Goal: Task Accomplishment & Management: Complete application form

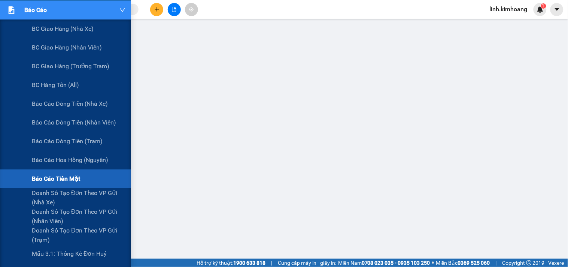
scroll to position [83, 0]
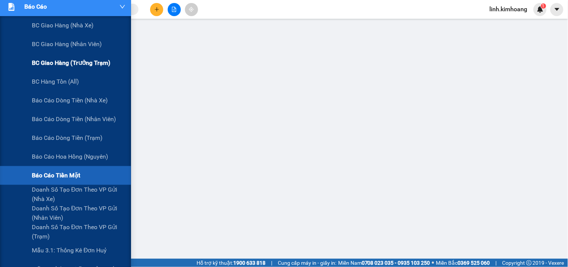
click at [76, 64] on span "BC giao hàng (trưởng trạm)" at bounding box center [71, 62] width 79 height 9
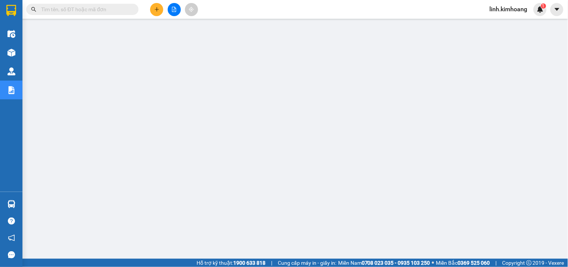
click at [126, 8] on input "text" at bounding box center [85, 9] width 88 height 8
click at [77, 6] on input "text" at bounding box center [85, 9] width 88 height 8
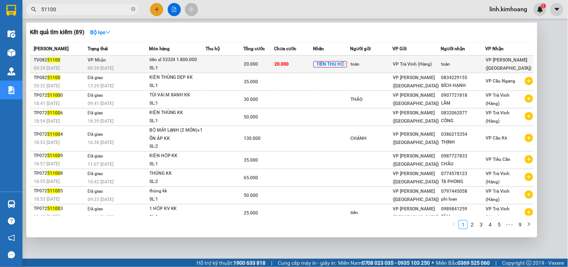
type input "51100"
click at [449, 62] on div "toàn" at bounding box center [464, 64] width 44 height 8
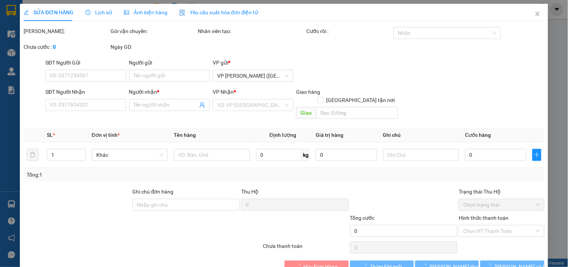
type input "toàn"
type input "20.000"
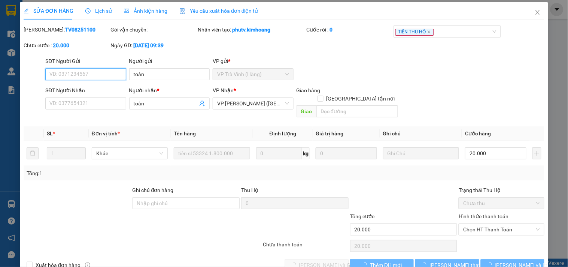
scroll to position [10, 0]
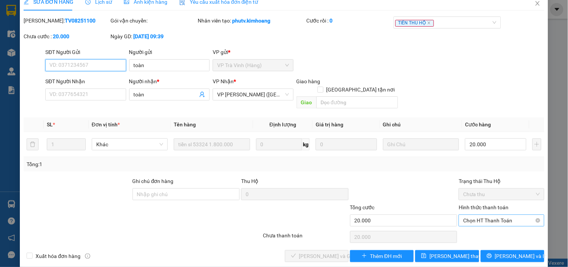
click at [471, 215] on span "Chọn HT Thanh Toán" at bounding box center [502, 220] width 76 height 11
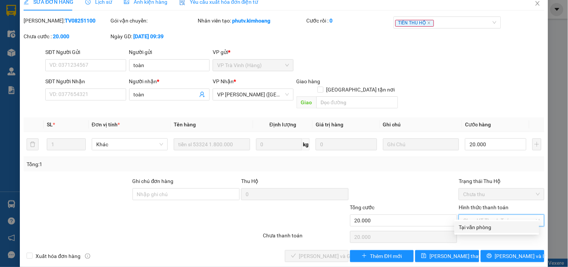
drag, startPoint x: 474, startPoint y: 229, endPoint x: 440, endPoint y: 230, distance: 33.7
click at [474, 230] on div "Tại văn phòng" at bounding box center [497, 227] width 76 height 8
type input "0"
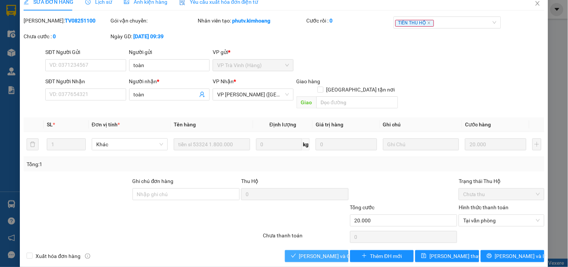
click at [334, 252] on span "Lưu và Giao hàng" at bounding box center [335, 256] width 72 height 8
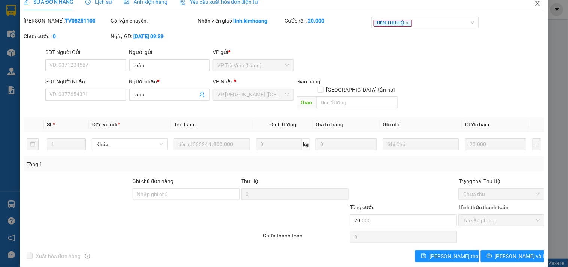
click at [536, 2] on icon "close" at bounding box center [538, 3] width 4 height 4
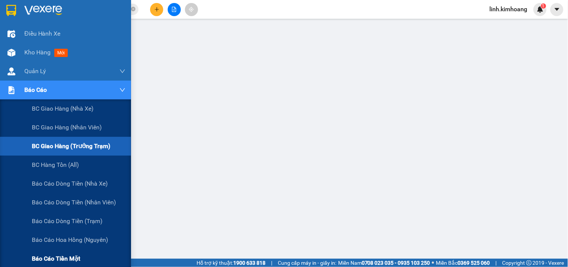
click at [59, 256] on span "Báo cáo tiền mặt" at bounding box center [56, 258] width 48 height 9
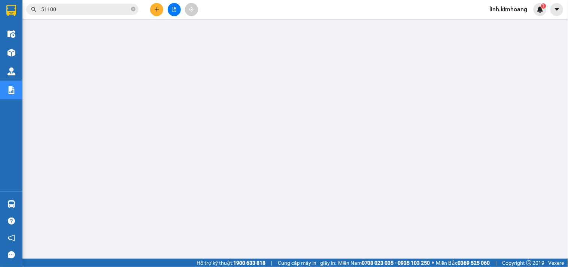
click at [155, 10] on icon "plus" at bounding box center [156, 9] width 5 height 5
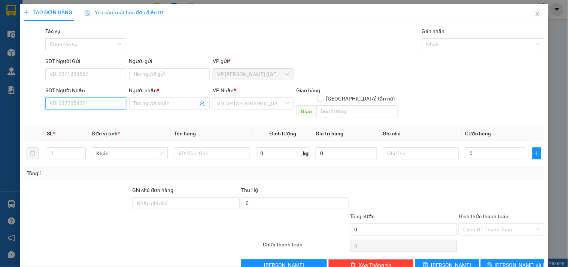
click at [87, 107] on input "SĐT Người Nhận" at bounding box center [85, 103] width 81 height 12
click at [92, 118] on div "0985156863 - MK 58" at bounding box center [84, 118] width 71 height 8
type input "0985156863"
type input "MK 58"
type input "20.000"
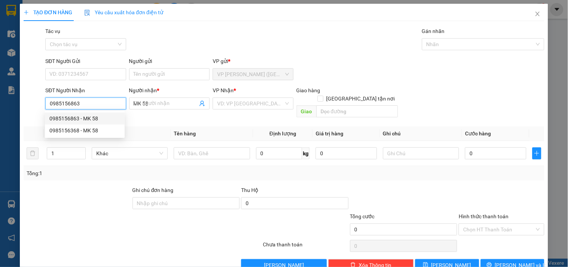
type input "20.000"
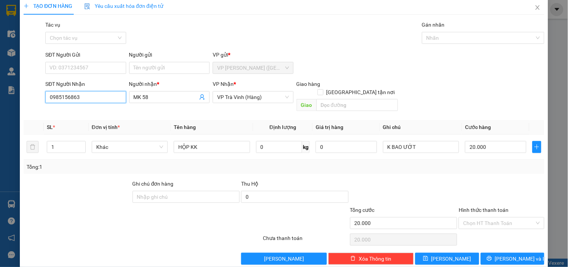
scroll to position [10, 0]
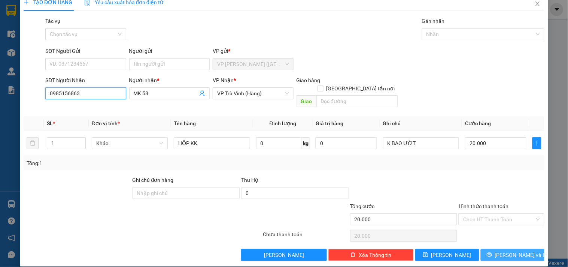
type input "0985156863"
click at [514, 251] on span "[PERSON_NAME] và In" at bounding box center [521, 255] width 52 height 8
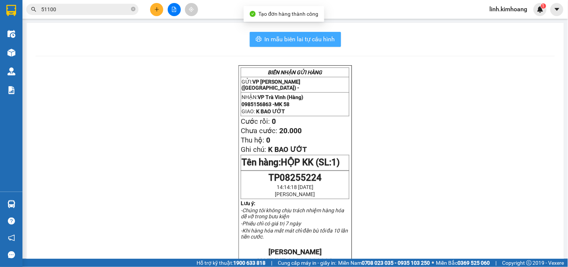
click at [280, 40] on span "In mẫu biên lai tự cấu hình" at bounding box center [300, 38] width 70 height 9
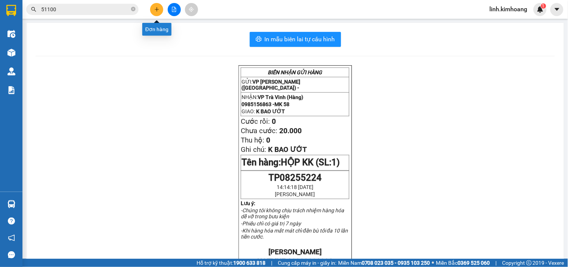
click at [158, 9] on icon "plus" at bounding box center [156, 9] width 5 height 5
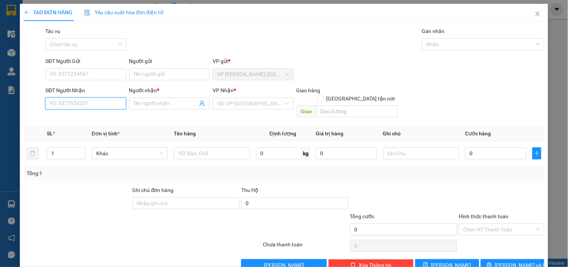
click at [96, 100] on input "SĐT Người Nhận" at bounding box center [85, 103] width 81 height 12
click at [100, 117] on div "0987738352 - PHƯƠNG KHANH" at bounding box center [86, 118] width 74 height 8
type input "0987738352"
type input "PHƯƠNG KHANH"
type input "45.000"
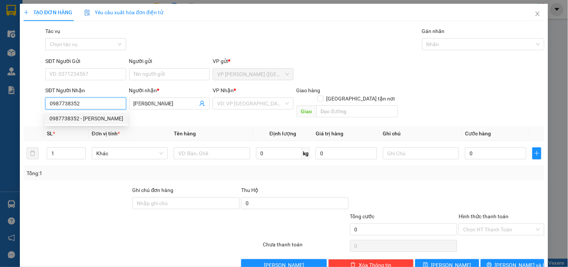
type input "45.000"
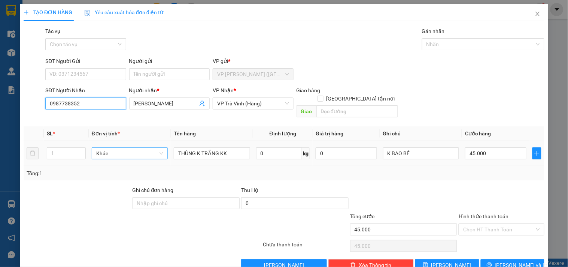
type input "0987738352"
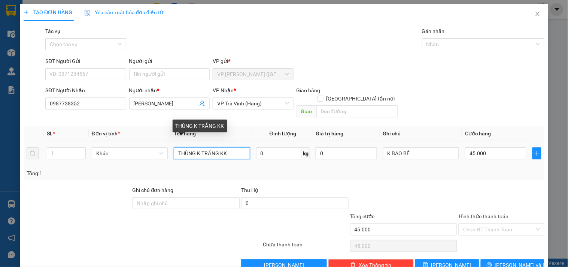
drag, startPoint x: 131, startPoint y: 149, endPoint x: 78, endPoint y: 156, distance: 53.6
click at [78, 156] on tr "1 Khác THÙNG K TRẮNG KK 0 kg 0 K BAO BỂ 45.000" at bounding box center [284, 153] width 521 height 25
type input "GÓI M TRẮNG KK"
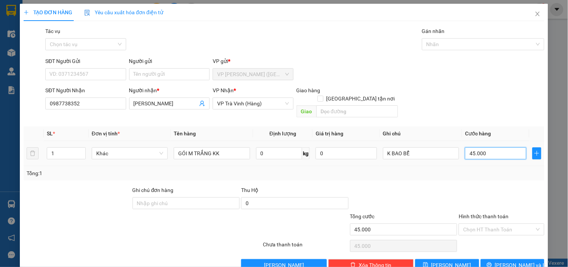
click at [487, 147] on input "45.000" at bounding box center [495, 153] width 61 height 12
type input "2"
type input "20"
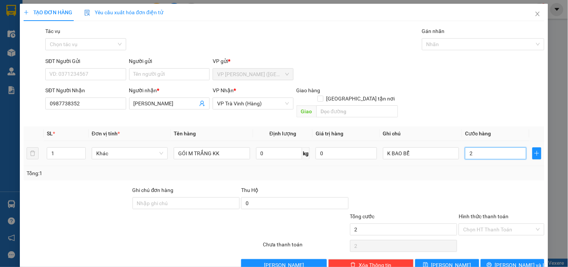
type input "20"
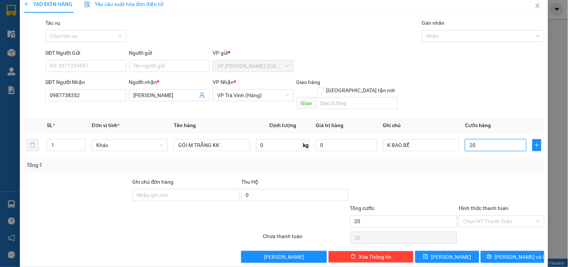
scroll to position [10, 0]
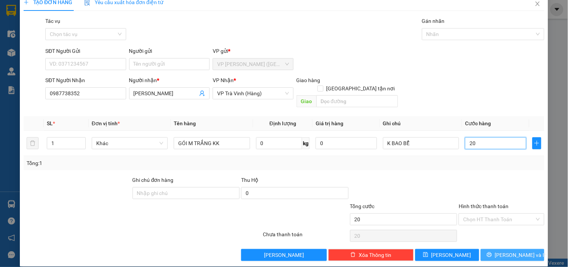
type input "20"
type input "20.000"
click at [512, 251] on span "[PERSON_NAME] và In" at bounding box center [521, 255] width 52 height 8
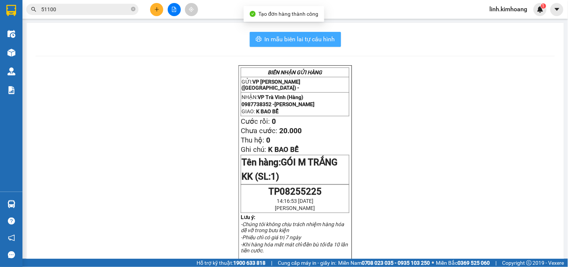
drag, startPoint x: 297, startPoint y: 43, endPoint x: 290, endPoint y: 44, distance: 6.4
click at [295, 43] on span "In mẫu biên lai tự cấu hình" at bounding box center [300, 38] width 70 height 9
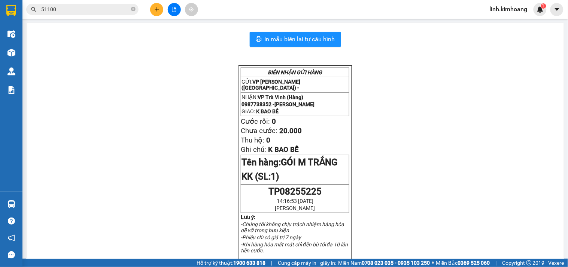
scroll to position [49, 0]
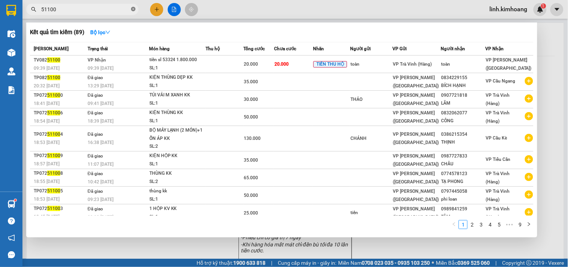
click at [133, 8] on icon "close-circle" at bounding box center [133, 9] width 4 height 4
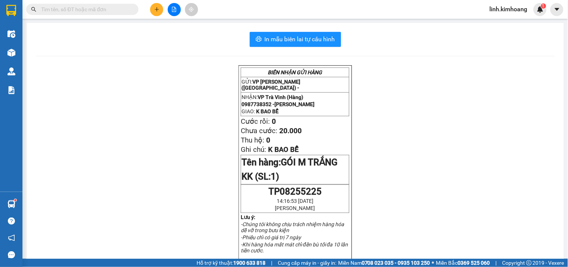
click at [93, 10] on input "text" at bounding box center [85, 9] width 88 height 8
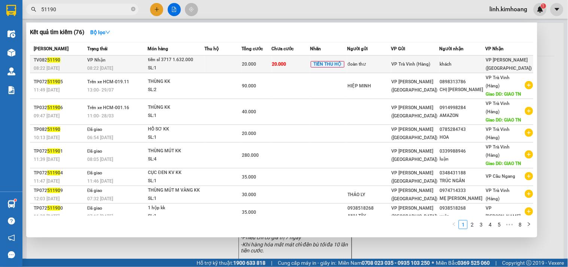
type input "51190"
click at [424, 63] on span "VP Trà Vinh (Hàng)" at bounding box center [411, 63] width 39 height 5
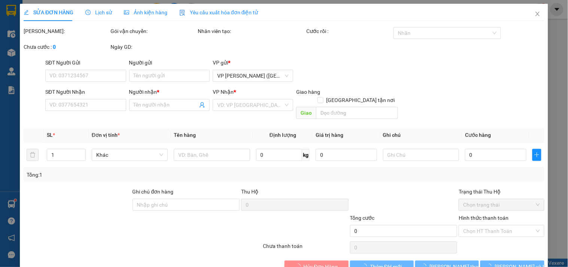
scroll to position [6, 0]
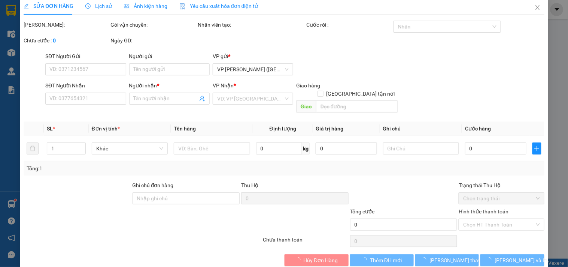
type input "đoàn thư"
type input "khách"
type input "20.000"
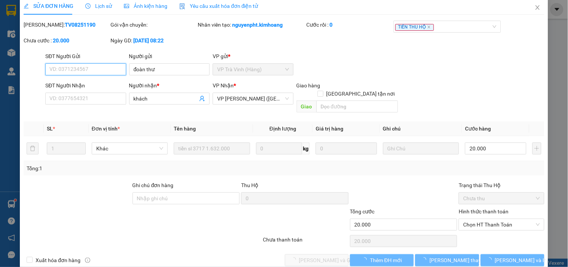
scroll to position [0, 0]
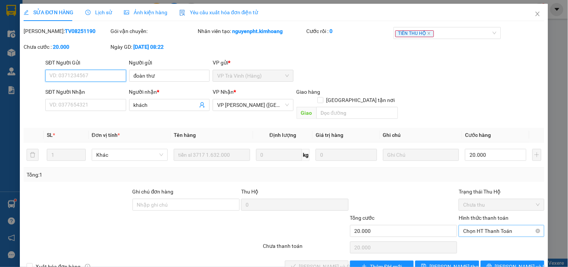
click at [478, 225] on span "Chọn HT Thanh Toán" at bounding box center [502, 230] width 76 height 11
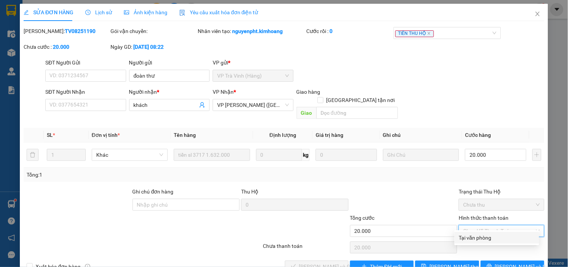
drag, startPoint x: 479, startPoint y: 235, endPoint x: 473, endPoint y: 240, distance: 8.0
click at [479, 235] on div "Tại văn phòng" at bounding box center [497, 237] width 76 height 8
type input "0"
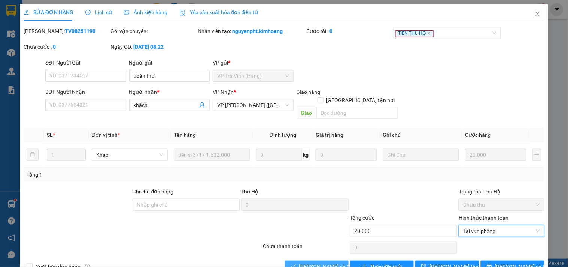
click at [308, 262] on span "Lưu và Giao hàng" at bounding box center [335, 266] width 72 height 8
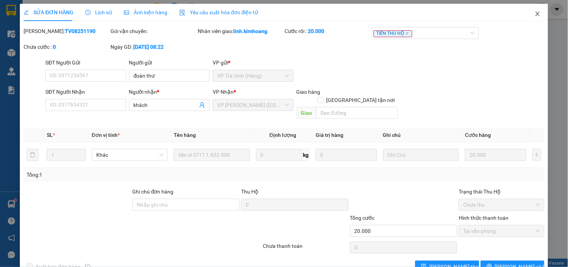
click at [536, 14] on icon "close" at bounding box center [538, 14] width 4 height 4
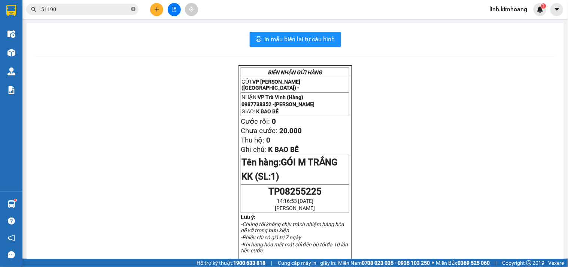
click at [133, 10] on icon "close-circle" at bounding box center [133, 9] width 4 height 4
click at [94, 6] on input "text" at bounding box center [85, 9] width 88 height 8
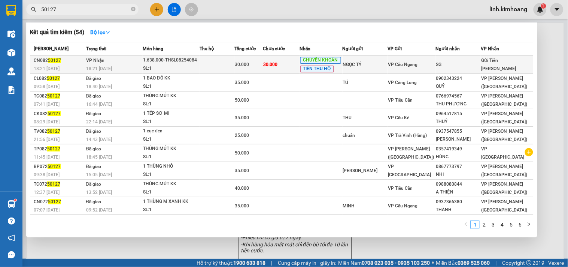
type input "50127"
click at [409, 66] on span "VP Cầu Ngang" at bounding box center [403, 64] width 30 height 5
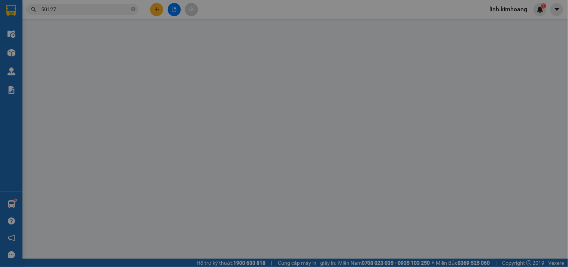
type input "NGỌC TỶ"
type input "SG"
type input "30.000"
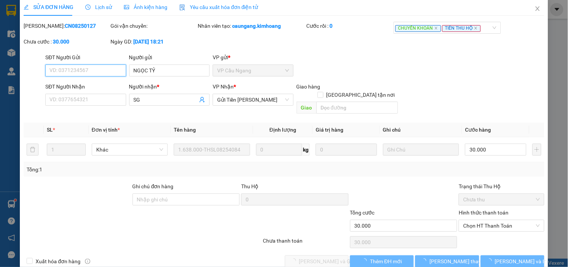
scroll to position [12, 0]
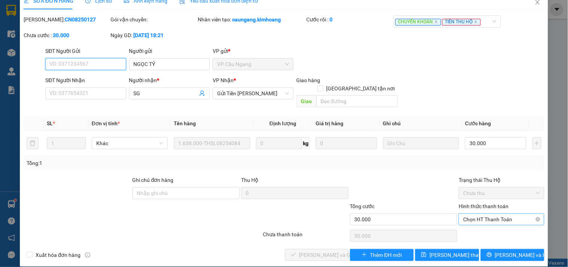
click at [474, 214] on span "Chọn HT Thanh Toán" at bounding box center [502, 219] width 76 height 11
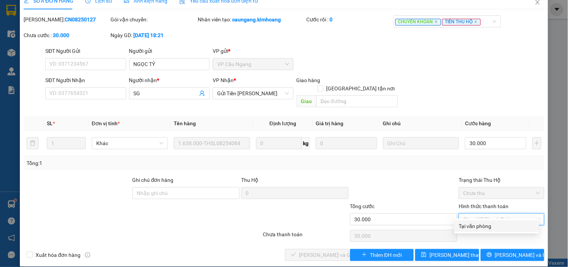
drag, startPoint x: 477, startPoint y: 227, endPoint x: 456, endPoint y: 232, distance: 21.5
click at [477, 227] on div "Tại văn phòng" at bounding box center [497, 226] width 76 height 8
type input "0"
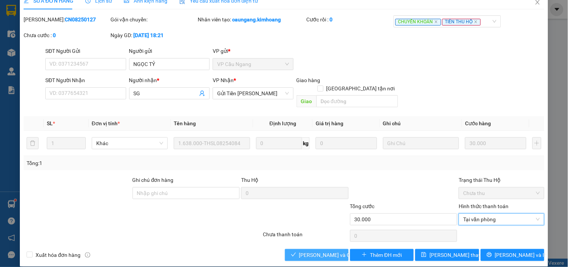
click at [299, 251] on span "Lưu và Giao hàng" at bounding box center [335, 255] width 72 height 8
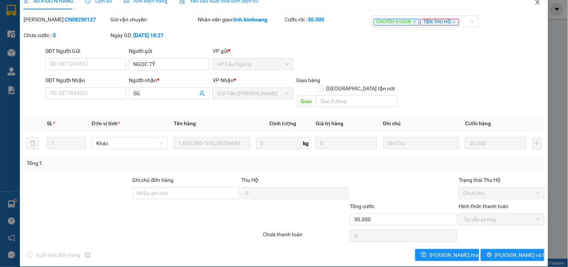
click at [535, 3] on icon "close" at bounding box center [538, 2] width 6 height 6
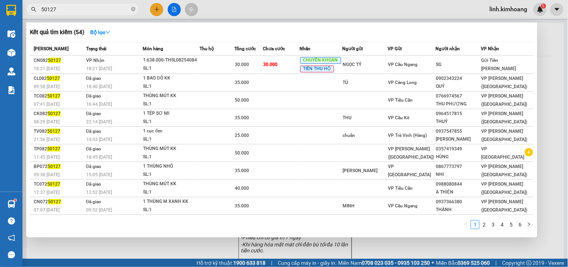
click at [136, 9] on span "50127" at bounding box center [82, 9] width 112 height 11
click at [133, 8] on icon "close-circle" at bounding box center [133, 9] width 4 height 4
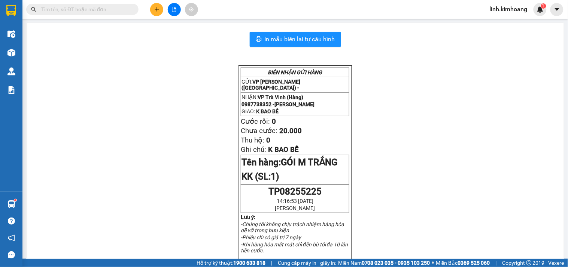
click at [119, 8] on input "text" at bounding box center [85, 9] width 88 height 8
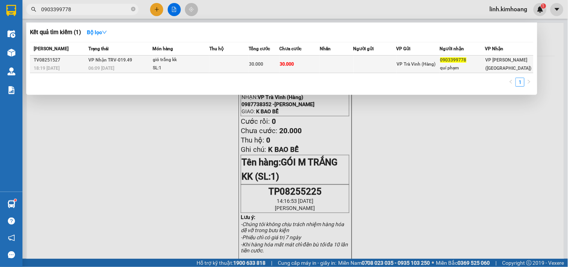
type input "0903399778"
click at [408, 57] on td "VP Trà Vinh (Hàng)" at bounding box center [418, 64] width 43 height 18
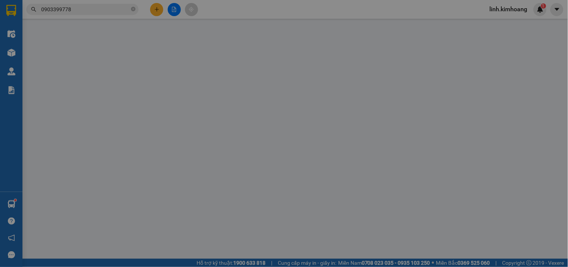
type input "0903399778"
type input "quí phạm"
type input "30.000"
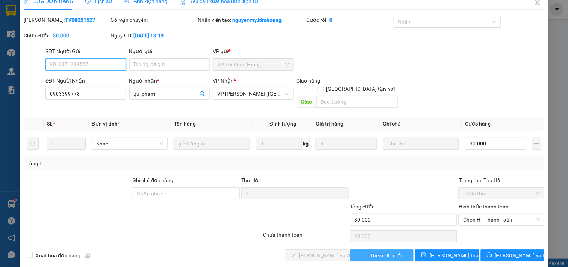
scroll to position [12, 0]
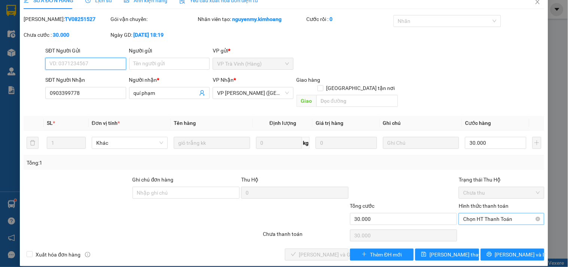
click at [483, 213] on span "Chọn HT Thanh Toán" at bounding box center [502, 218] width 76 height 11
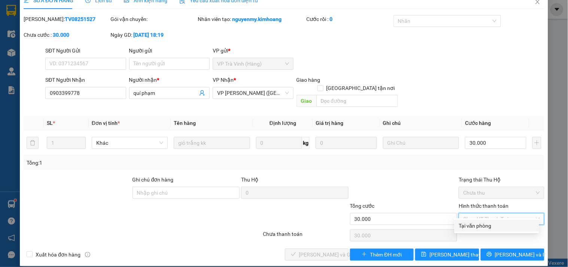
click at [484, 223] on div "Tại văn phòng" at bounding box center [497, 225] width 76 height 8
type input "0"
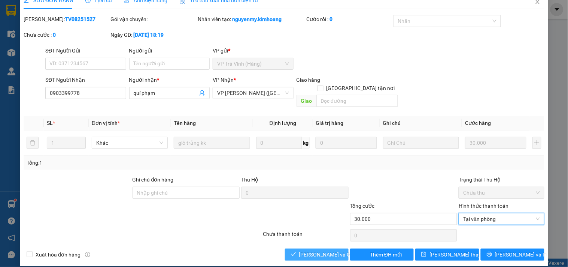
click at [293, 251] on icon "check" at bounding box center [293, 253] width 5 height 5
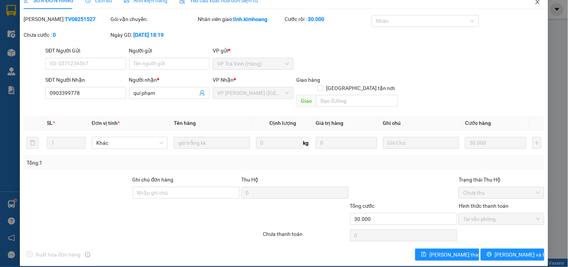
click at [528, 3] on span "Close" at bounding box center [538, 2] width 21 height 21
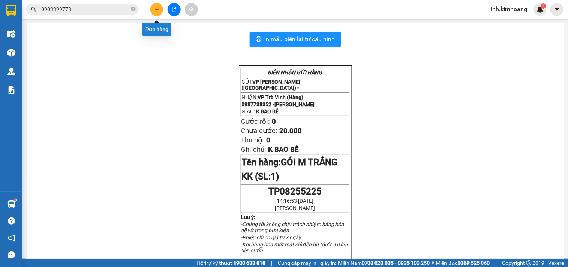
click at [152, 9] on button at bounding box center [156, 9] width 13 height 13
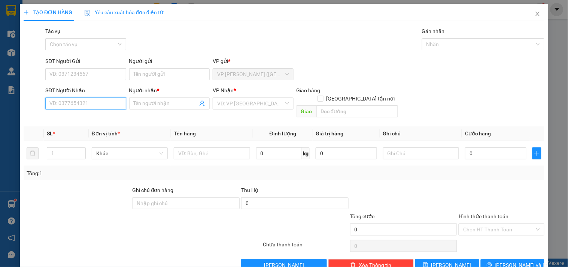
click at [83, 103] on input "SĐT Người Nhận" at bounding box center [85, 103] width 81 height 12
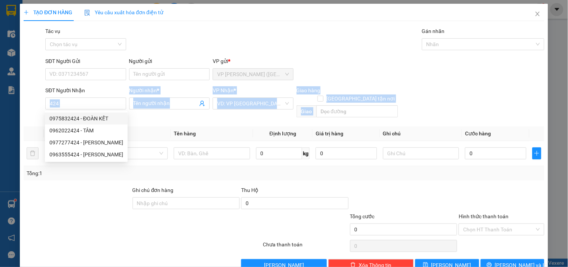
drag, startPoint x: 85, startPoint y: 97, endPoint x: 0, endPoint y: 136, distance: 93.4
click at [0, 136] on div "TẠO ĐƠN HÀNG Yêu cầu xuất hóa đơn điện tử Transit Pickup Surcharge Ids Transit …" at bounding box center [284, 133] width 568 height 267
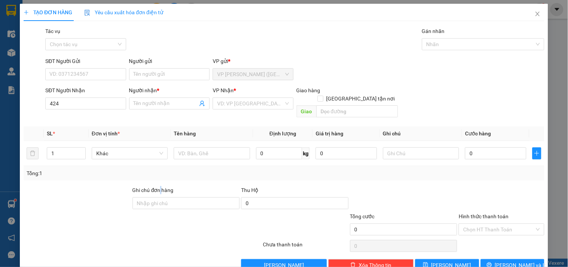
click at [160, 186] on div "Ghi chú đơn hàng" at bounding box center [187, 191] width 108 height 11
drag, startPoint x: 79, startPoint y: 105, endPoint x: 0, endPoint y: 122, distance: 80.8
click at [0, 122] on div "TẠO ĐƠN HÀNG Yêu cầu xuất hóa đơn điện tử Transit Pickup Surcharge Ids Transit …" at bounding box center [284, 133] width 568 height 267
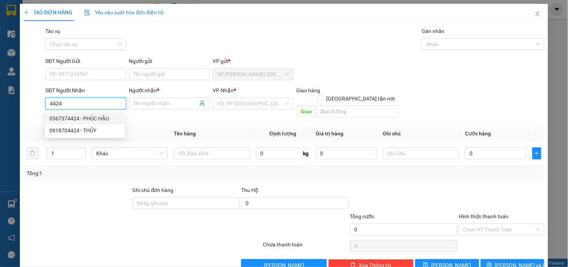
click at [96, 118] on div "0367374424 - PHÚC HẬU" at bounding box center [84, 118] width 71 height 8
type input "0367374424"
type input "PHÚC HẬU"
type input "40.000"
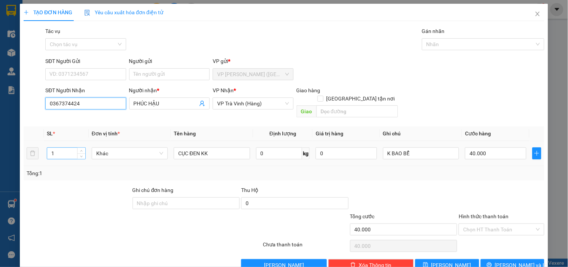
type input "0367374424"
drag, startPoint x: 62, startPoint y: 148, endPoint x: 7, endPoint y: 150, distance: 55.1
click at [7, 150] on div "TẠO ĐƠN HÀNG Yêu cầu xuất hóa đơn điện tử Transit Pickup Surcharge Ids Transit …" at bounding box center [284, 133] width 568 height 267
type input "2"
click at [499, 148] on input "40.000" at bounding box center [495, 153] width 61 height 12
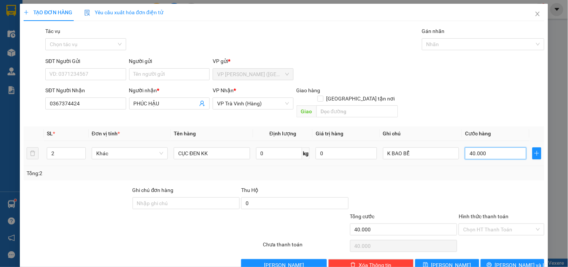
type input "6"
type input "60"
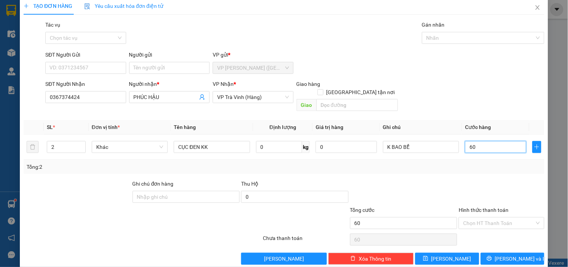
scroll to position [10, 0]
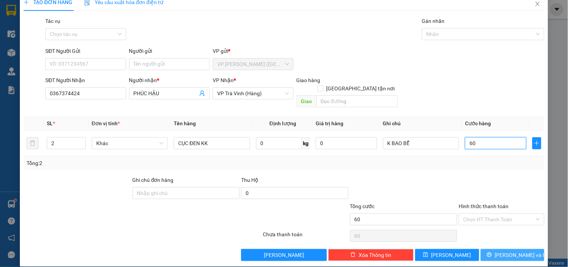
type input "60"
type input "60.000"
click at [502, 251] on span "[PERSON_NAME] và In" at bounding box center [521, 255] width 52 height 8
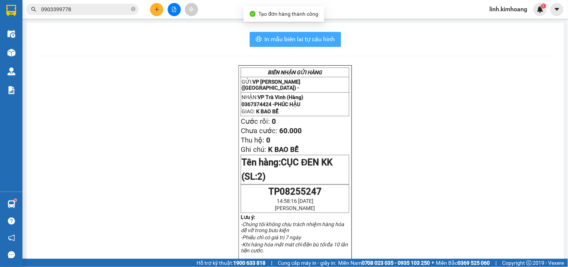
click at [306, 33] on button "In mẫu biên lai tự cấu hình" at bounding box center [295, 39] width 91 height 15
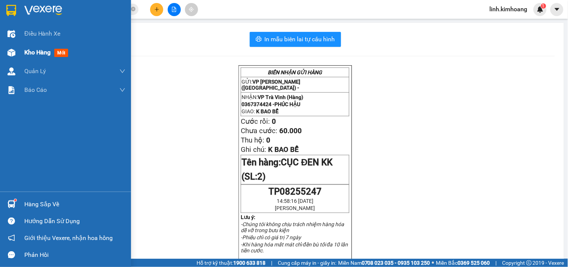
click at [35, 50] on span "Kho hàng" at bounding box center [37, 52] width 26 height 7
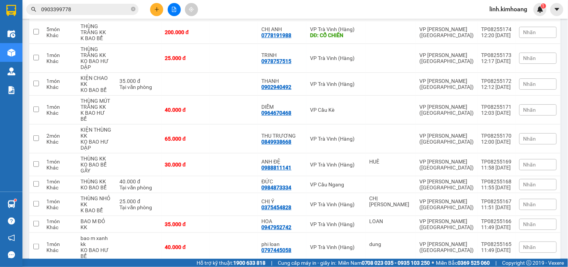
scroll to position [2040, 0]
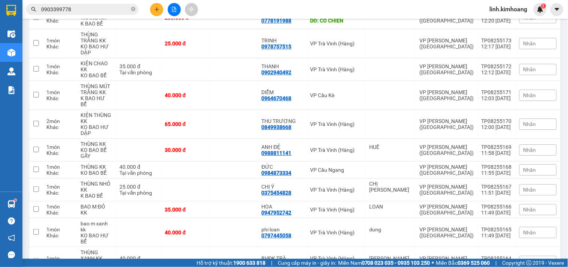
checkbox input "true"
drag, startPoint x: 214, startPoint y: 97, endPoint x: 215, endPoint y: 83, distance: 14.4
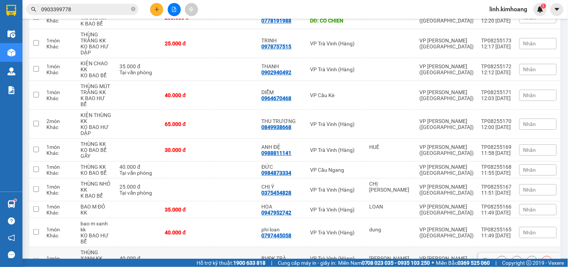
click at [210, 247] on td at bounding box center [185, 261] width 48 height 29
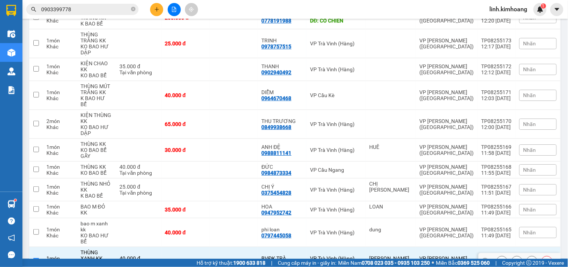
checkbox input "true"
click at [210, 218] on td "40.000 đ" at bounding box center [185, 232] width 48 height 29
checkbox input "true"
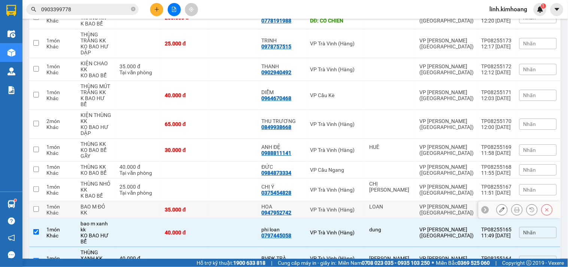
click at [210, 201] on td "35.000 đ" at bounding box center [185, 209] width 48 height 17
checkbox input "true"
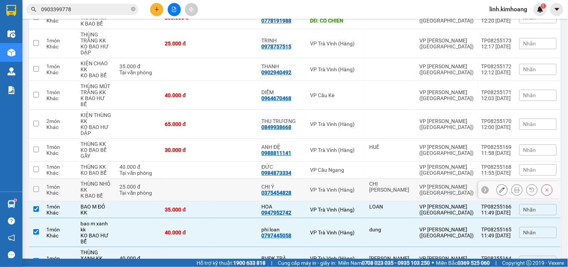
click at [210, 178] on td at bounding box center [185, 189] width 48 height 23
checkbox input "true"
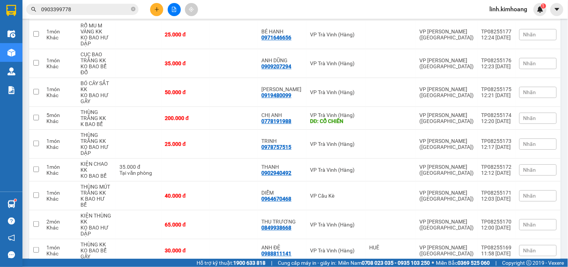
scroll to position [1915, 0]
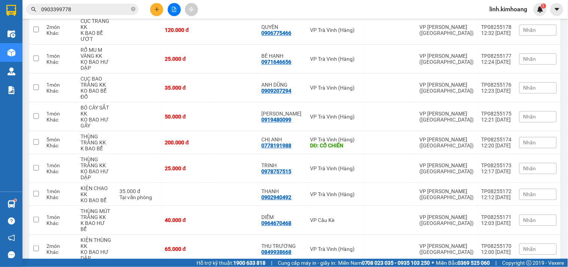
checkbox input "true"
drag, startPoint x: 214, startPoint y: 109, endPoint x: 214, endPoint y: 94, distance: 14.6
checkbox input "true"
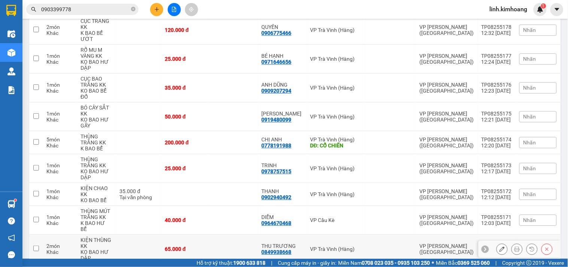
drag, startPoint x: 214, startPoint y: 90, endPoint x: 215, endPoint y: 67, distance: 23.6
click at [210, 235] on td "65.000 đ" at bounding box center [185, 249] width 48 height 29
checkbox input "true"
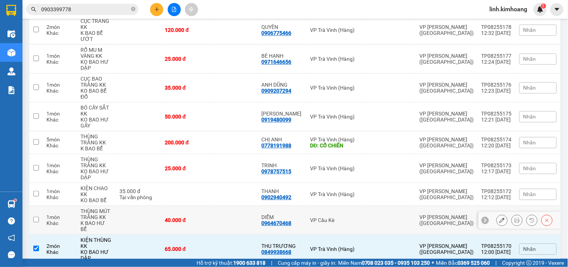
click at [210, 206] on td "40.000 đ" at bounding box center [185, 220] width 48 height 29
checkbox input "true"
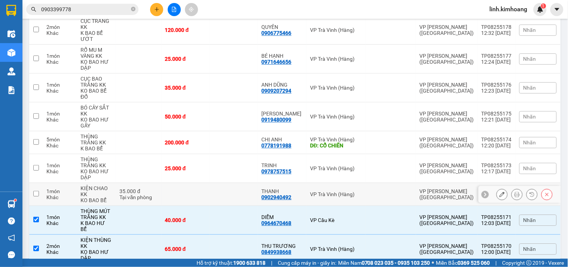
click at [218, 183] on td at bounding box center [234, 194] width 48 height 23
checkbox input "true"
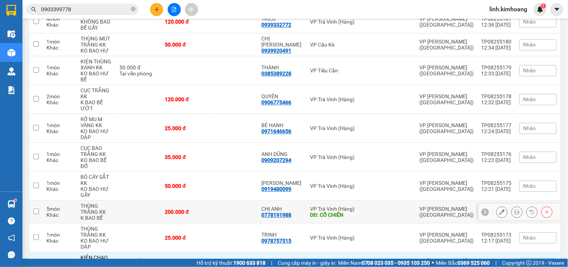
scroll to position [1831, 0]
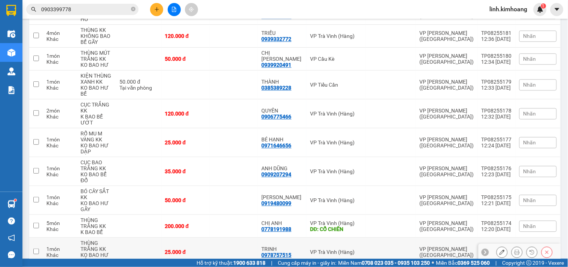
click at [232, 238] on td at bounding box center [234, 252] width 48 height 29
checkbox input "true"
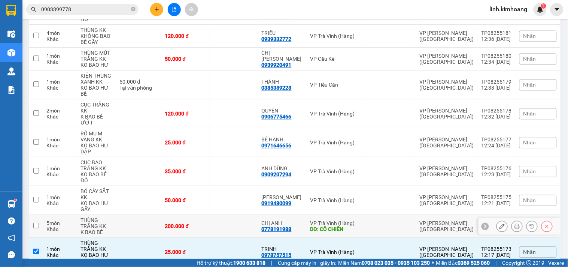
drag, startPoint x: 227, startPoint y: 81, endPoint x: 225, endPoint y: 58, distance: 22.2
click at [226, 215] on td at bounding box center [234, 226] width 48 height 23
checkbox input "true"
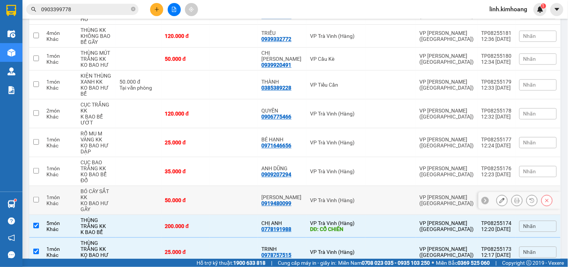
click at [225, 186] on td at bounding box center [234, 200] width 48 height 29
checkbox input "true"
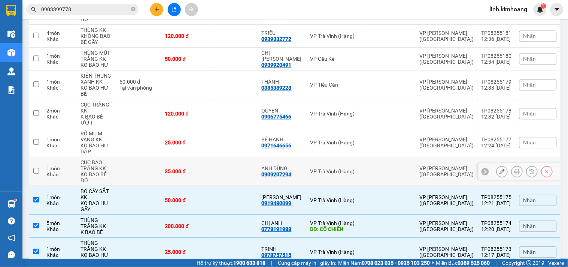
click at [225, 157] on td at bounding box center [234, 171] width 48 height 29
checkbox input "true"
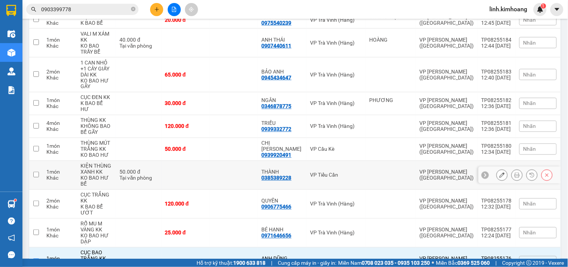
scroll to position [1706, 0]
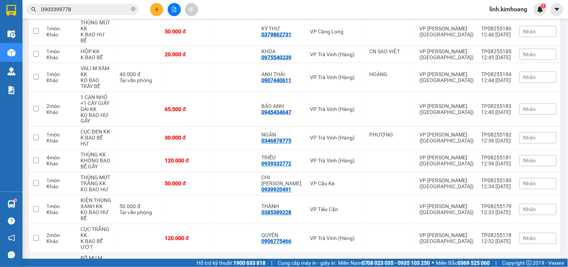
drag, startPoint x: 221, startPoint y: 112, endPoint x: 219, endPoint y: 87, distance: 25.2
click at [220, 253] on td at bounding box center [234, 267] width 48 height 29
checkbox input "true"
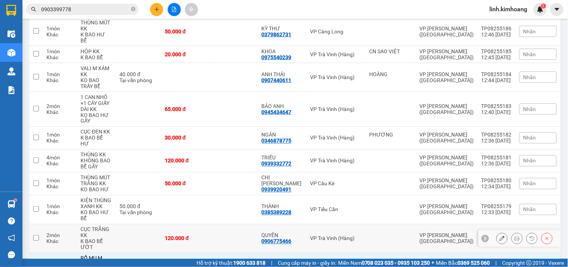
click at [219, 224] on td at bounding box center [234, 238] width 48 height 29
checkbox input "true"
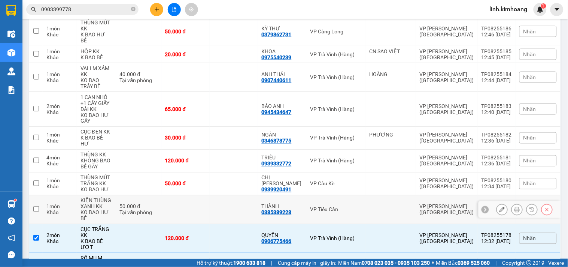
click at [210, 195] on td at bounding box center [185, 209] width 48 height 29
checkbox input "true"
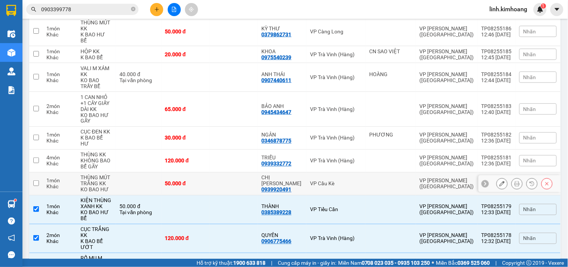
click at [221, 172] on td at bounding box center [234, 183] width 48 height 23
checkbox input "true"
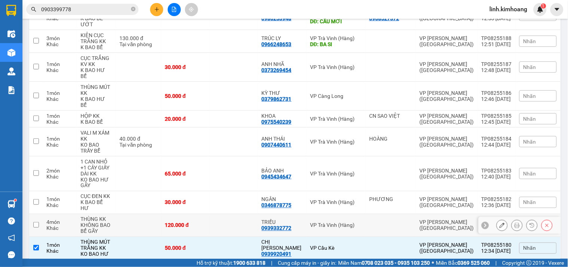
scroll to position [1623, 0]
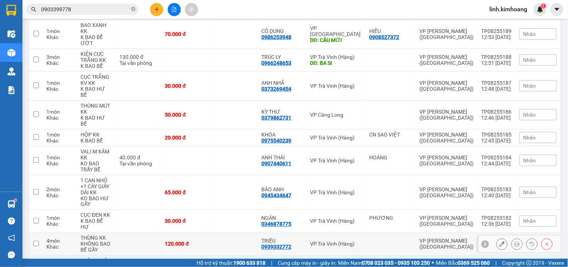
click at [221, 233] on td at bounding box center [234, 244] width 48 height 23
checkbox input "true"
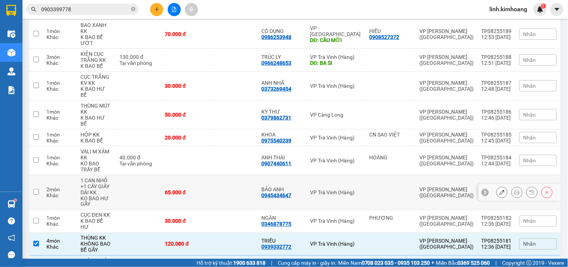
click at [210, 175] on td "65.000 đ" at bounding box center [185, 192] width 48 height 35
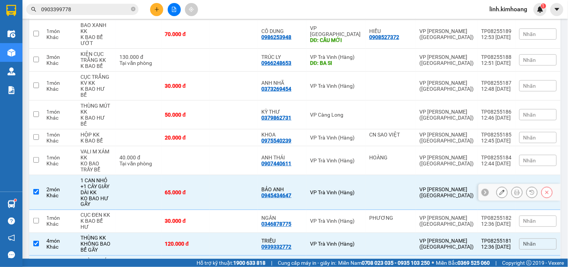
click at [210, 175] on td "65.000 đ" at bounding box center [185, 192] width 48 height 35
checkbox input "false"
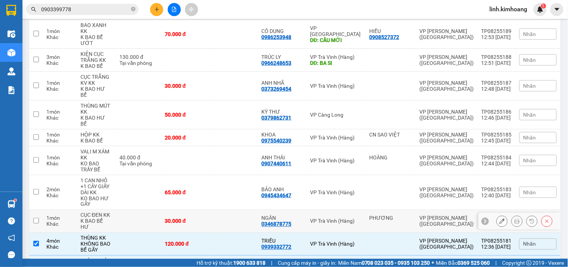
drag, startPoint x: 220, startPoint y: 75, endPoint x: 219, endPoint y: 54, distance: 21.0
click at [220, 210] on td at bounding box center [234, 221] width 48 height 23
checkbox input "true"
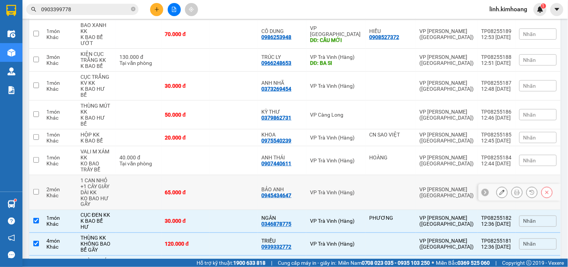
click at [219, 175] on td at bounding box center [234, 192] width 48 height 35
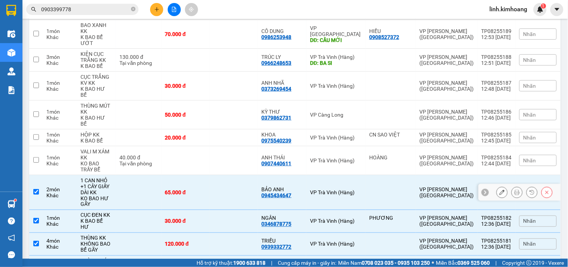
click at [218, 175] on td at bounding box center [234, 192] width 48 height 35
checkbox input "false"
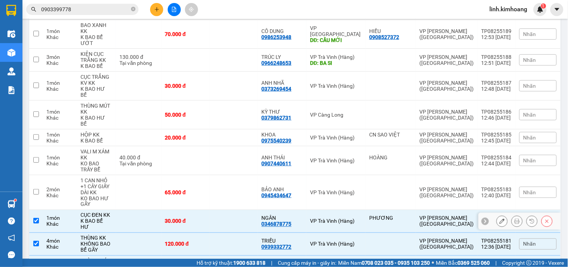
click at [225, 210] on td at bounding box center [234, 221] width 48 height 23
checkbox input "false"
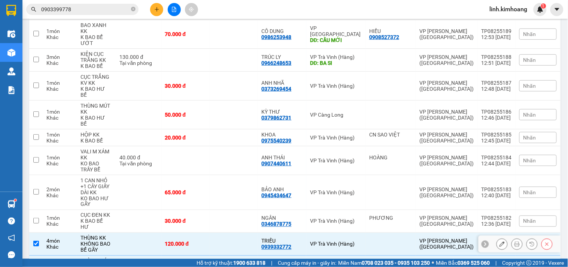
click at [254, 233] on td at bounding box center [234, 244] width 48 height 23
checkbox input "false"
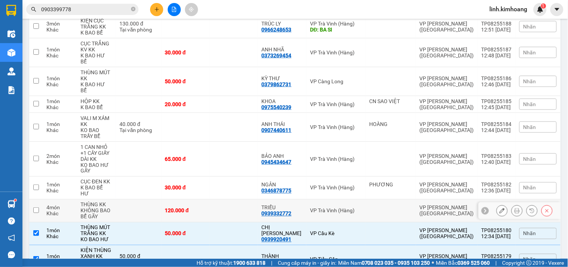
scroll to position [1706, 0]
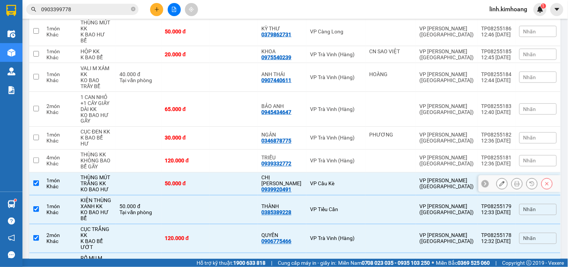
click at [190, 181] on div "50.000 đ" at bounding box center [185, 184] width 41 height 6
checkbox input "false"
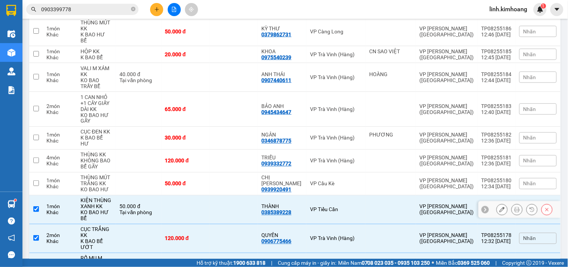
click at [210, 195] on td at bounding box center [185, 209] width 48 height 29
checkbox input "false"
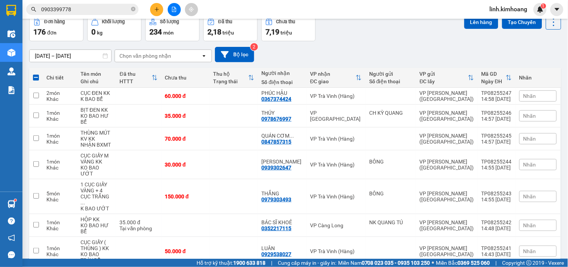
scroll to position [0, 0]
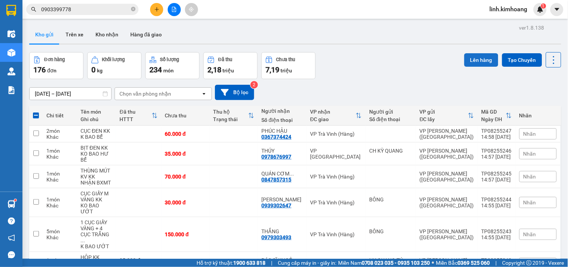
click at [474, 61] on button "Lên hàng" at bounding box center [482, 59] width 34 height 13
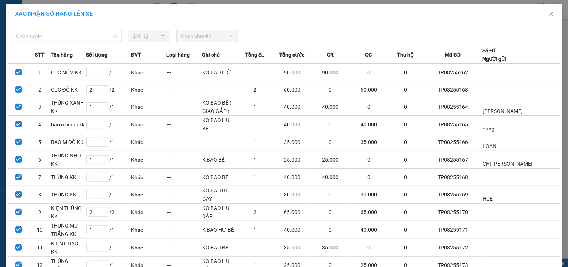
click at [109, 33] on span "Chọn tuyến" at bounding box center [67, 35] width 102 height 11
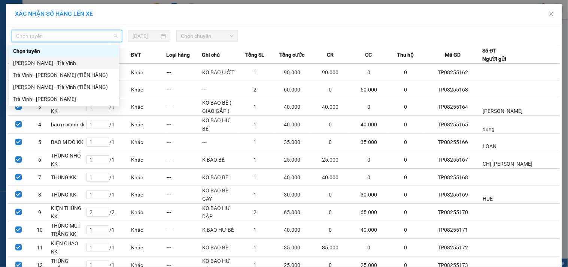
click at [67, 63] on div "[PERSON_NAME] - Trà Vinh" at bounding box center [64, 63] width 102 height 8
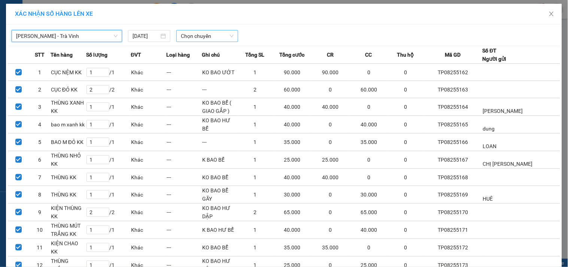
drag, startPoint x: 192, startPoint y: 36, endPoint x: 194, endPoint y: 39, distance: 3.9
click at [193, 35] on span "Chọn chuyến" at bounding box center [207, 35] width 53 height 11
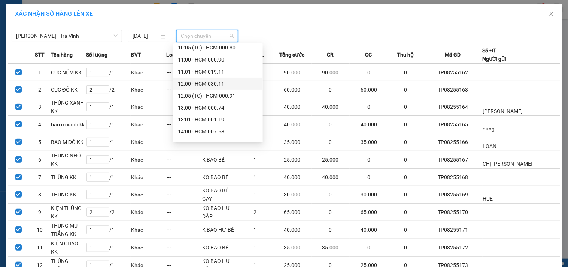
scroll to position [125, 0]
click at [204, 96] on div "13:00 - HCM-000.74" at bounding box center [218, 94] width 81 height 8
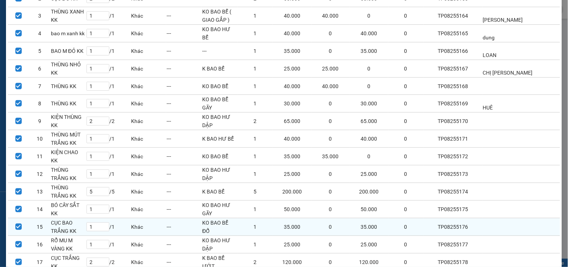
scroll to position [150, 0]
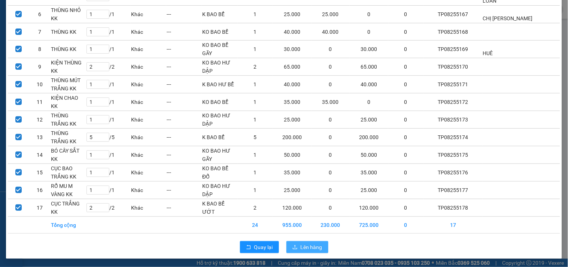
click at [301, 249] on span "Lên hàng" at bounding box center [312, 247] width 22 height 8
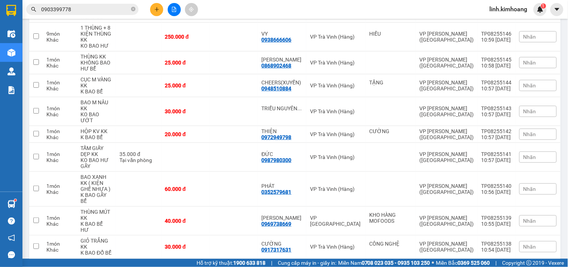
scroll to position [2272, 0]
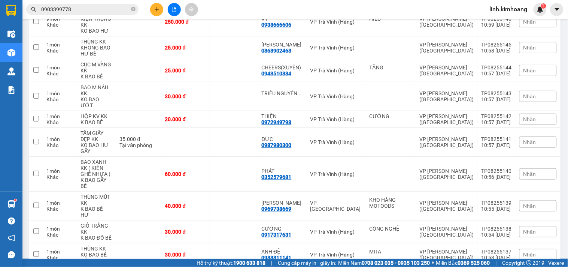
checkbox input "true"
drag, startPoint x: 219, startPoint y: 188, endPoint x: 219, endPoint y: 169, distance: 19.1
checkbox input "true"
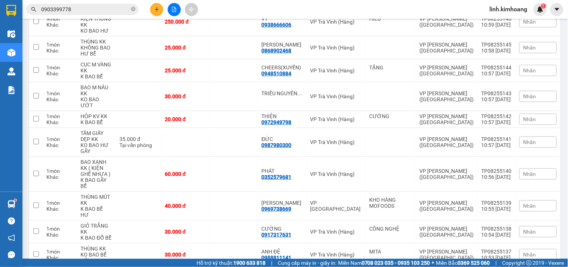
checkbox input "true"
drag, startPoint x: 213, startPoint y: 136, endPoint x: 211, endPoint y: 106, distance: 30.1
checkbox input "true"
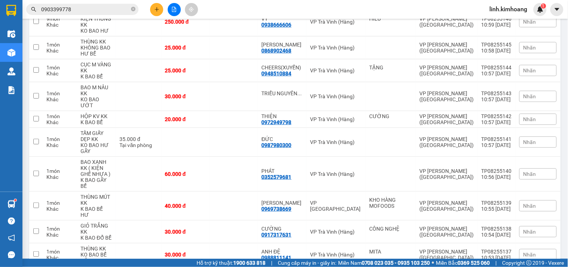
checkbox input "true"
drag, startPoint x: 209, startPoint y: 81, endPoint x: 213, endPoint y: 55, distance: 25.8
checkbox input "true"
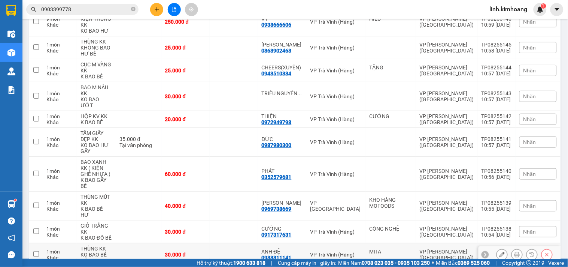
click at [210, 243] on td "30.000 đ" at bounding box center [185, 254] width 48 height 23
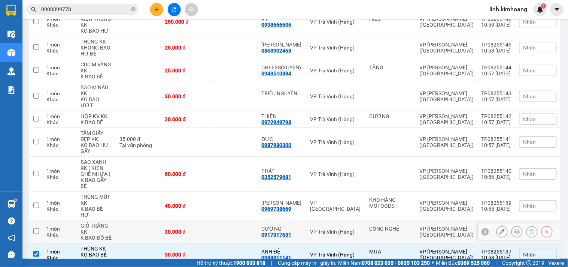
checkbox input "true"
click at [216, 220] on td at bounding box center [234, 231] width 48 height 23
checkbox input "true"
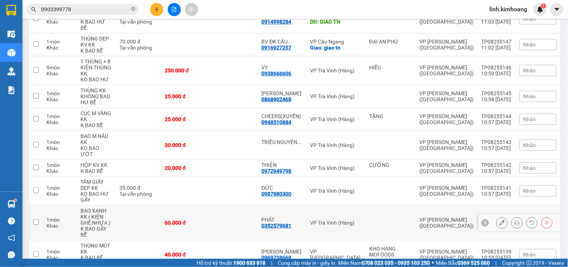
scroll to position [2189, 0]
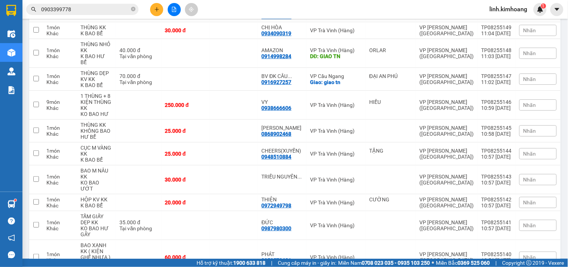
checkbox input "true"
drag, startPoint x: 206, startPoint y: 65, endPoint x: 204, endPoint y: 46, distance: 18.8
click at [206, 240] on td "60.000 đ" at bounding box center [185, 257] width 48 height 35
checkbox input "true"
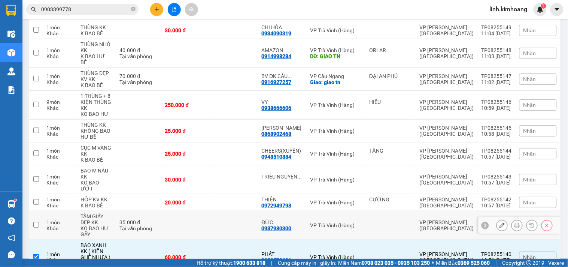
click at [205, 211] on td at bounding box center [185, 225] width 48 height 29
checkbox input "true"
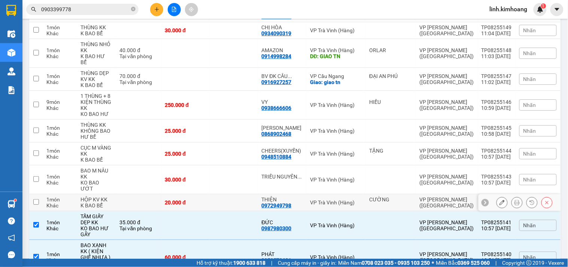
click at [210, 194] on td "20.000 đ" at bounding box center [185, 202] width 48 height 17
checkbox input "true"
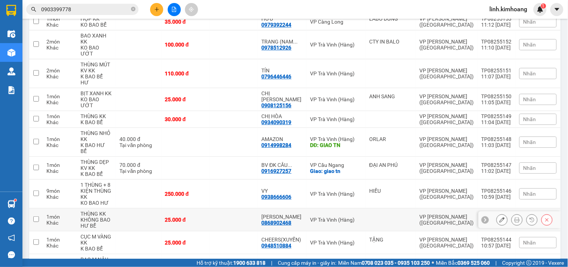
scroll to position [2063, 0]
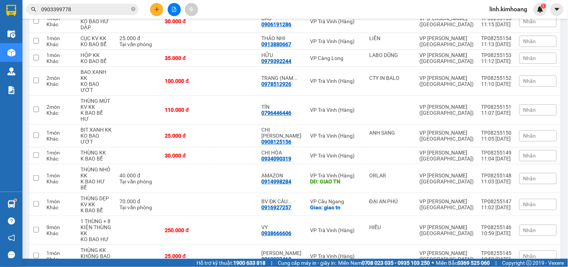
checkbox input "true"
click at [203, 253] on div "25.000 đ" at bounding box center [185, 256] width 41 height 6
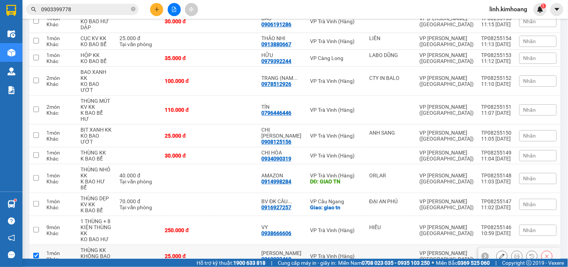
checkbox input "true"
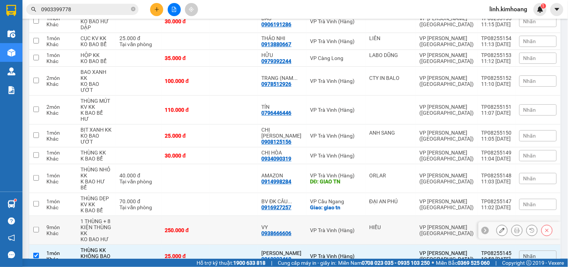
drag, startPoint x: 215, startPoint y: 52, endPoint x: 223, endPoint y: 24, distance: 28.5
click at [210, 216] on td "250.000 đ" at bounding box center [185, 230] width 48 height 29
checkbox input "true"
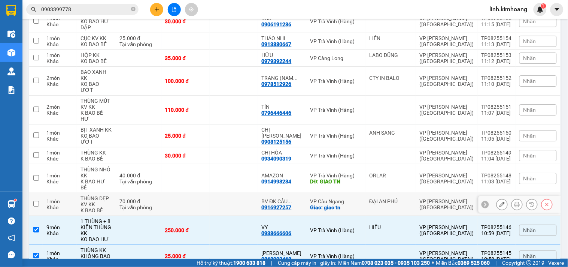
click at [223, 193] on td at bounding box center [234, 204] width 48 height 23
checkbox input "true"
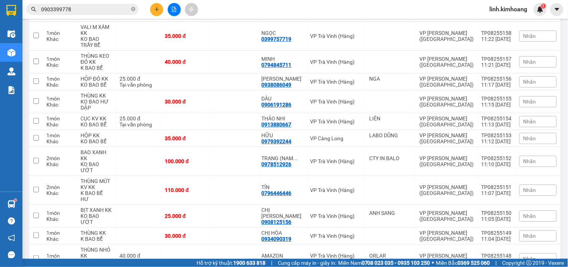
scroll to position [1980, 0]
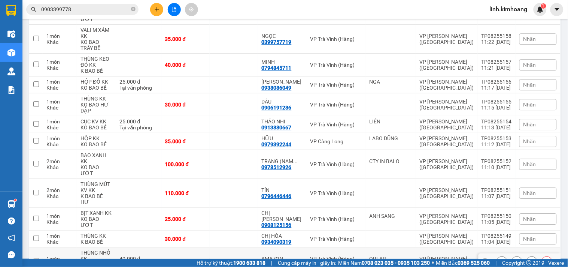
click at [210, 247] on td at bounding box center [185, 261] width 48 height 29
checkbox input "true"
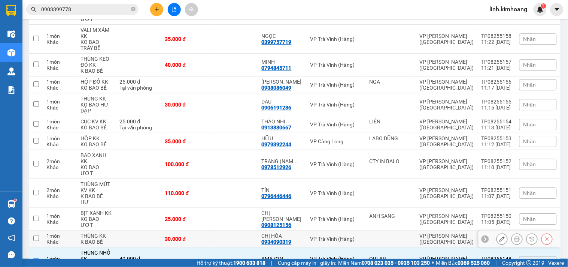
click at [206, 236] on div "30.000 đ" at bounding box center [185, 239] width 41 height 6
checkbox input "true"
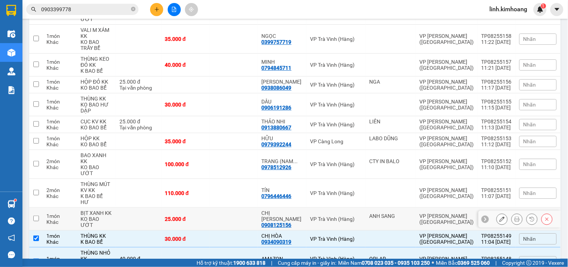
drag, startPoint x: 209, startPoint y: 46, endPoint x: 209, endPoint y: 38, distance: 7.9
click at [209, 208] on td "25.000 đ" at bounding box center [185, 219] width 48 height 23
checkbox input "true"
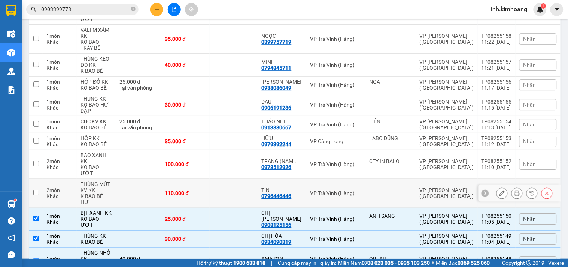
click at [209, 179] on td "110.000 đ" at bounding box center [185, 193] width 48 height 29
checkbox input "true"
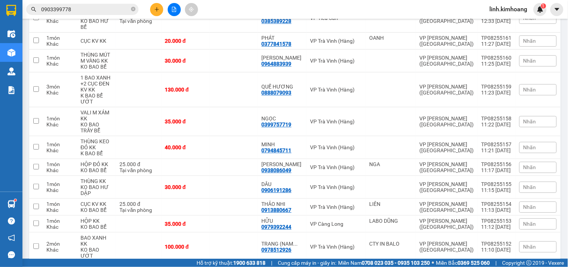
scroll to position [1897, 0]
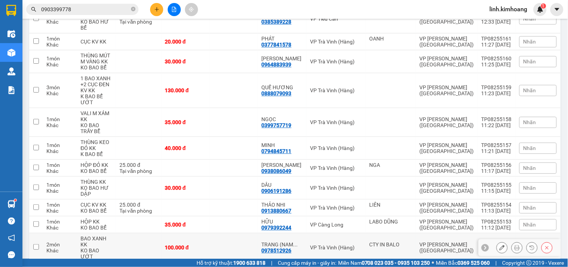
click at [232, 233] on td at bounding box center [234, 247] width 48 height 29
checkbox input "true"
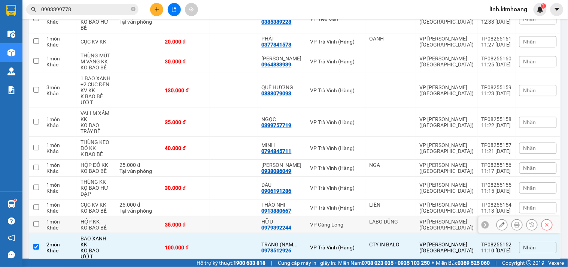
click at [227, 216] on td at bounding box center [234, 224] width 48 height 17
checkbox input "true"
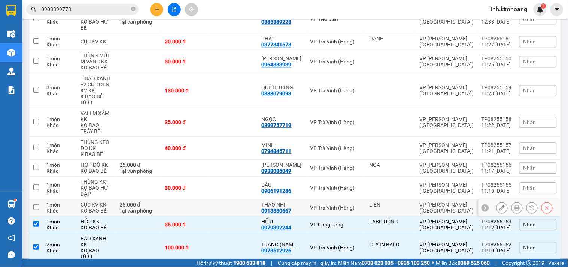
drag, startPoint x: 224, startPoint y: 63, endPoint x: 223, endPoint y: 54, distance: 8.6
click at [223, 199] on td at bounding box center [234, 207] width 48 height 17
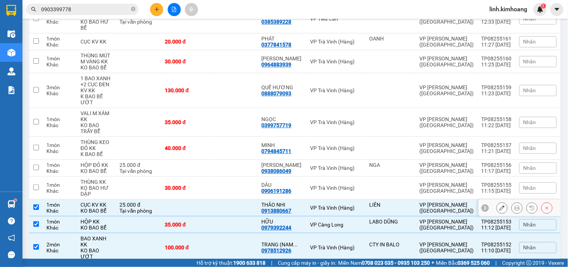
checkbox input "true"
click at [222, 176] on td at bounding box center [234, 187] width 48 height 23
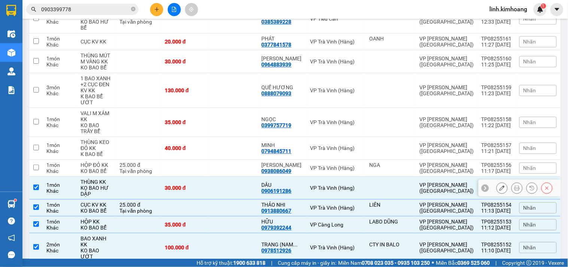
checkbox input "true"
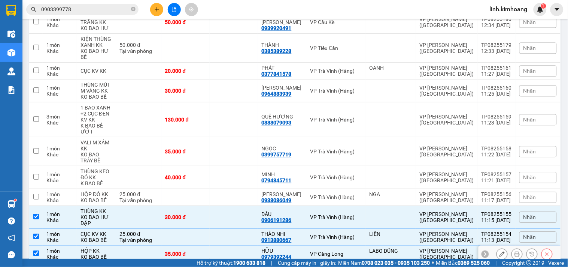
scroll to position [1856, 0]
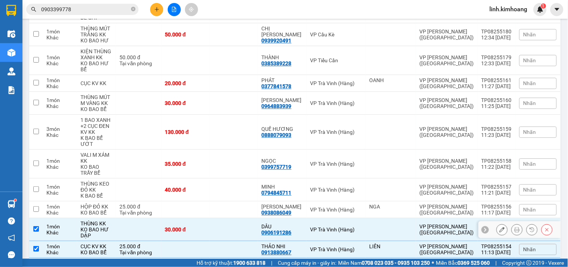
click at [234, 201] on td at bounding box center [234, 209] width 48 height 17
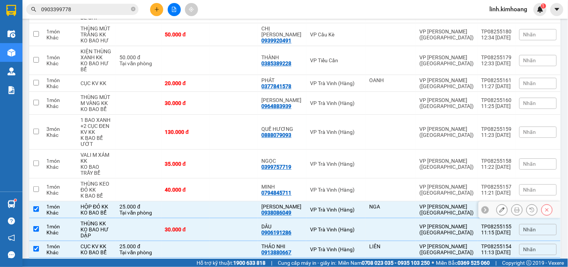
checkbox input "true"
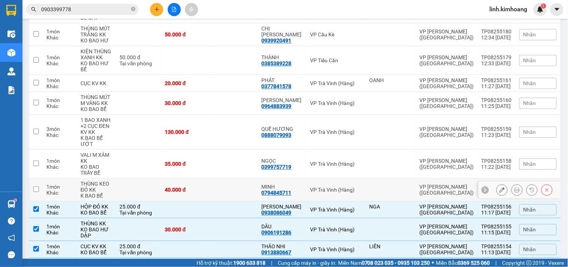
drag, startPoint x: 229, startPoint y: 49, endPoint x: 225, endPoint y: 28, distance: 21.0
click at [229, 178] on td at bounding box center [234, 189] width 48 height 23
checkbox input "true"
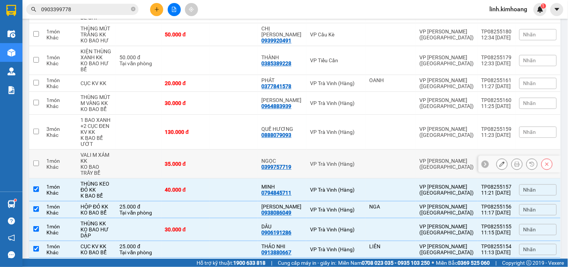
click at [225, 150] on td at bounding box center [234, 164] width 48 height 29
checkbox input "true"
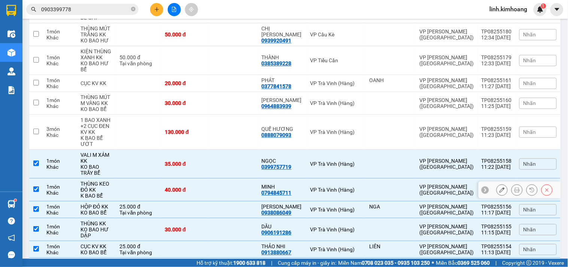
scroll to position [1730, 0]
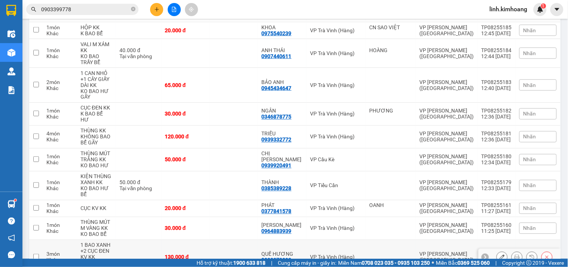
click at [218, 240] on td at bounding box center [234, 257] width 48 height 35
checkbox input "true"
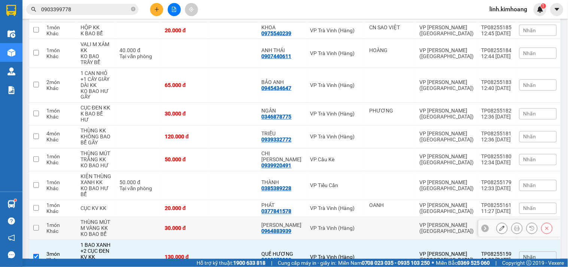
click at [210, 217] on td "30.000 đ" at bounding box center [185, 228] width 48 height 23
checkbox input "true"
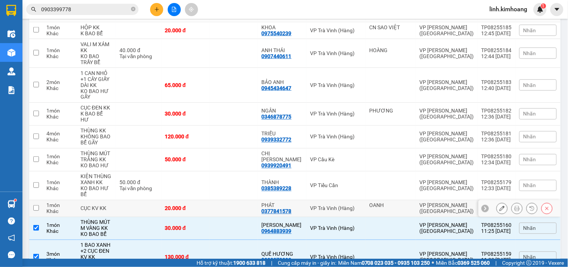
click at [210, 200] on td "20.000 đ" at bounding box center [185, 208] width 48 height 17
checkbox input "true"
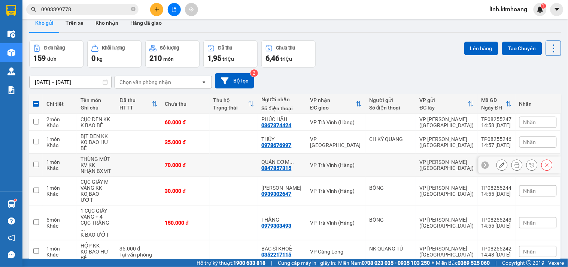
scroll to position [0, 0]
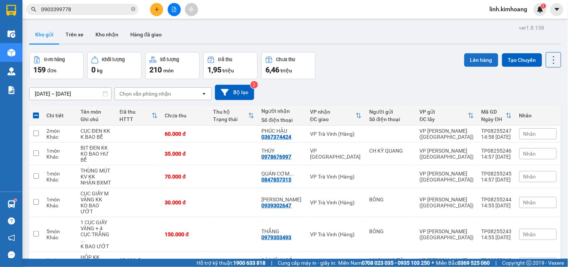
click at [471, 57] on button "Lên hàng" at bounding box center [482, 59] width 34 height 13
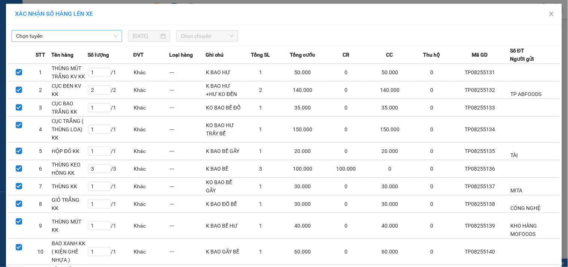
click at [104, 32] on span "Chọn tuyến" at bounding box center [67, 35] width 102 height 11
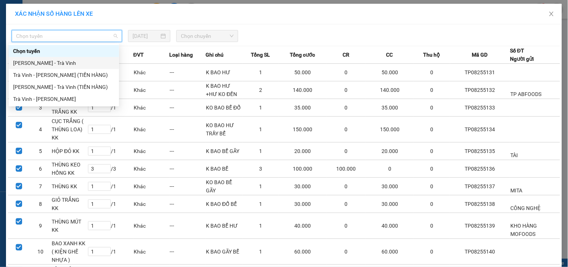
click at [84, 66] on div "[PERSON_NAME] - Trà Vinh" at bounding box center [64, 63] width 102 height 8
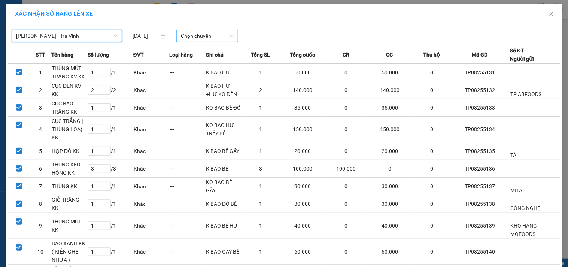
click at [209, 39] on span "Chọn chuyến" at bounding box center [207, 35] width 53 height 11
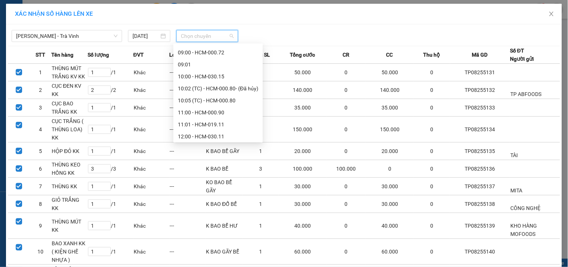
scroll to position [125, 0]
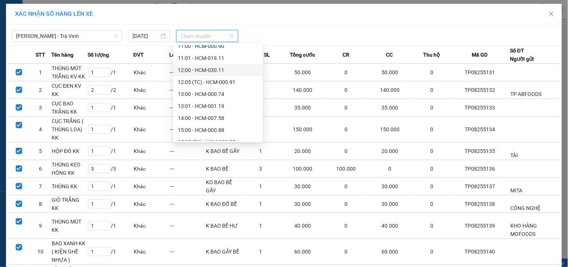
click at [214, 68] on div "12:00 - HCM-030.11" at bounding box center [218, 70] width 81 height 8
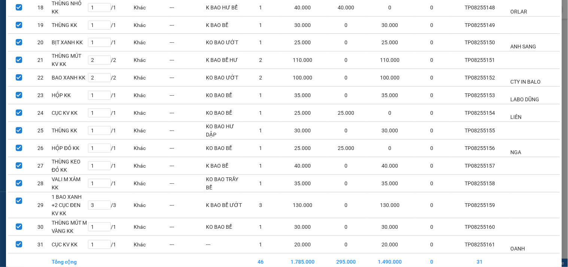
scroll to position [440, 0]
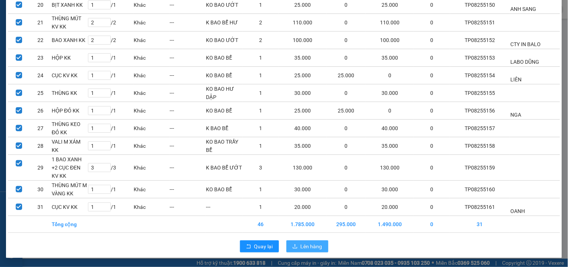
click at [307, 248] on span "Lên hàng" at bounding box center [312, 246] width 22 height 8
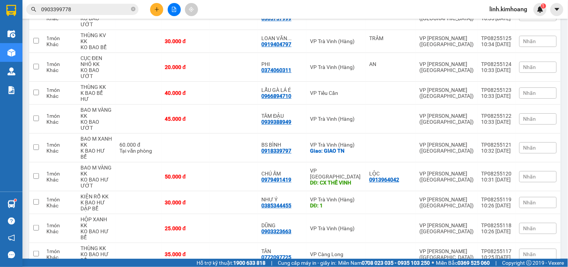
scroll to position [2051, 0]
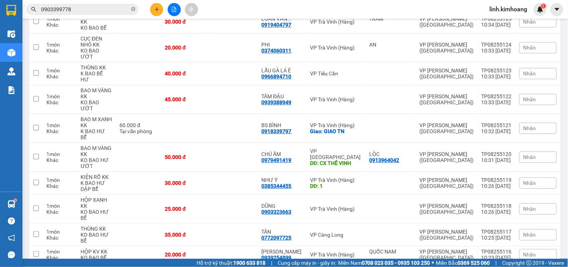
checkbox input "true"
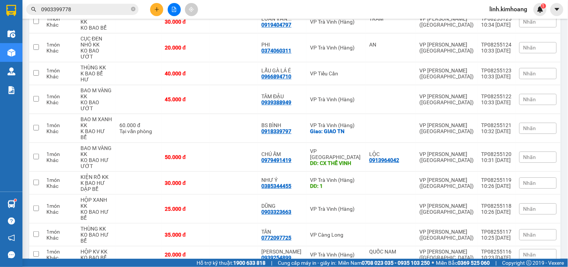
checkbox input "true"
drag, startPoint x: 240, startPoint y: 68, endPoint x: 238, endPoint y: 59, distance: 9.1
click at [240, 246] on td at bounding box center [234, 254] width 48 height 17
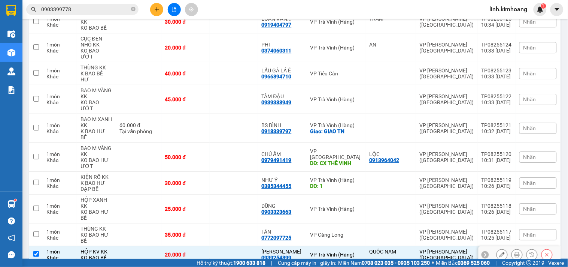
checkbox input "true"
drag, startPoint x: 233, startPoint y: 44, endPoint x: 233, endPoint y: 40, distance: 4.1
click at [233, 223] on td at bounding box center [234, 234] width 48 height 23
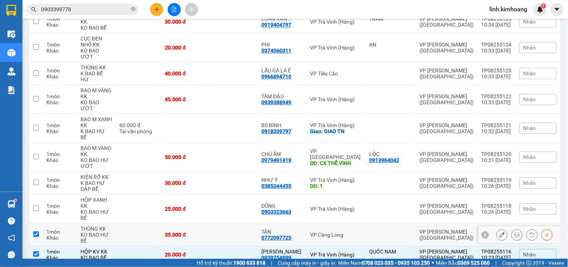
checkbox input "true"
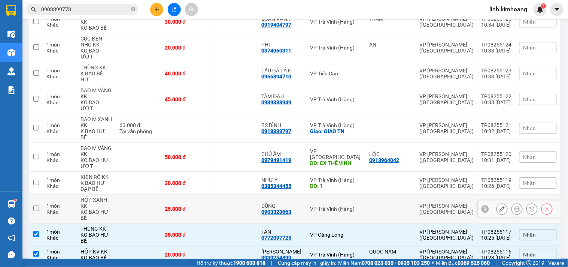
click at [233, 194] on td at bounding box center [234, 208] width 48 height 29
checkbox input "true"
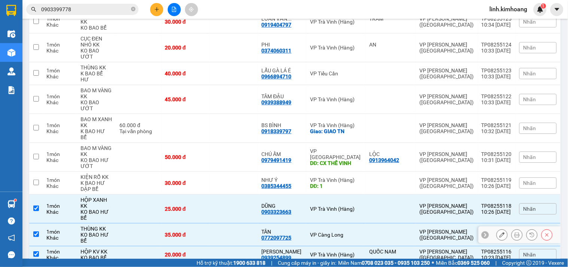
scroll to position [1968, 0]
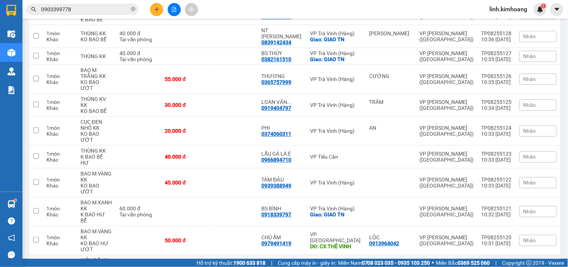
click at [236, 255] on td at bounding box center [234, 266] width 48 height 23
checkbox input "true"
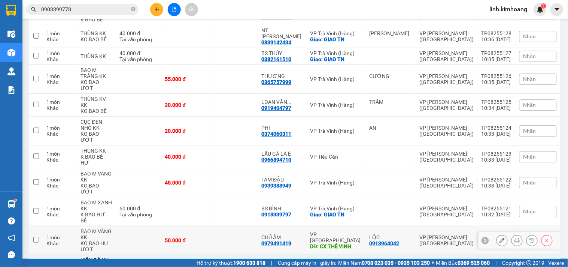
click at [233, 226] on td at bounding box center [234, 240] width 48 height 29
checkbox input "true"
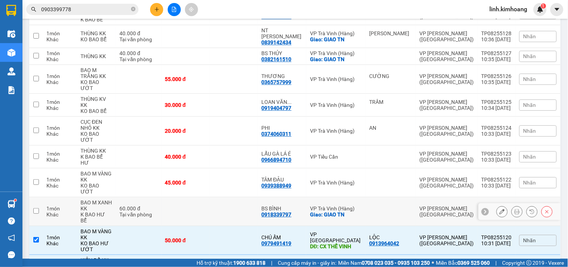
click at [234, 197] on td at bounding box center [234, 211] width 48 height 29
checkbox input "true"
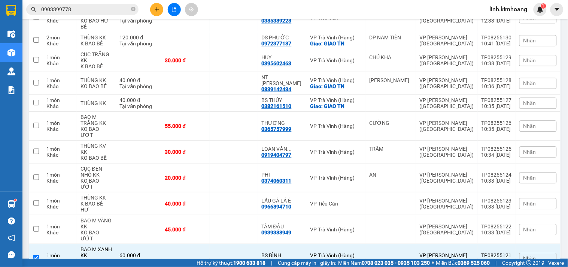
scroll to position [1885, 0]
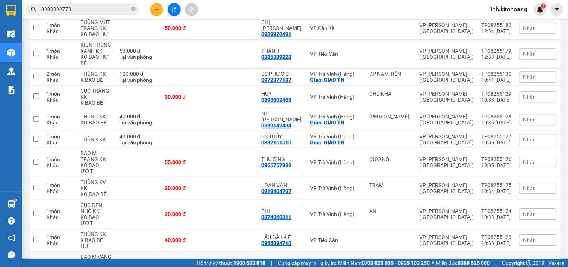
drag, startPoint x: 245, startPoint y: 96, endPoint x: 239, endPoint y: 72, distance: 25.4
click at [245, 251] on td at bounding box center [234, 265] width 48 height 29
checkbox input "true"
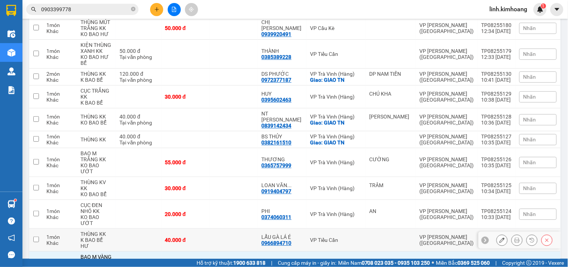
drag, startPoint x: 239, startPoint y: 71, endPoint x: 236, endPoint y: 59, distance: 12.6
click at [239, 229] on td at bounding box center [234, 240] width 48 height 23
checkbox input "true"
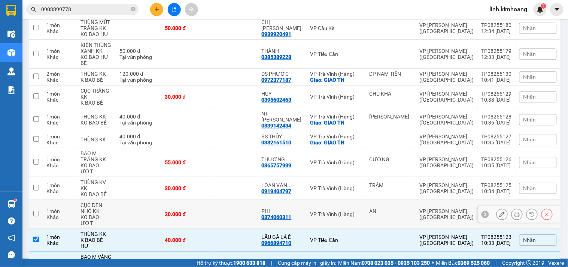
drag, startPoint x: 234, startPoint y: 53, endPoint x: 232, endPoint y: 33, distance: 20.3
click at [234, 200] on td at bounding box center [234, 214] width 48 height 29
checkbox input "true"
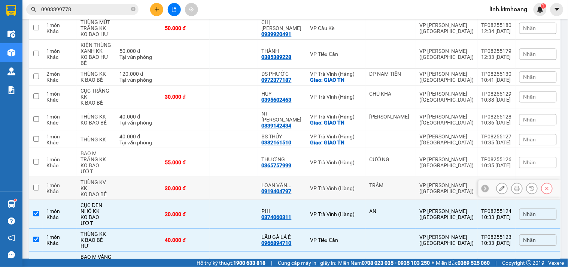
click at [232, 177] on td at bounding box center [234, 188] width 48 height 23
checkbox input "true"
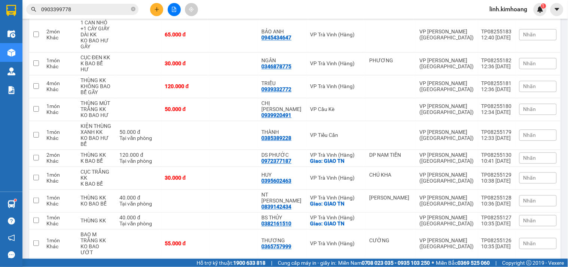
scroll to position [1760, 0]
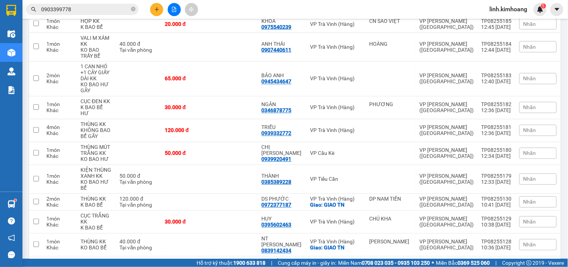
checkbox input "true"
click at [218, 256] on td at bounding box center [234, 264] width 48 height 17
checkbox input "true"
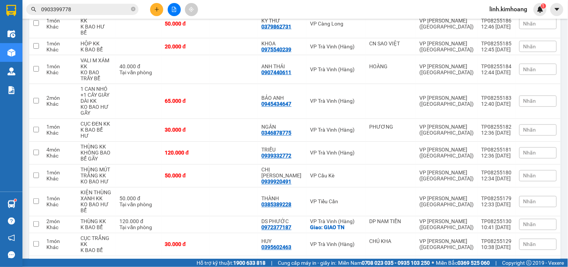
scroll to position [1718, 0]
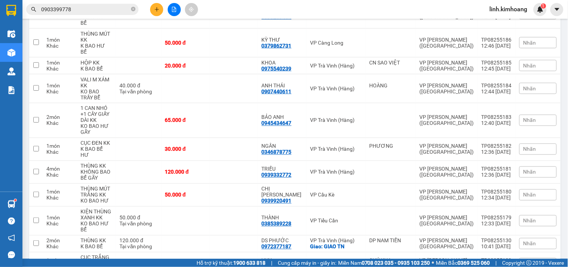
checkbox input "true"
click at [223, 252] on td at bounding box center [234, 263] width 48 height 23
checkbox input "true"
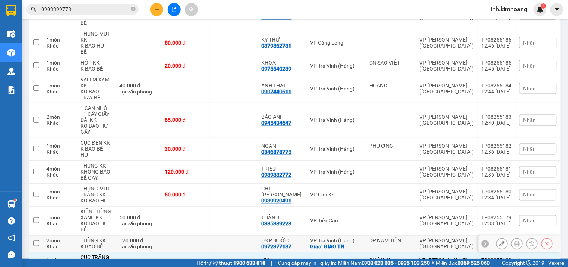
click at [252, 235] on td at bounding box center [234, 243] width 48 height 17
checkbox input "true"
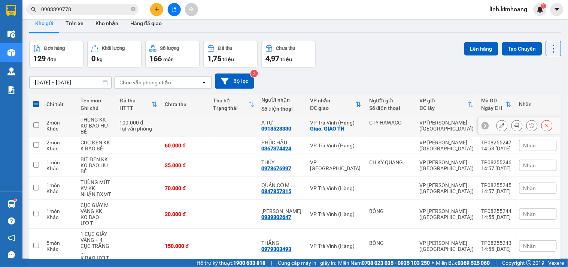
scroll to position [0, 0]
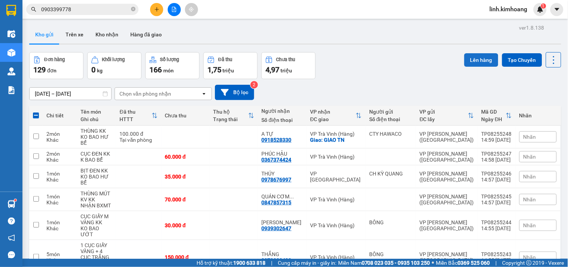
click at [480, 58] on button "Lên hàng" at bounding box center [482, 59] width 34 height 13
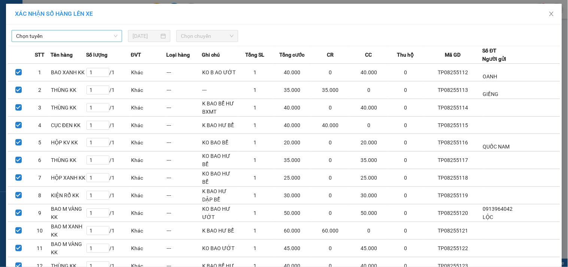
click at [73, 34] on span "Chọn tuyến" at bounding box center [67, 35] width 102 height 11
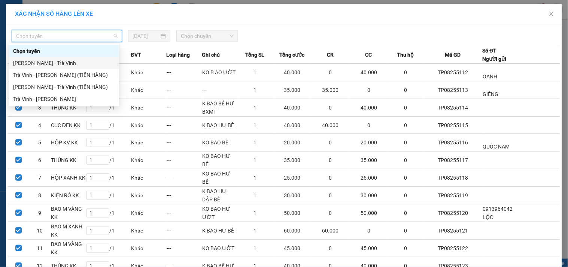
click at [61, 62] on div "[PERSON_NAME] - Trà Vinh" at bounding box center [64, 63] width 102 height 8
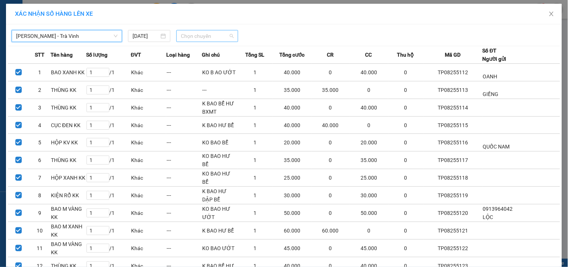
click at [195, 31] on span "Chọn chuyến" at bounding box center [207, 35] width 53 height 11
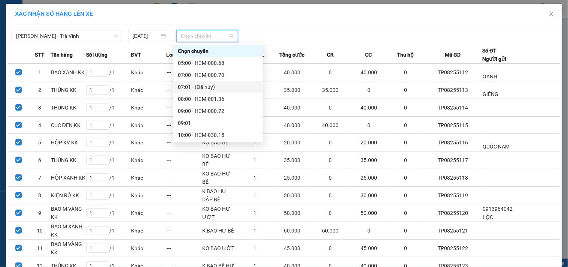
scroll to position [83, 0]
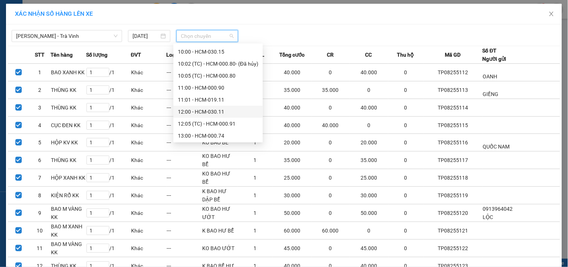
click at [212, 112] on div "12:00 - HCM-030.11" at bounding box center [218, 112] width 81 height 8
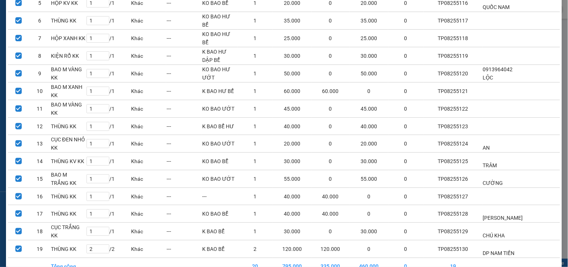
scroll to position [185, 0]
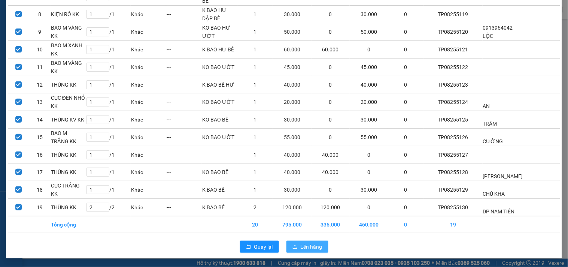
click at [315, 241] on button "Lên hàng" at bounding box center [308, 247] width 42 height 12
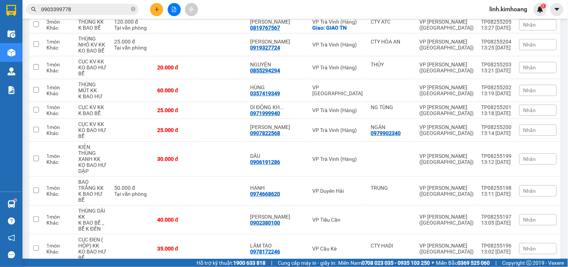
scroll to position [1676, 0]
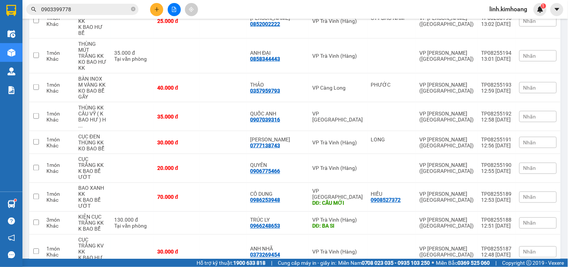
drag, startPoint x: 209, startPoint y: 214, endPoint x: 206, endPoint y: 189, distance: 24.9
checkbox input "true"
drag, startPoint x: 205, startPoint y: 184, endPoint x: 202, endPoint y: 164, distance: 19.8
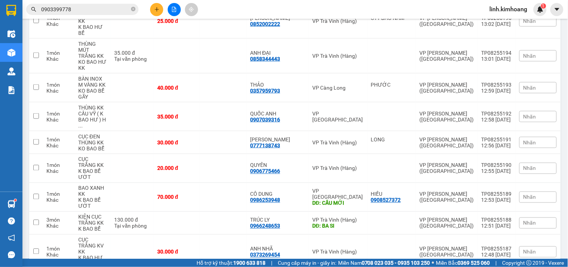
checkbox input "true"
drag, startPoint x: 202, startPoint y: 164, endPoint x: 201, endPoint y: 141, distance: 23.2
checkbox input "true"
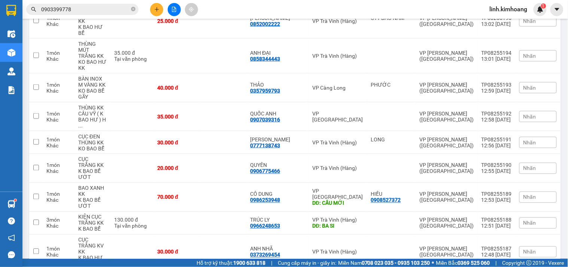
checkbox input "true"
drag, startPoint x: 199, startPoint y: 121, endPoint x: 199, endPoint y: 103, distance: 18.0
checkbox input "true"
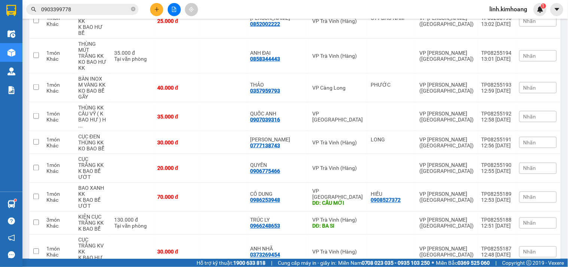
checkbox input "true"
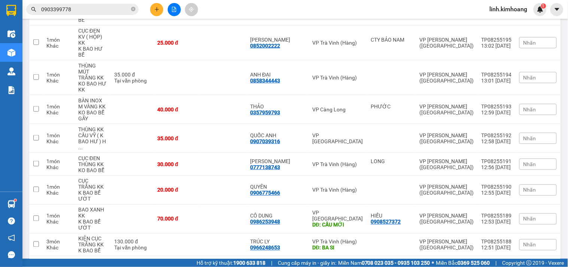
scroll to position [1635, 0]
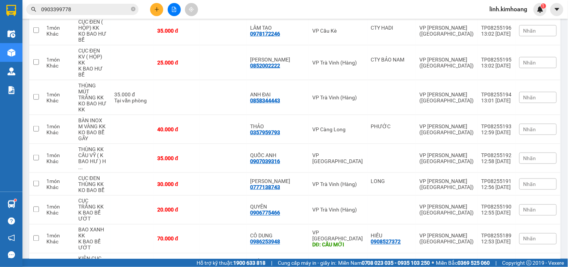
checkbox input "true"
drag, startPoint x: 214, startPoint y: 64, endPoint x: 215, endPoint y: 47, distance: 16.9
checkbox input "true"
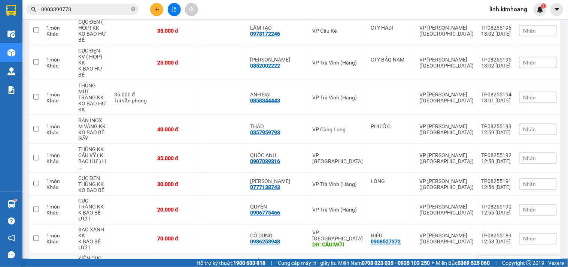
click at [200, 253] on td at bounding box center [177, 264] width 46 height 23
checkbox input "true"
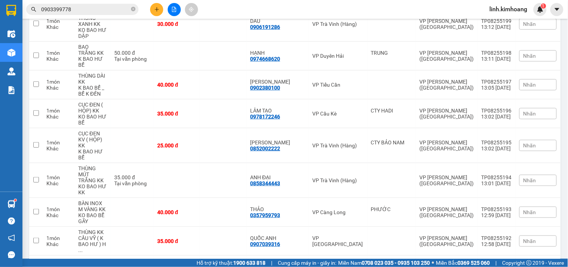
scroll to position [1552, 0]
checkbox input "true"
drag, startPoint x: 215, startPoint y: 82, endPoint x: 212, endPoint y: 65, distance: 16.6
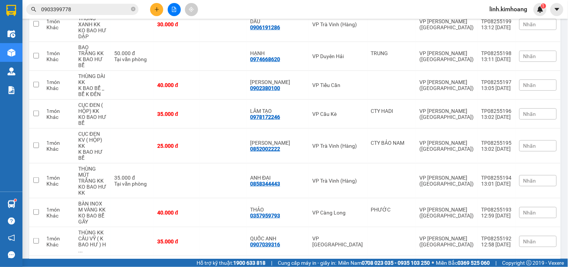
checkbox input "true"
click at [196, 264] on div "30.000 đ" at bounding box center [176, 267] width 39 height 6
checkbox input "true"
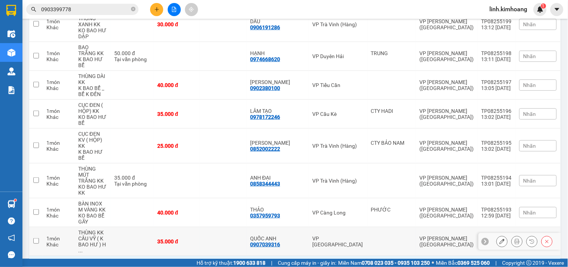
click at [200, 227] on td "35.000 đ" at bounding box center [177, 241] width 46 height 29
checkbox input "true"
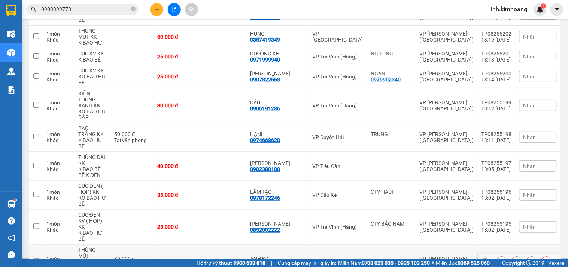
scroll to position [1468, 0]
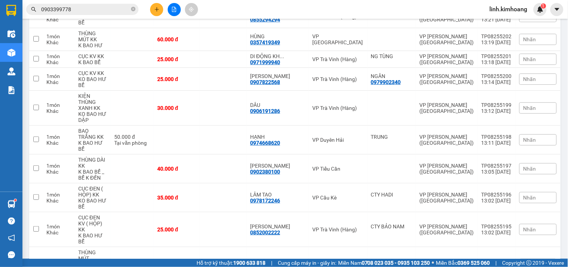
drag, startPoint x: 217, startPoint y: 97, endPoint x: 218, endPoint y: 85, distance: 12.0
checkbox input "true"
drag, startPoint x: 216, startPoint y: 64, endPoint x: 217, endPoint y: 48, distance: 16.9
click at [200, 247] on td at bounding box center [177, 264] width 46 height 35
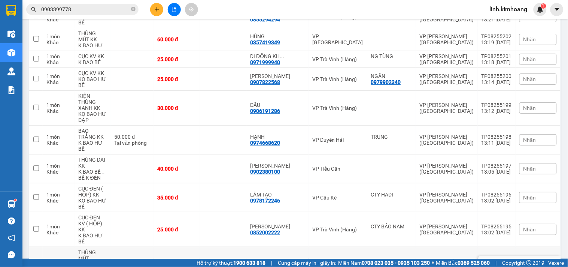
checkbox input "true"
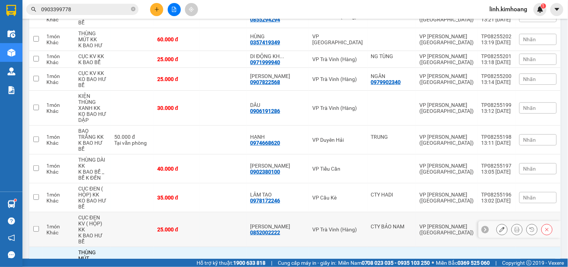
click at [200, 212] on td "25.000 đ" at bounding box center [177, 229] width 46 height 35
checkbox input "true"
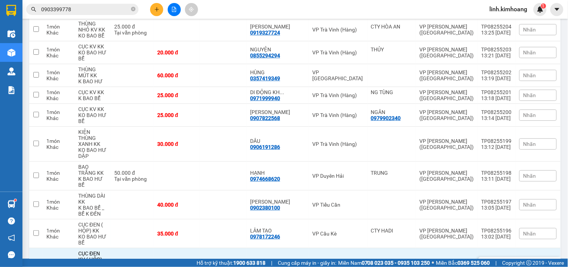
scroll to position [1385, 0]
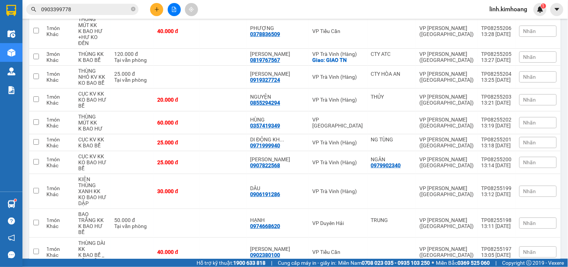
checkbox input "true"
drag, startPoint x: 214, startPoint y: 72, endPoint x: 214, endPoint y: 60, distance: 12.4
click at [200, 238] on td "40.000 đ" at bounding box center [177, 252] width 46 height 29
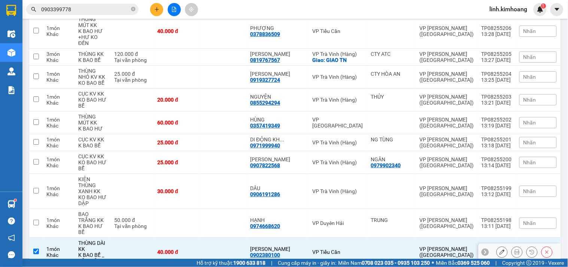
click at [200, 238] on td "40.000 đ" at bounding box center [177, 252] width 46 height 29
checkbox input "false"
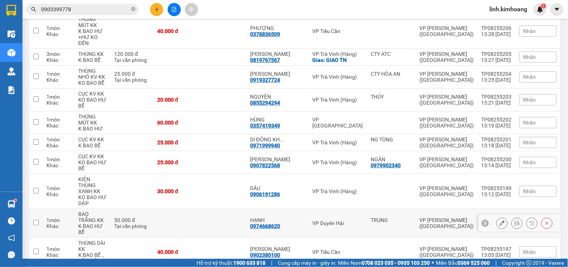
click at [200, 209] on td at bounding box center [177, 223] width 46 height 29
checkbox input "true"
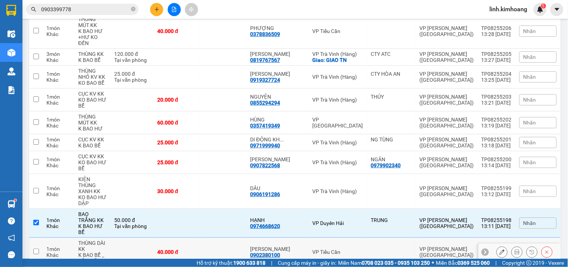
click at [200, 238] on td "40.000 đ" at bounding box center [177, 252] width 46 height 29
checkbox input "true"
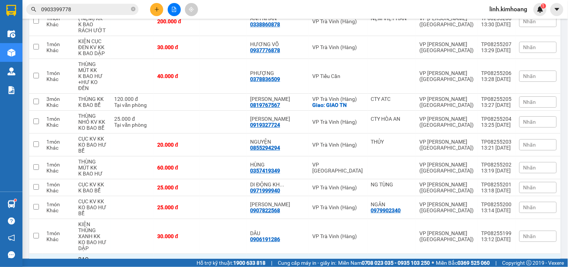
scroll to position [1260, 0]
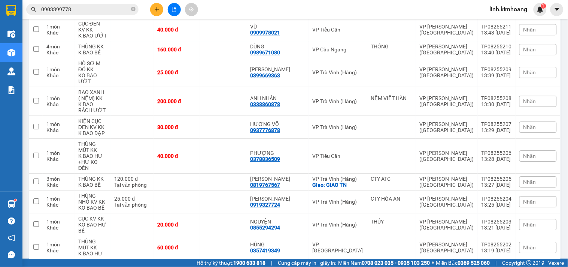
checkbox input "true"
drag, startPoint x: 206, startPoint y: 115, endPoint x: 206, endPoint y: 94, distance: 21.4
checkbox input "true"
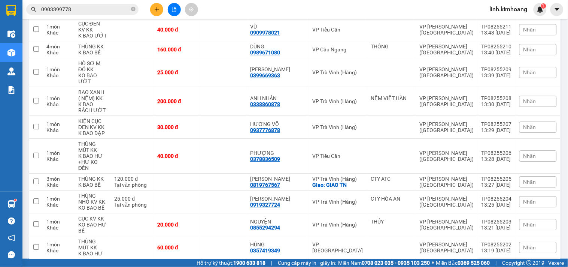
drag, startPoint x: 206, startPoint y: 91, endPoint x: 206, endPoint y: 77, distance: 13.9
click at [200, 259] on td "25.000 đ" at bounding box center [177, 267] width 46 height 17
checkbox input "true"
drag, startPoint x: 205, startPoint y: 72, endPoint x: 205, endPoint y: 60, distance: 11.6
click at [200, 236] on td "60.000 đ" at bounding box center [177, 247] width 46 height 23
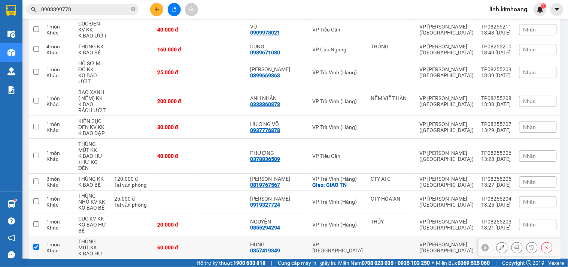
checkbox input "true"
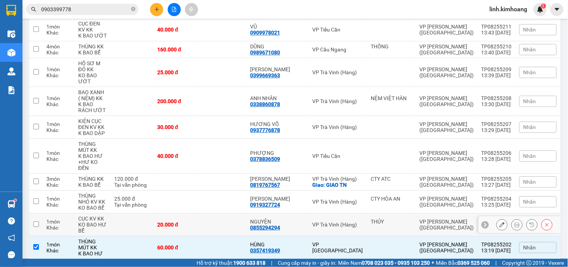
click at [196, 221] on div "20.000 đ" at bounding box center [176, 224] width 39 height 6
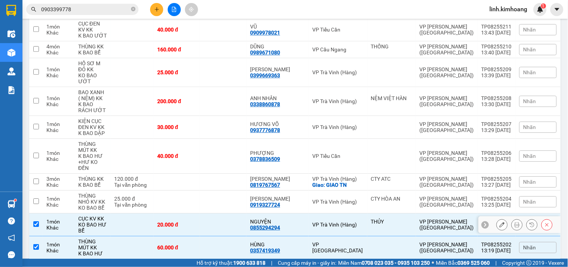
checkbox input "true"
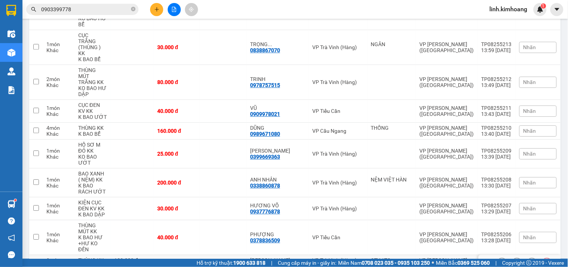
scroll to position [1177, 0]
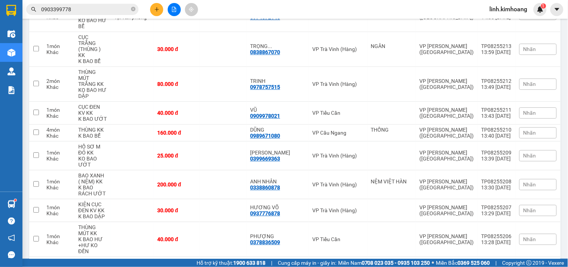
checkbox input "true"
click at [241, 257] on td at bounding box center [223, 265] width 46 height 17
drag, startPoint x: 240, startPoint y: 96, endPoint x: 239, endPoint y: 87, distance: 8.7
click at [241, 257] on td at bounding box center [223, 265] width 46 height 17
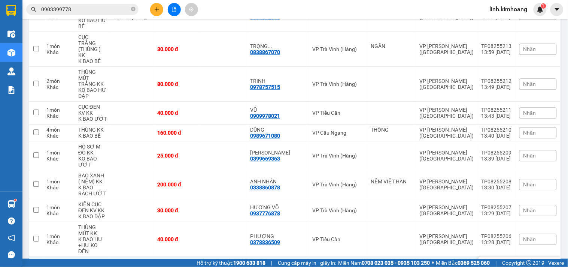
checkbox input "false"
click at [235, 222] on td at bounding box center [223, 239] width 46 height 35
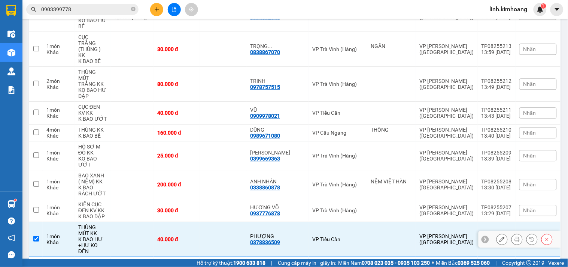
drag, startPoint x: 235, startPoint y: 81, endPoint x: 240, endPoint y: 85, distance: 6.1
click at [236, 222] on td at bounding box center [223, 239] width 46 height 35
checkbox input "false"
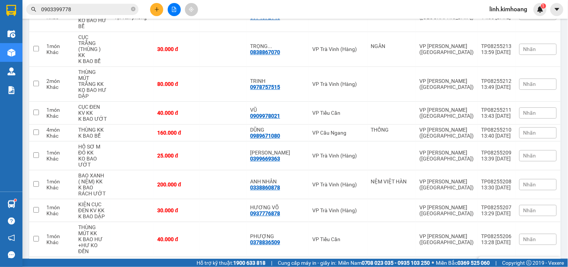
click at [246, 257] on td at bounding box center [223, 265] width 46 height 17
checkbox input "true"
click at [234, 222] on td at bounding box center [223, 239] width 46 height 35
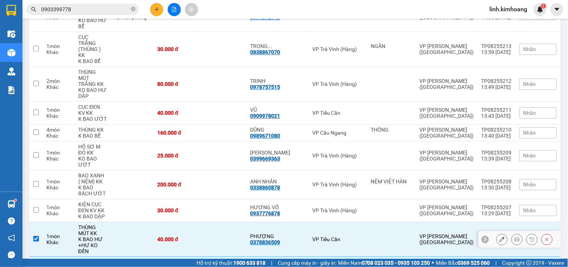
checkbox input "true"
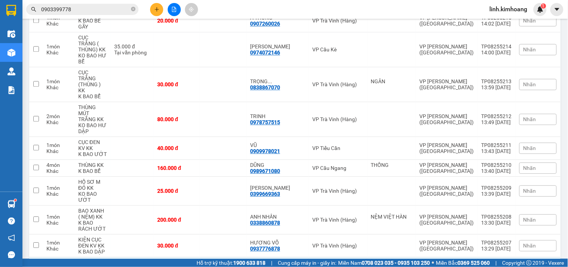
scroll to position [1135, 0]
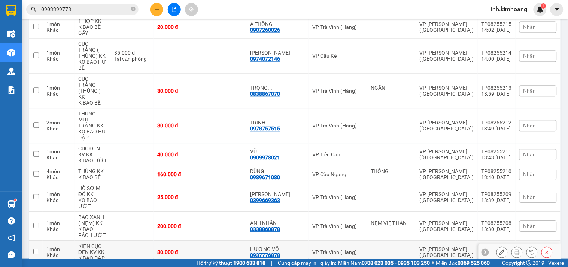
click at [200, 241] on td "30.000 đ" at bounding box center [177, 252] width 46 height 23
checkbox input "true"
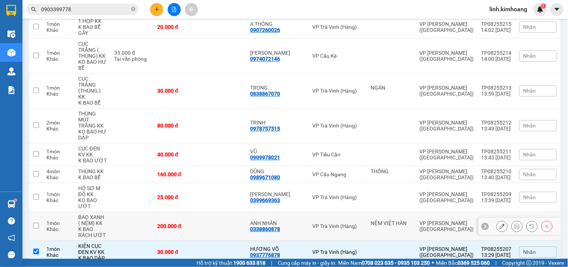
click at [200, 212] on td "200.000 đ" at bounding box center [177, 226] width 46 height 29
checkbox input "true"
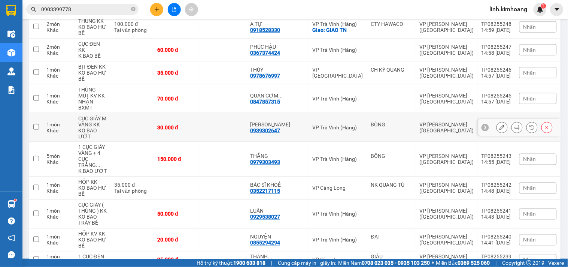
scroll to position [0, 0]
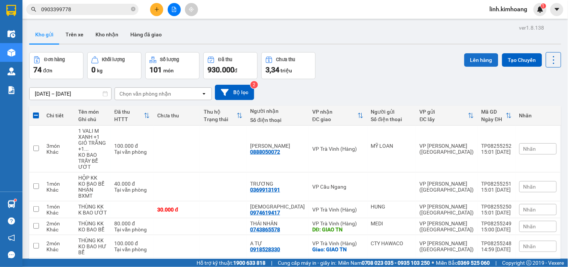
click at [477, 57] on button "Lên hàng" at bounding box center [482, 59] width 34 height 13
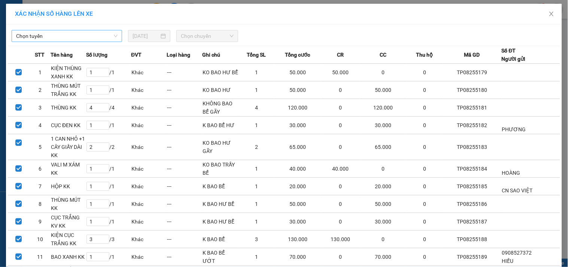
click at [104, 36] on span "Chọn tuyến" at bounding box center [67, 35] width 102 height 11
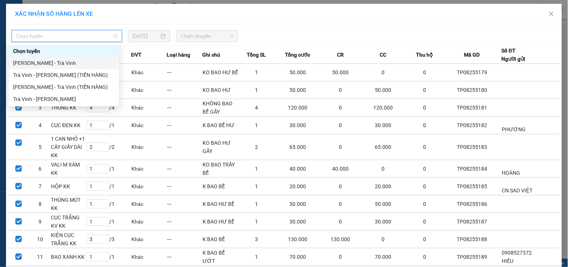
click at [69, 67] on div "[PERSON_NAME] - Trà Vinh" at bounding box center [64, 63] width 102 height 8
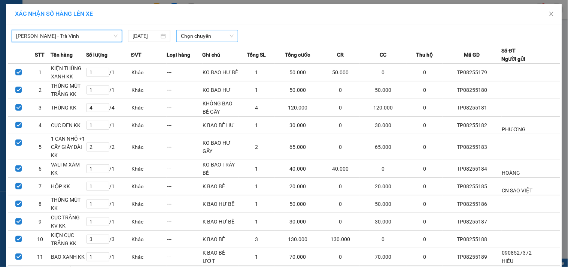
click at [192, 33] on span "Chọn chuyến" at bounding box center [207, 35] width 53 height 11
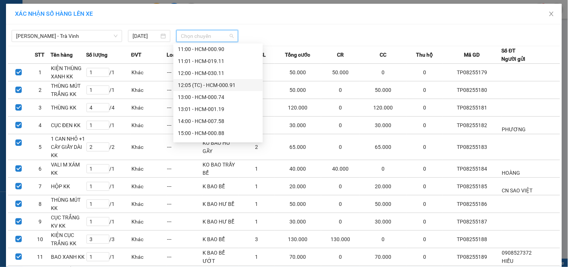
scroll to position [166, 0]
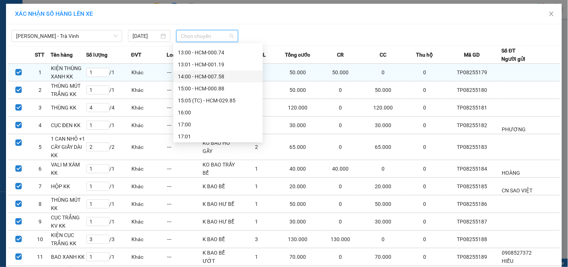
click at [206, 79] on div "14:00 - HCM-007.58" at bounding box center [218, 76] width 81 height 8
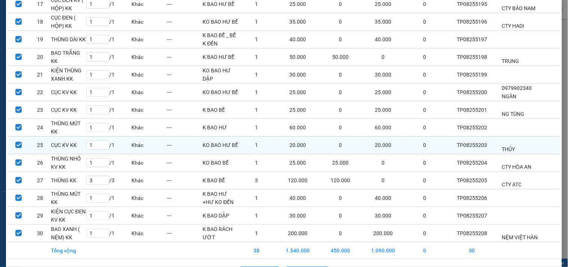
scroll to position [398, 0]
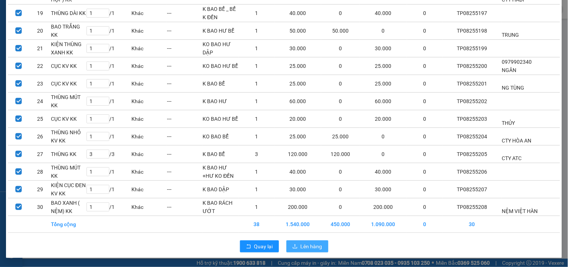
click at [301, 246] on span "Lên hàng" at bounding box center [312, 246] width 22 height 8
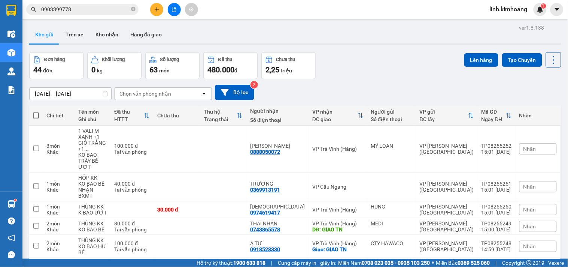
click at [35, 114] on span at bounding box center [36, 115] width 6 height 6
click at [36, 112] on input "checkbox" at bounding box center [36, 112] width 0 height 0
checkbox input "true"
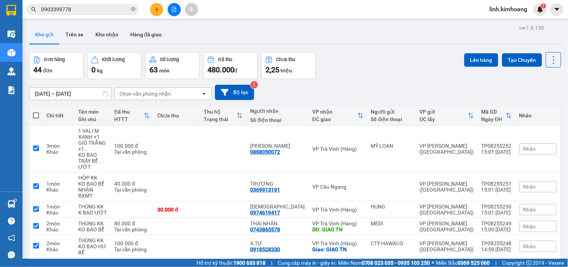
checkbox input "true"
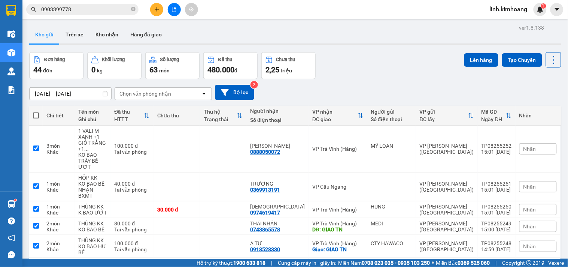
checkbox input "true"
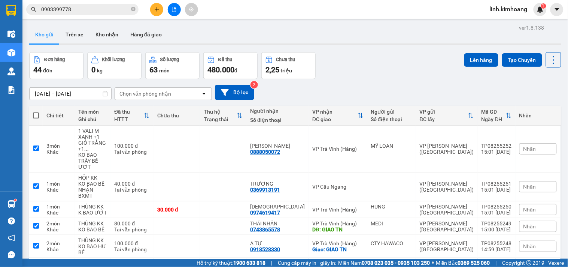
checkbox input "true"
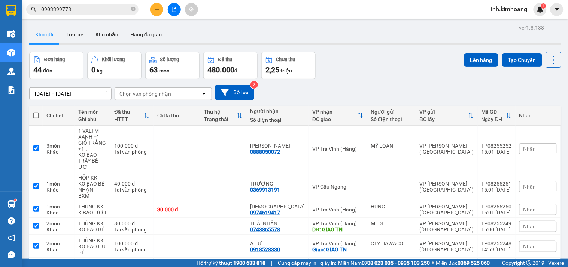
checkbox input "true"
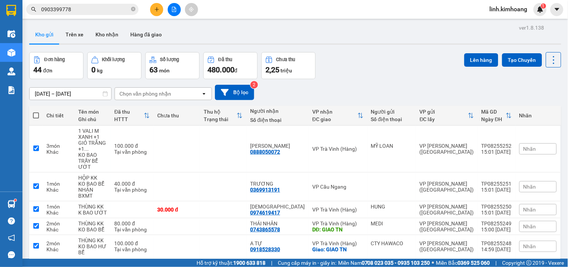
checkbox input "true"
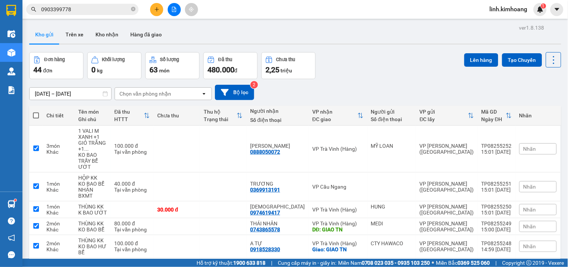
checkbox input "true"
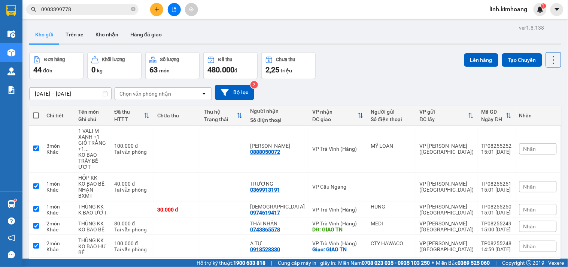
checkbox input "true"
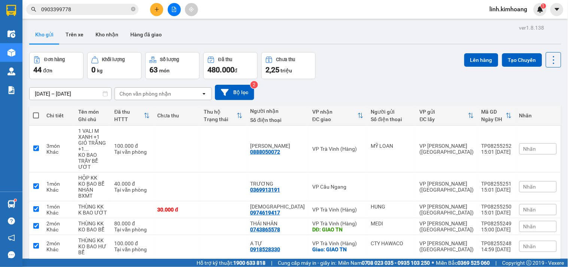
checkbox input "true"
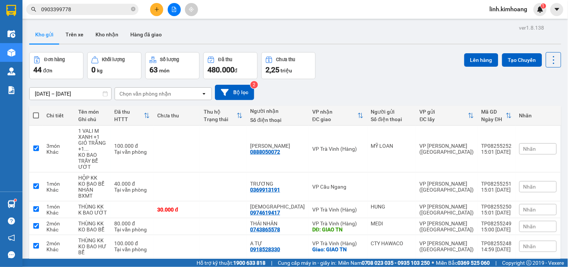
checkbox input "true"
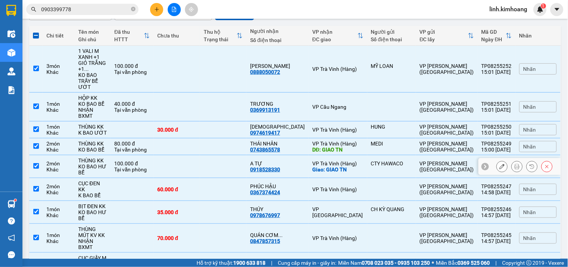
scroll to position [83, 0]
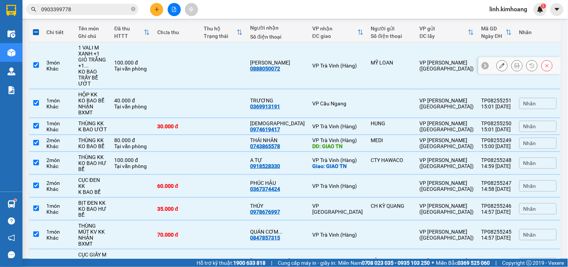
click at [43, 64] on td "3 món Khác" at bounding box center [59, 65] width 32 height 47
checkbox input "false"
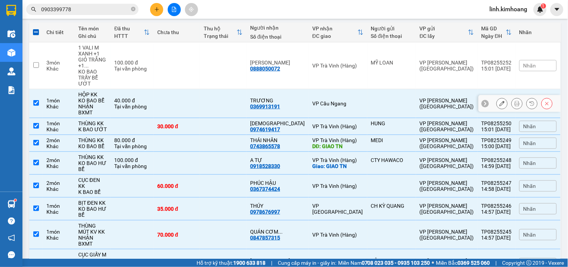
click at [50, 97] on div "1 món" at bounding box center [58, 100] width 24 height 6
checkbox input "false"
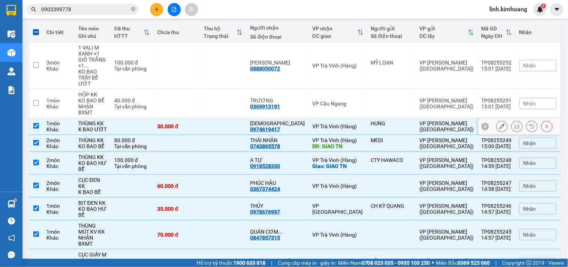
click at [64, 126] on div "Khác" at bounding box center [58, 129] width 24 height 6
checkbox input "false"
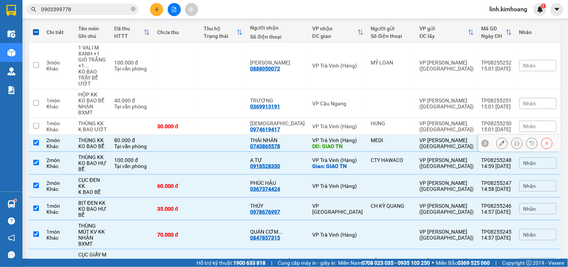
click at [71, 143] on div "Khác" at bounding box center [58, 146] width 24 height 6
checkbox input "false"
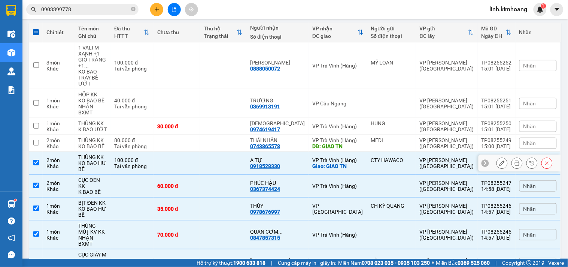
click at [104, 160] on div "KO BAO HƯ BỂ" at bounding box center [92, 166] width 28 height 12
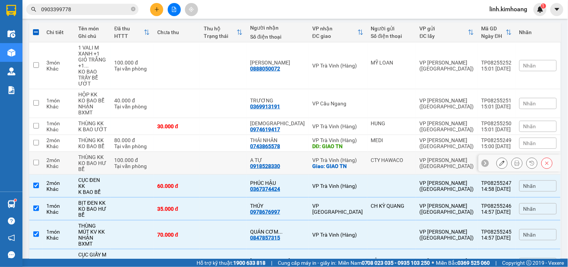
click at [107, 160] on div "KO BAO HƯ BỂ" at bounding box center [92, 166] width 28 height 12
checkbox input "true"
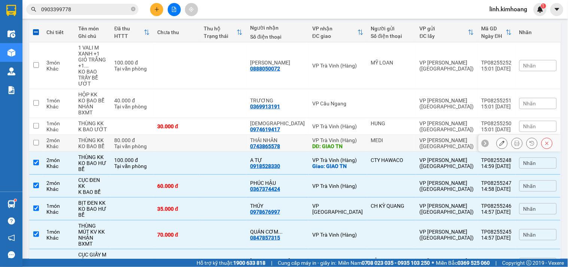
click at [111, 135] on td "THÙNG KK KO BAO BỂ" at bounding box center [93, 143] width 36 height 17
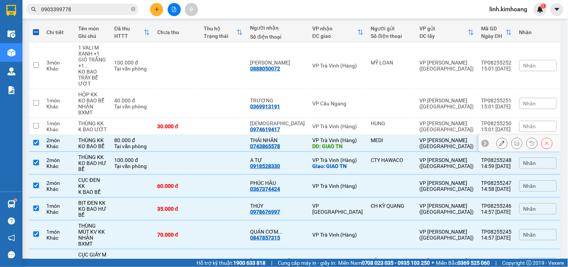
click at [144, 143] on div "Tại văn phòng" at bounding box center [132, 146] width 36 height 6
checkbox input "false"
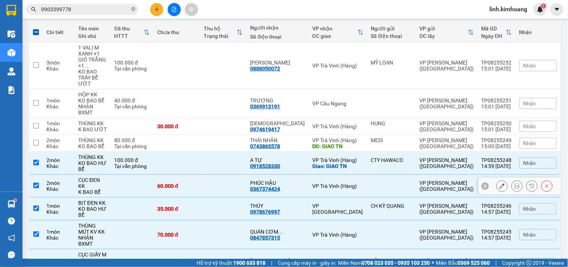
scroll to position [0, 0]
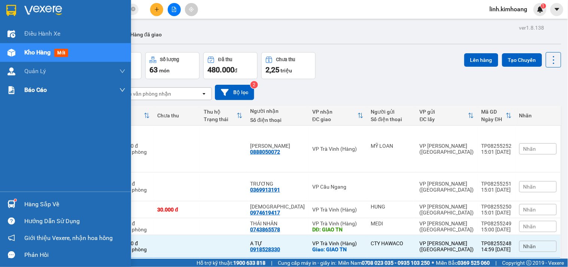
drag, startPoint x: 40, startPoint y: 52, endPoint x: 74, endPoint y: 86, distance: 47.7
click at [40, 52] on span "Kho hàng" at bounding box center [37, 52] width 26 height 7
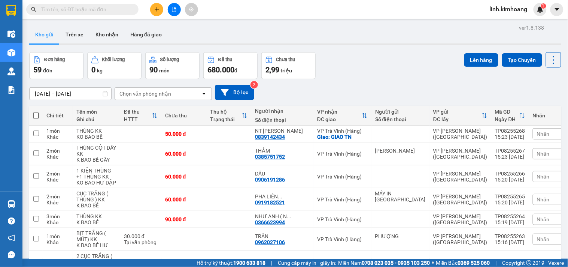
click at [35, 115] on span at bounding box center [36, 115] width 6 height 6
click at [36, 112] on input "checkbox" at bounding box center [36, 112] width 0 height 0
checkbox input "true"
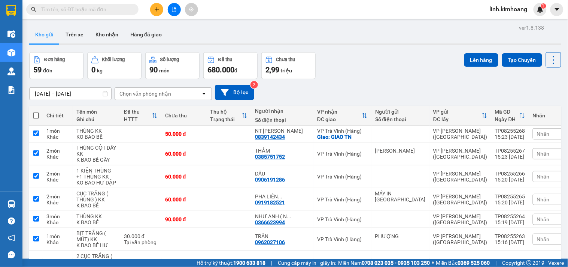
checkbox input "true"
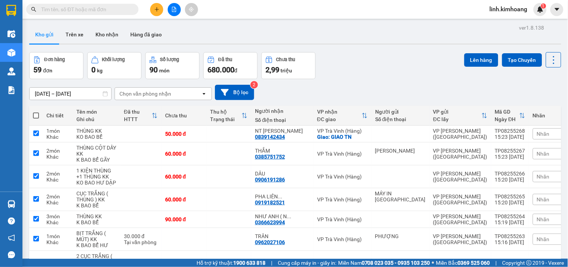
checkbox input "true"
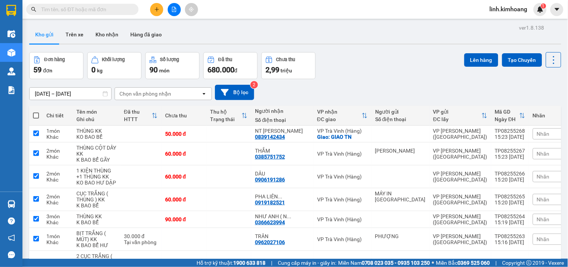
checkbox input "true"
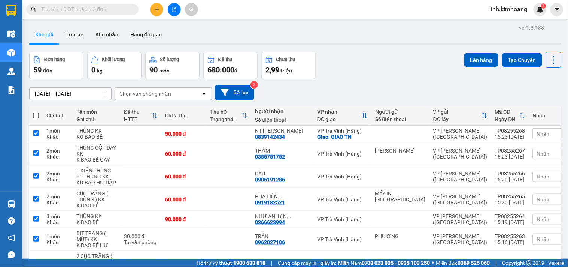
checkbox input "true"
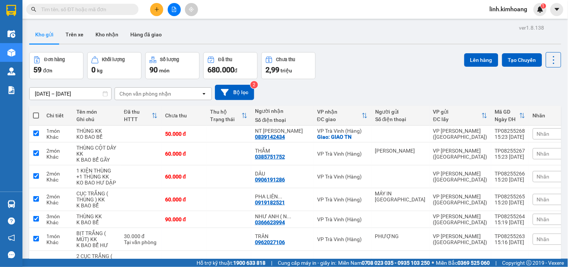
checkbox input "true"
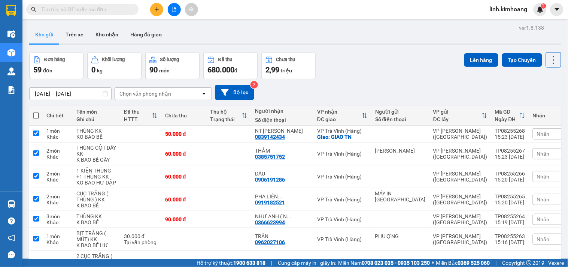
checkbox input "true"
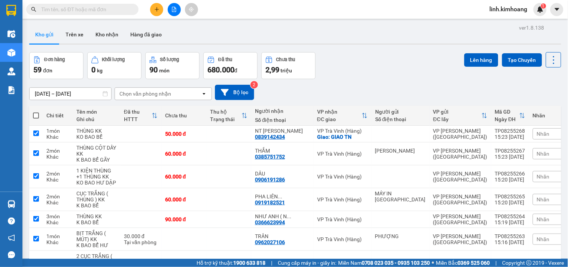
checkbox input "true"
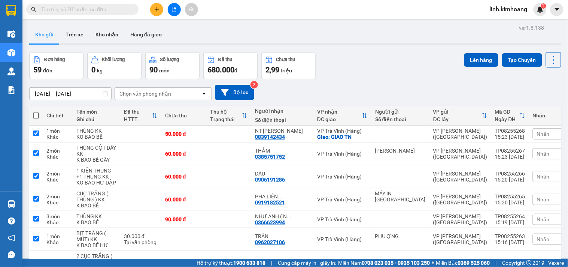
checkbox input "true"
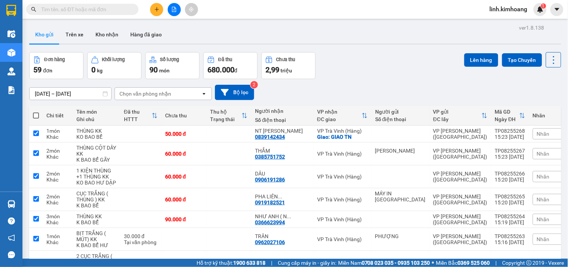
checkbox input "true"
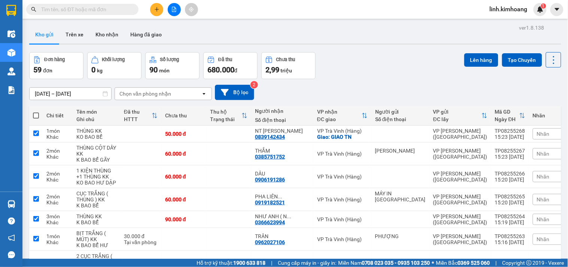
checkbox input "true"
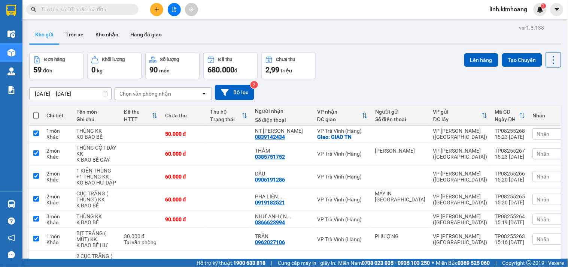
checkbox input "true"
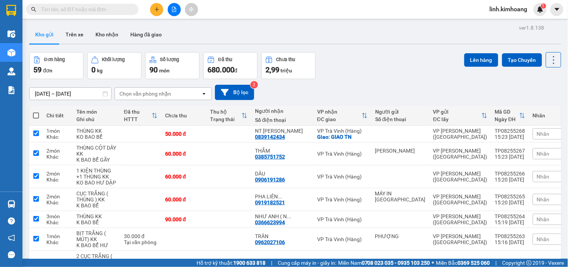
checkbox input "true"
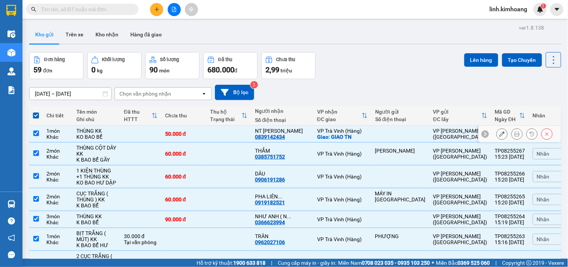
click at [36, 136] on input "checkbox" at bounding box center [36, 133] width 6 height 6
checkbox input "false"
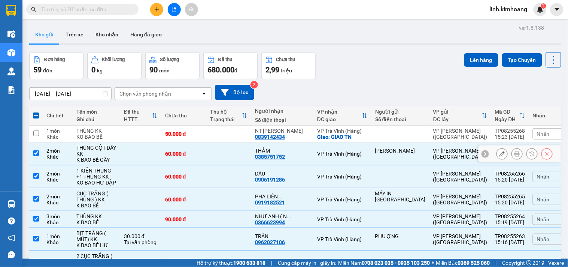
click at [35, 148] on td at bounding box center [35, 153] width 13 height 23
checkbox input "false"
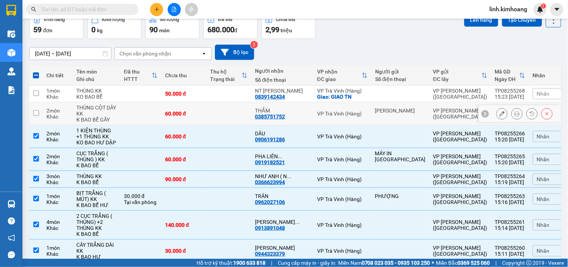
scroll to position [42, 0]
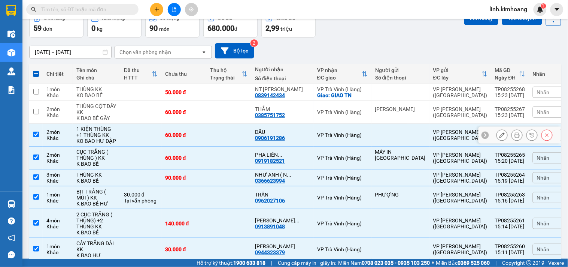
click at [57, 146] on td "2 món Khác" at bounding box center [58, 135] width 30 height 23
checkbox input "false"
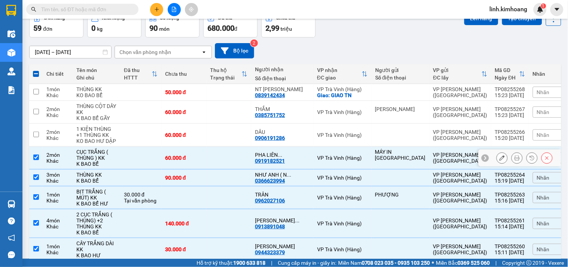
click at [148, 161] on td at bounding box center [140, 158] width 41 height 23
checkbox input "false"
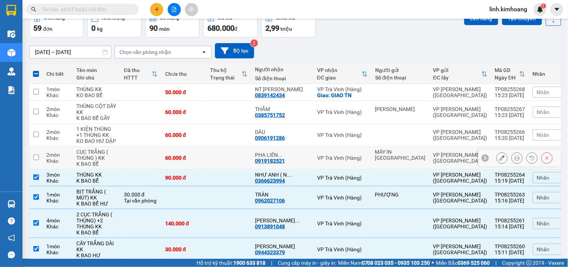
scroll to position [83, 0]
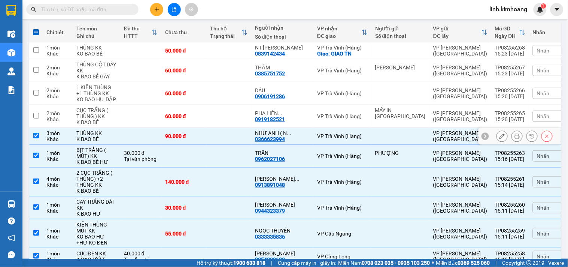
click at [173, 145] on td "90.000 đ" at bounding box center [183, 136] width 45 height 17
checkbox input "false"
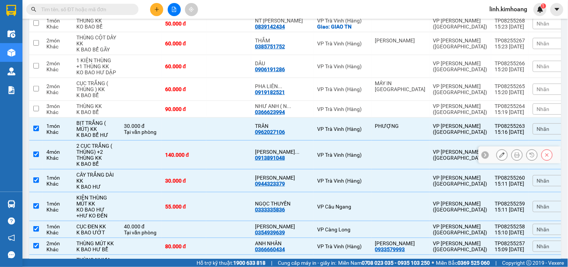
scroll to position [125, 0]
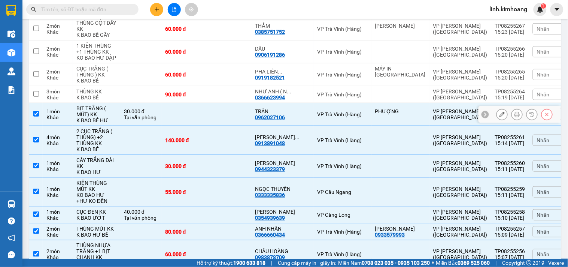
click at [175, 125] on td at bounding box center [183, 114] width 45 height 23
checkbox input "false"
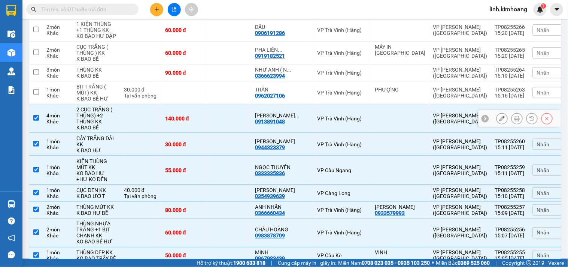
scroll to position [166, 0]
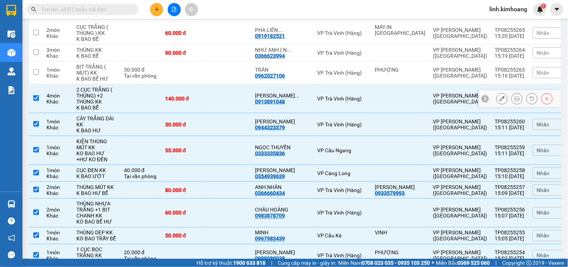
click at [204, 110] on td "140.000 đ" at bounding box center [183, 98] width 45 height 29
checkbox input "false"
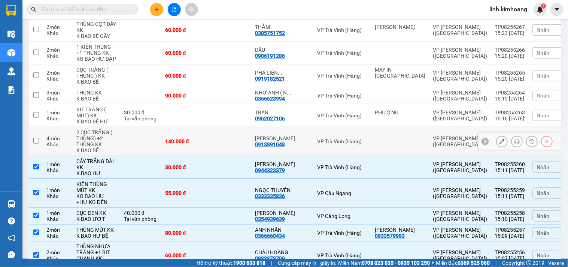
scroll to position [0, 0]
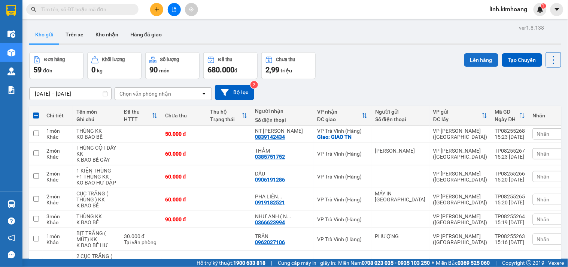
click at [465, 57] on button "Lên hàng" at bounding box center [482, 59] width 34 height 13
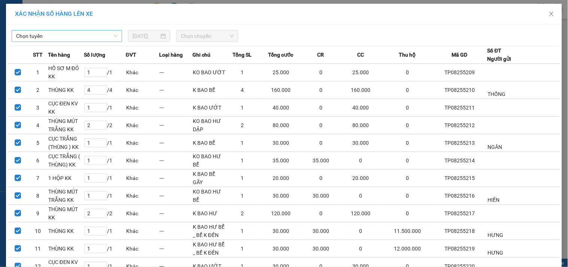
click at [105, 34] on span "Chọn tuyến" at bounding box center [67, 35] width 102 height 11
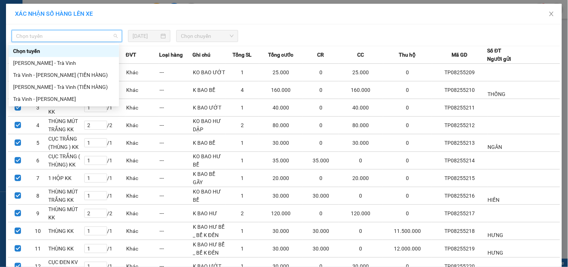
click at [66, 63] on div "[PERSON_NAME] - Trà Vinh" at bounding box center [64, 63] width 102 height 8
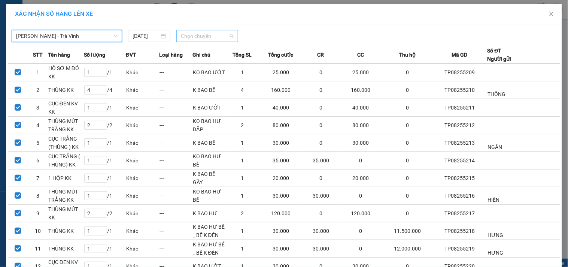
click at [214, 36] on span "Chọn chuyến" at bounding box center [207, 35] width 53 height 11
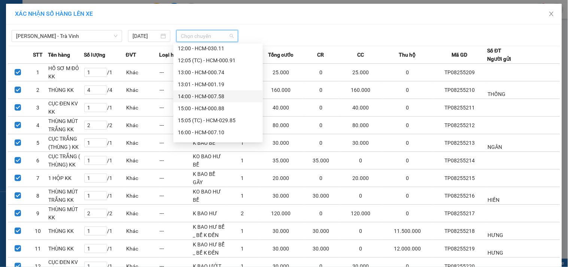
scroll to position [166, 0]
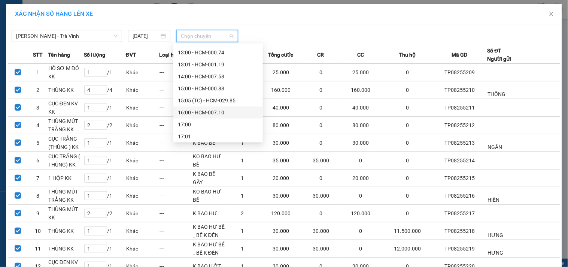
click at [214, 112] on div "16:00 - HCM-007.10" at bounding box center [218, 112] width 81 height 8
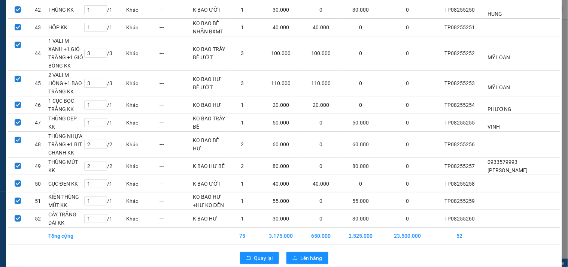
scroll to position [816, 0]
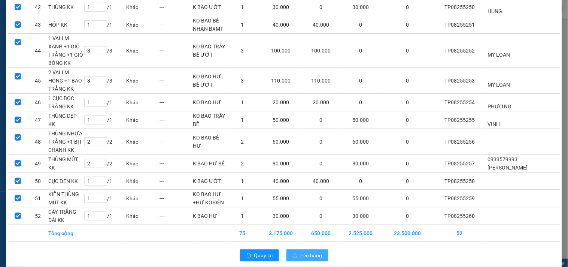
click at [294, 253] on icon "upload" at bounding box center [295, 255] width 5 height 5
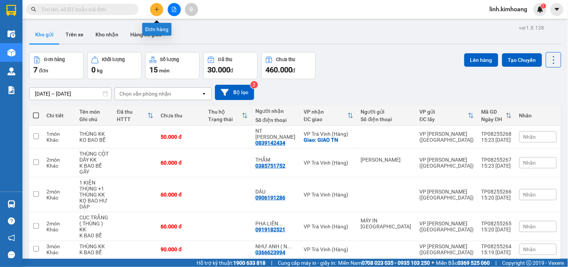
click at [156, 4] on button at bounding box center [156, 9] width 13 height 13
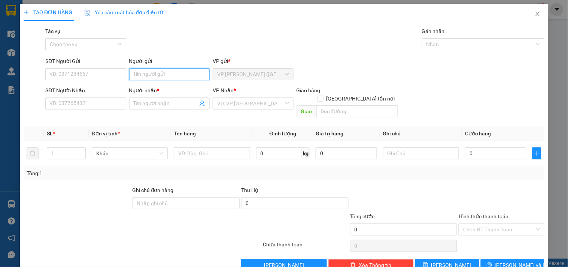
click at [154, 70] on input "Người gửi" at bounding box center [169, 74] width 81 height 12
type input "[GEOGRAPHIC_DATA]"
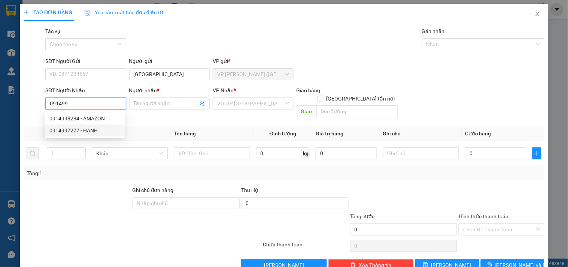
click at [81, 130] on div "0914997277 - HẠNH" at bounding box center [84, 130] width 71 height 8
type input "0914997277"
type input "HẠNH"
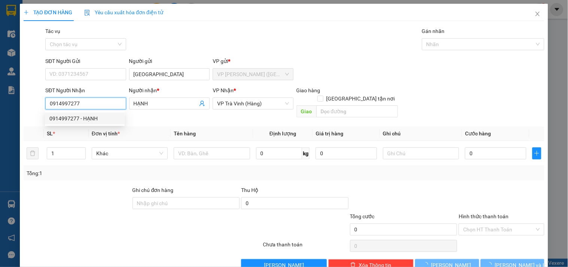
type input "20.000"
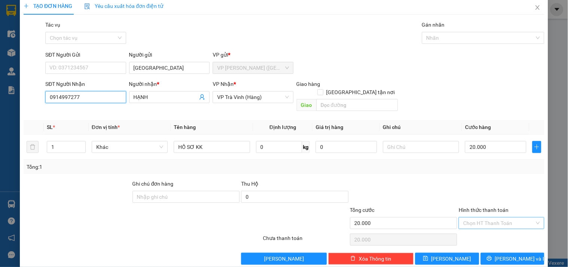
scroll to position [10, 0]
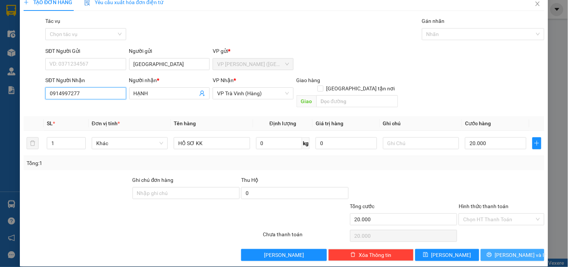
type input "0914997277"
click at [504, 251] on span "[PERSON_NAME] và In" at bounding box center [521, 255] width 52 height 8
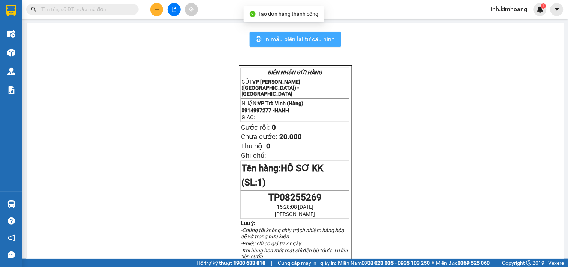
click at [260, 35] on button "In mẫu biên lai tự cấu hình" at bounding box center [295, 39] width 91 height 15
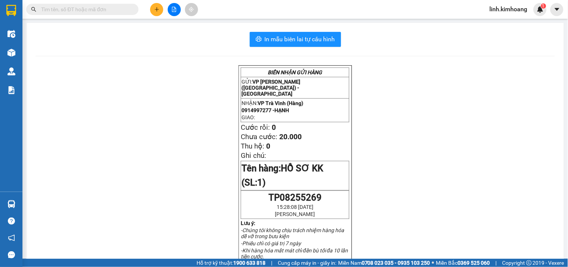
click at [155, 7] on icon "plus" at bounding box center [156, 9] width 5 height 5
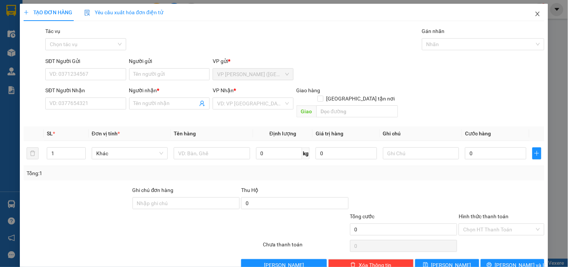
click at [537, 14] on span "Close" at bounding box center [538, 14] width 21 height 21
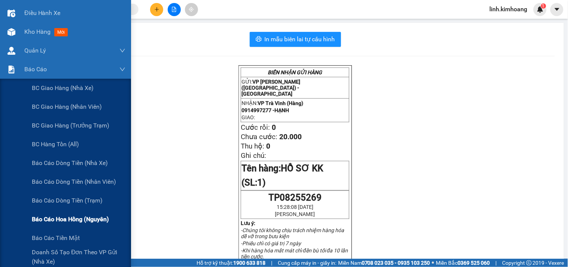
scroll to position [42, 0]
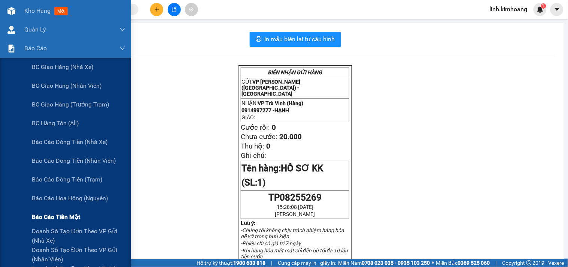
click at [73, 216] on span "Báo cáo tiền mặt" at bounding box center [56, 216] width 48 height 9
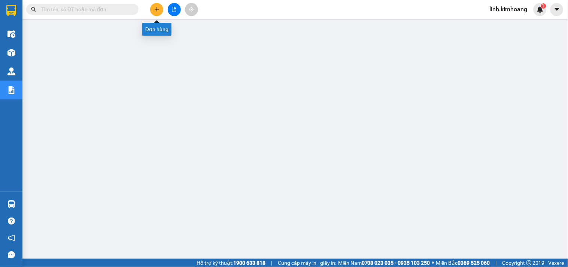
click at [143, 13] on div at bounding box center [73, 9] width 146 height 11
click at [161, 9] on button at bounding box center [156, 9] width 13 height 13
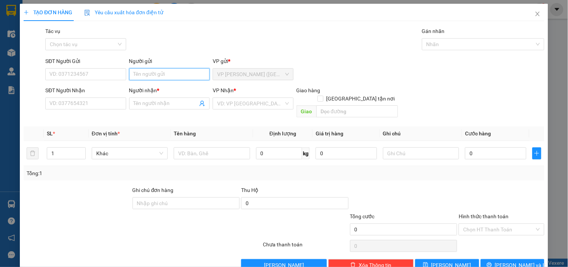
click at [157, 74] on input "Người gửi" at bounding box center [169, 74] width 81 height 12
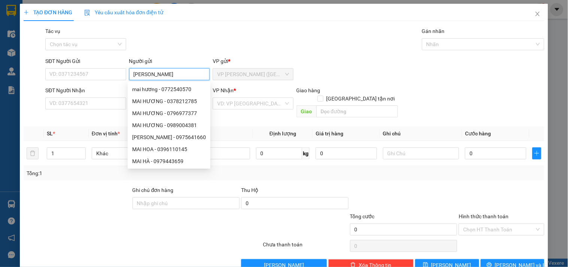
type input "MAI HUỲNH"
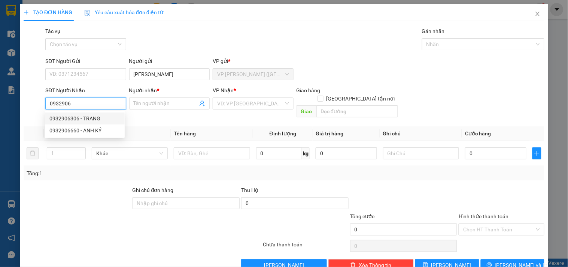
click at [96, 118] on div "0932906306 - TRANG" at bounding box center [84, 118] width 71 height 8
type input "0932906306"
type input "TRANG"
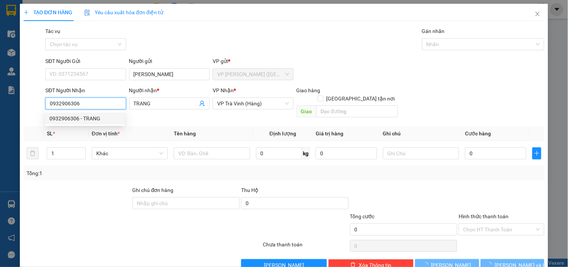
type input "30.000"
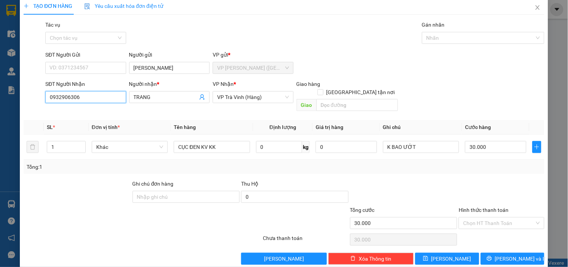
scroll to position [10, 0]
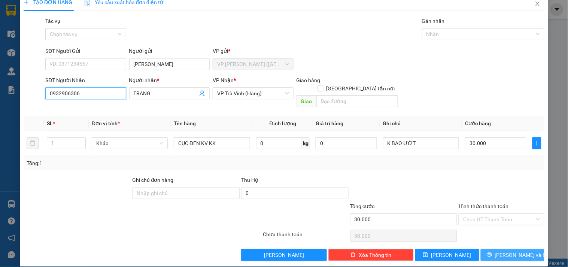
type input "0932906306"
click at [492, 252] on icon "printer" at bounding box center [489, 254] width 5 height 5
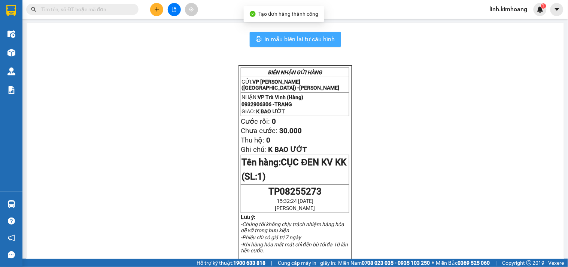
click at [291, 34] on span "In mẫu biên lai tự cấu hình" at bounding box center [300, 38] width 70 height 9
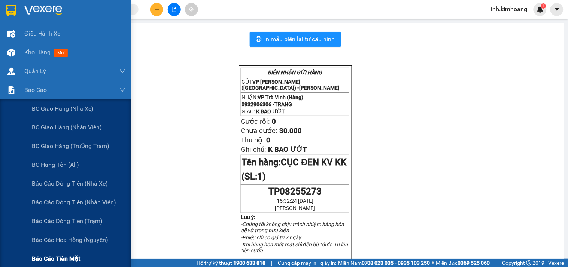
click at [62, 254] on span "Báo cáo tiền mặt" at bounding box center [56, 258] width 48 height 9
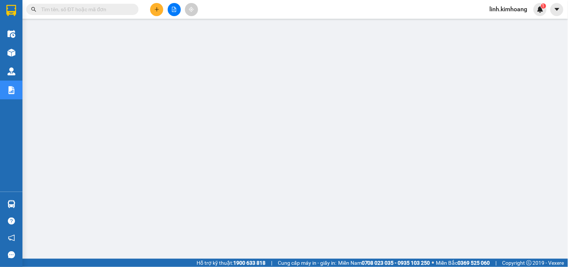
drag, startPoint x: 218, startPoint y: 260, endPoint x: 152, endPoint y: 11, distance: 257.0
click at [152, 11] on button at bounding box center [156, 9] width 13 height 13
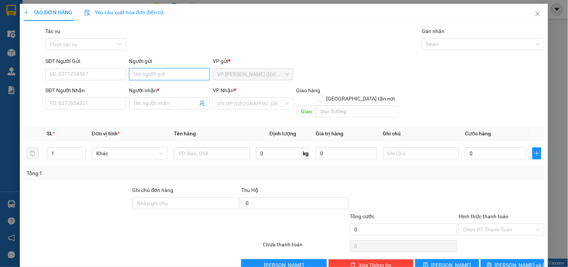
click at [161, 75] on input "Người gửi" at bounding box center [169, 74] width 81 height 12
type input "TUẤN"
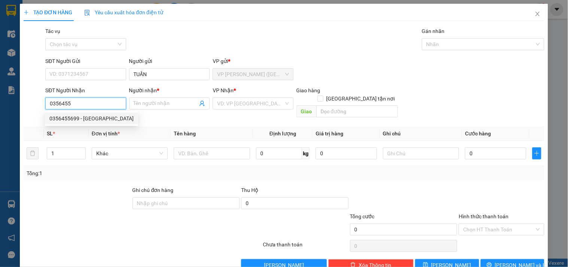
click at [88, 117] on div "0356455699 - ANH HƯNG" at bounding box center [91, 118] width 84 height 8
type input "0356455699"
type input "ANH HƯNG"
checkbox input "true"
type input "GIAO TN ( GẤP )"
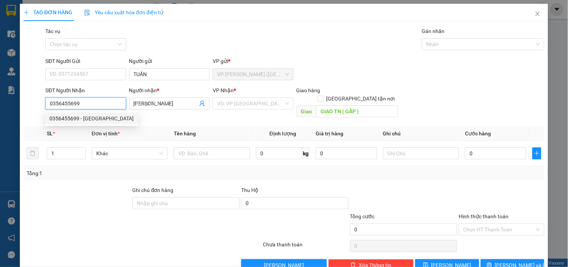
type input "40.000"
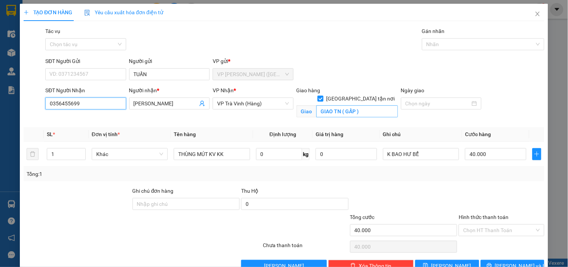
type input "0356455699"
click at [380, 96] on div "Giao hàng Giao tận nơi" at bounding box center [348, 95] width 102 height 19
click at [366, 105] on input "GIAO TN ( GẤP )" at bounding box center [358, 111] width 82 height 12
click at [369, 105] on input "GIAO TN ( GẤP )" at bounding box center [358, 111] width 82 height 12
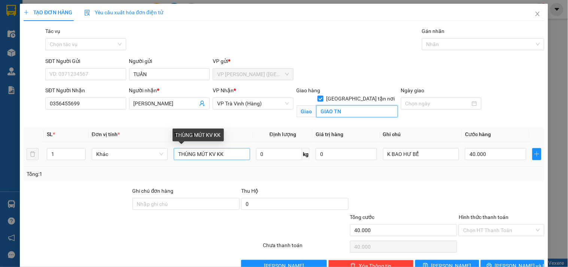
type input "GIAO TN"
click at [215, 154] on input "THÙNG MÚT KV KK" at bounding box center [212, 154] width 76 height 12
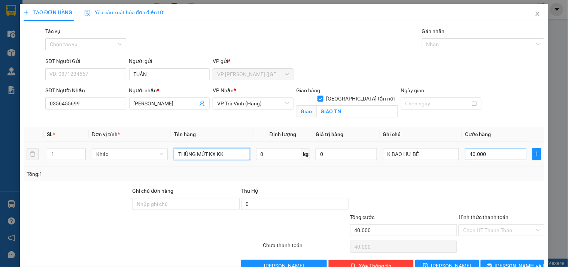
type input "THÙNG MÚT KX KK"
click at [487, 151] on input "40.000" at bounding box center [495, 154] width 61 height 12
type input "7"
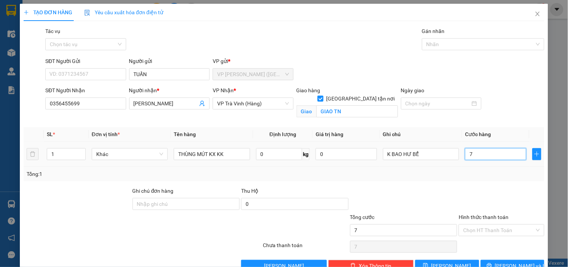
type input "70"
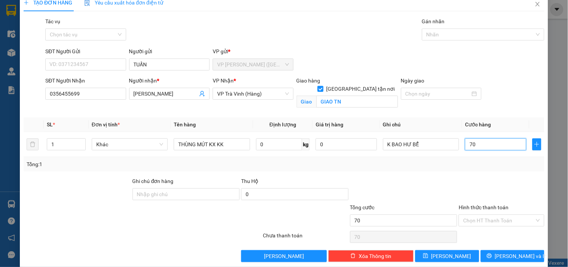
scroll to position [19, 0]
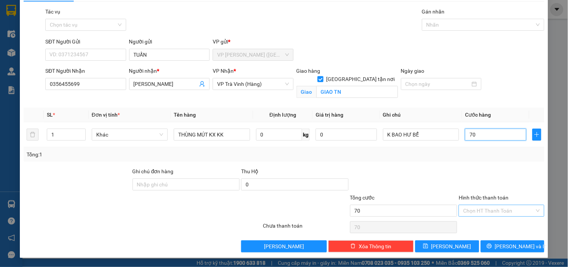
type input "70"
type input "70.000"
click at [490, 205] on input "Hình thức thanh toán" at bounding box center [499, 210] width 71 height 11
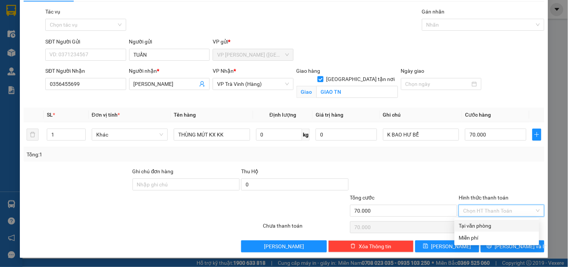
click at [488, 225] on div "Tại văn phòng" at bounding box center [497, 225] width 76 height 8
type input "0"
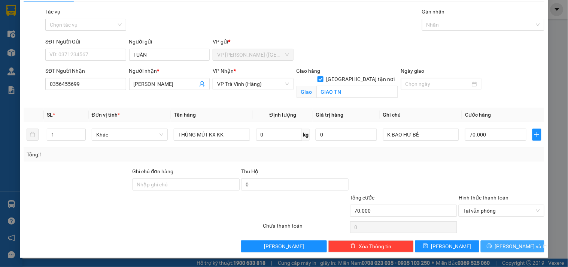
click at [492, 245] on icon "printer" at bounding box center [489, 245] width 5 height 5
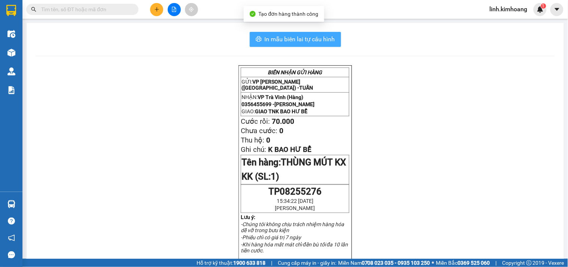
click at [308, 38] on span "In mẫu biên lai tự cấu hình" at bounding box center [300, 38] width 70 height 9
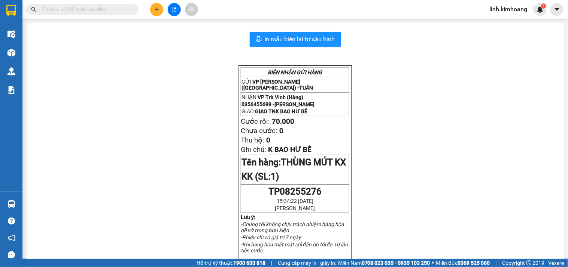
scroll to position [49, 0]
click at [158, 9] on icon "plus" at bounding box center [157, 9] width 4 height 0
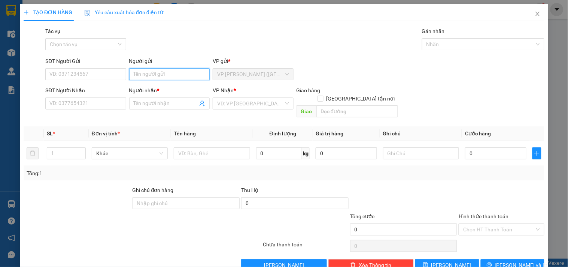
click at [140, 72] on input "Người gửi" at bounding box center [169, 74] width 81 height 12
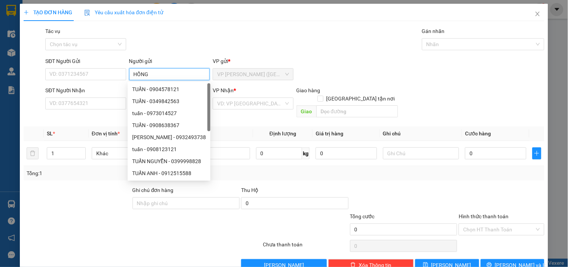
type input "HỒNG"
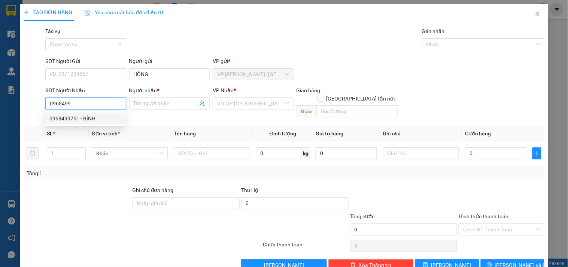
click at [98, 117] on div "0968499751 - BÍNH" at bounding box center [84, 118] width 71 height 8
type input "0968499751"
type input "BÍNH"
type input "30.000"
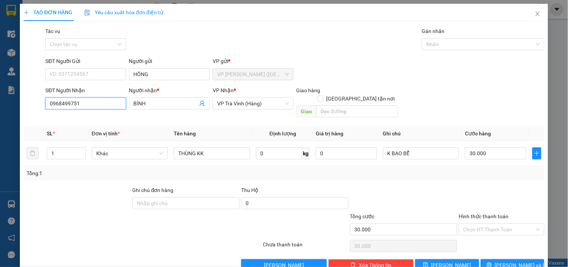
scroll to position [10, 0]
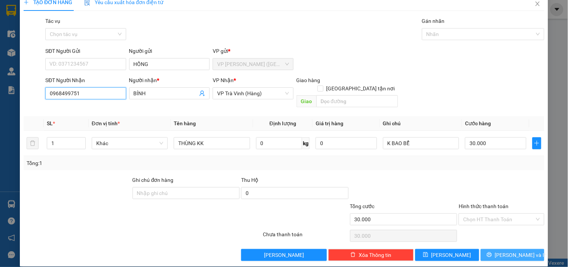
type input "0968499751"
click at [504, 251] on span "[PERSON_NAME] và In" at bounding box center [521, 255] width 52 height 8
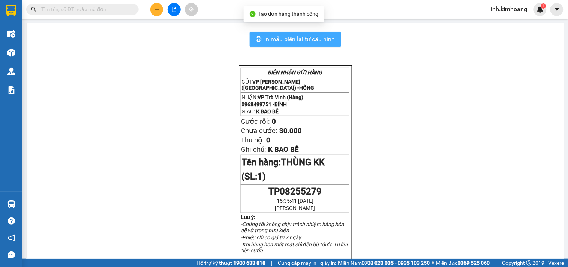
click at [287, 40] on span "In mẫu biên lai tự cấu hình" at bounding box center [300, 38] width 70 height 9
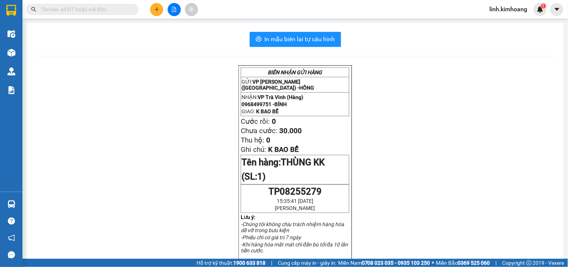
click at [109, 10] on input "text" at bounding box center [85, 9] width 88 height 8
click at [112, 10] on input "text" at bounding box center [85, 9] width 88 height 8
click at [80, 12] on input "text" at bounding box center [85, 9] width 88 height 8
click at [81, 10] on input "text" at bounding box center [85, 9] width 88 height 8
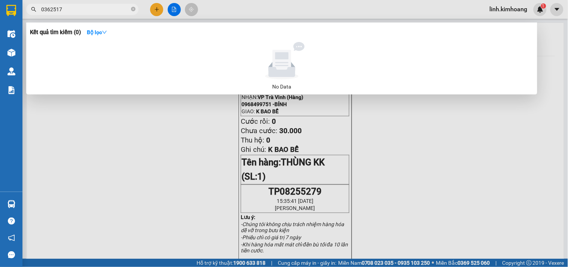
type input "0362517"
click at [214, 154] on div at bounding box center [284, 133] width 568 height 267
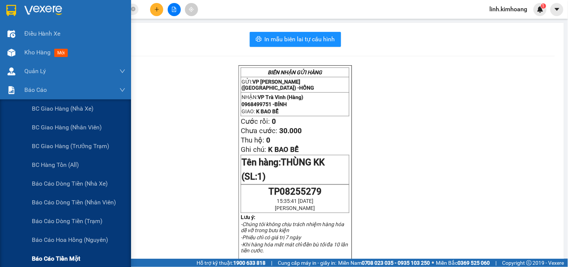
click at [47, 254] on span "Báo cáo tiền mặt" at bounding box center [56, 258] width 48 height 9
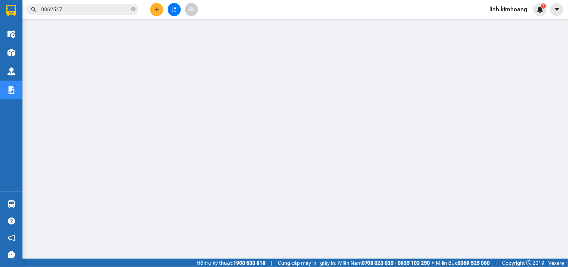
click at [136, 7] on span "0362517" at bounding box center [82, 9] width 112 height 11
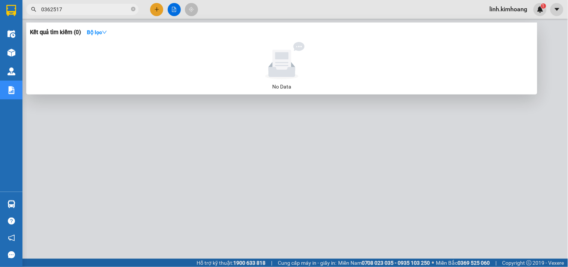
click at [90, 9] on input "0362517" at bounding box center [85, 9] width 88 height 8
click at [134, 10] on icon "close-circle" at bounding box center [133, 9] width 4 height 4
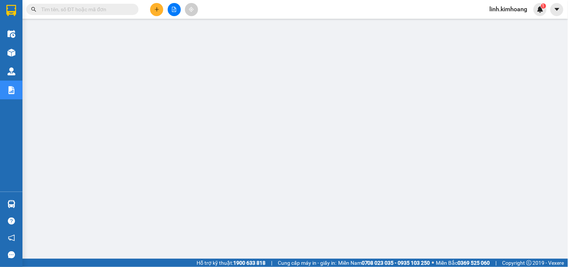
click at [109, 10] on input "text" at bounding box center [85, 9] width 88 height 8
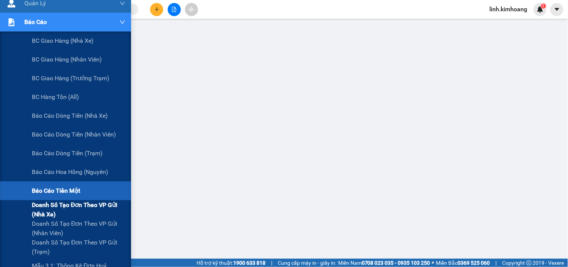
scroll to position [125, 0]
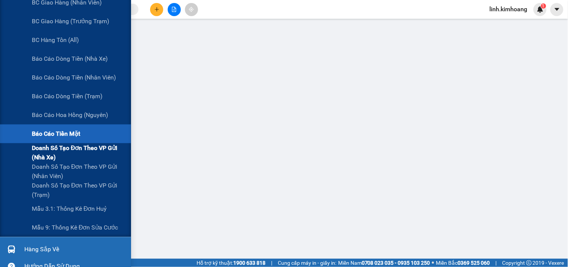
click at [68, 151] on span "Doanh số tạo đơn theo VP gửi (nhà xe)" at bounding box center [79, 152] width 94 height 19
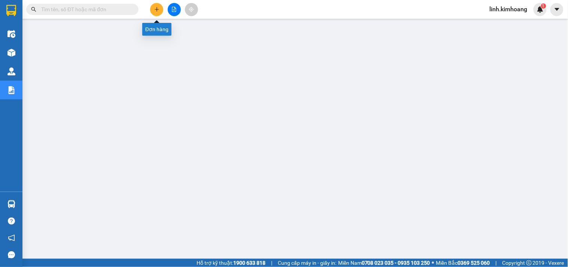
click at [160, 8] on button at bounding box center [156, 9] width 13 height 13
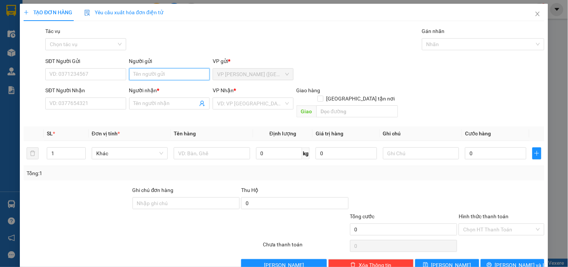
click at [161, 77] on input "Người gửi" at bounding box center [169, 74] width 81 height 12
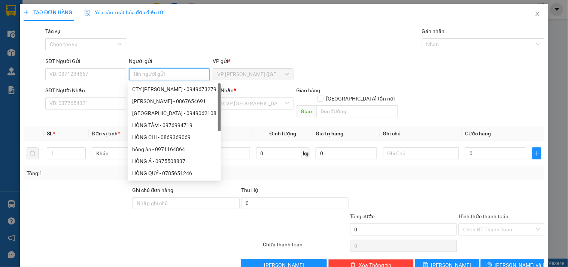
type input "D"
type input "ĐỨC ĐẦY"
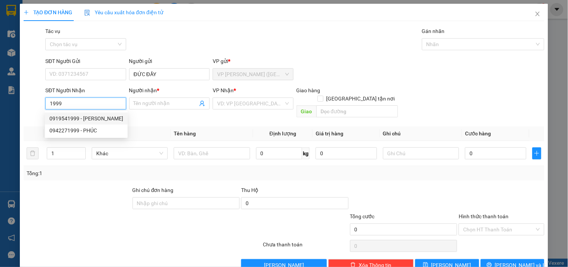
click at [115, 117] on div "0919541999 - NGỌC TRINH" at bounding box center [86, 118] width 74 height 8
type input "0919541999"
type input "NGỌC TRINH"
type input "35.000"
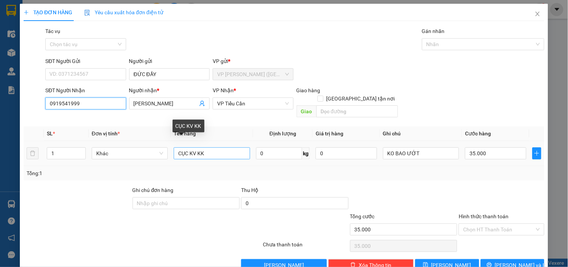
type input "0919541999"
drag, startPoint x: 211, startPoint y: 147, endPoint x: 107, endPoint y: 177, distance: 108.0
click at [113, 175] on div "Transit Pickup Surcharge Ids Transit Deliver Surcharge Ids Transit Deliver Surc…" at bounding box center [284, 149] width 521 height 244
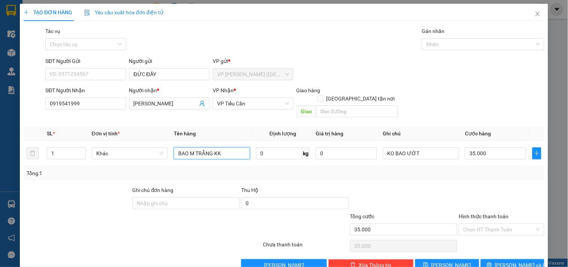
type input "BAO M TRẮNG KK"
type input "7"
type input "70"
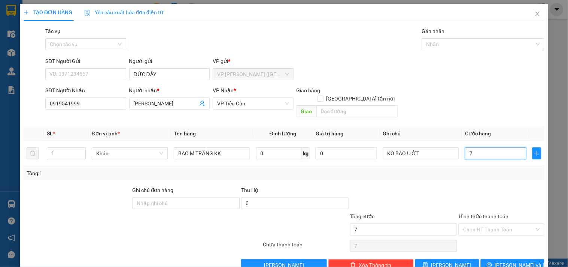
type input "70"
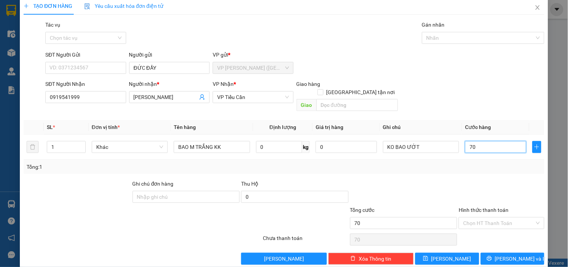
scroll to position [10, 0]
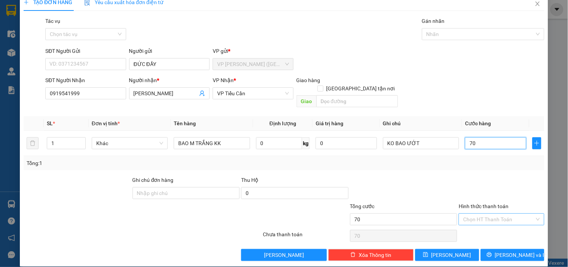
type input "70"
type input "70.000"
click at [500, 214] on input "Hình thức thanh toán" at bounding box center [499, 219] width 71 height 11
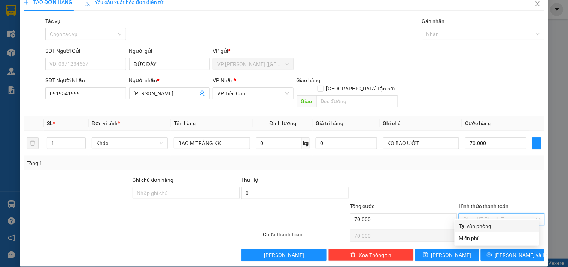
click at [495, 229] on div "Tại văn phòng" at bounding box center [497, 226] width 76 height 8
type input "0"
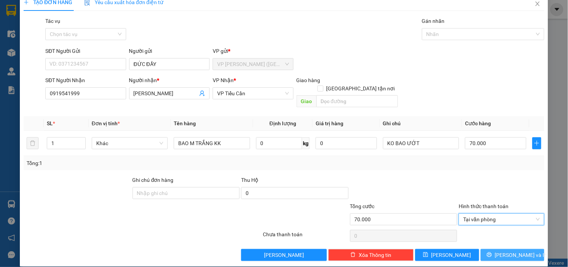
click at [499, 249] on button "[PERSON_NAME] và In" at bounding box center [513, 255] width 64 height 12
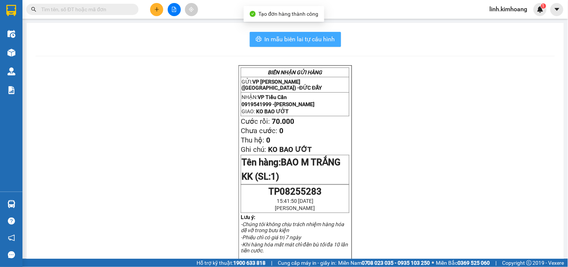
click at [317, 40] on span "In mẫu biên lai tự cấu hình" at bounding box center [300, 38] width 70 height 9
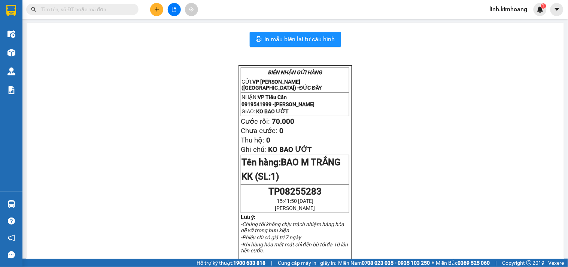
click at [102, 9] on input "text" at bounding box center [85, 9] width 88 height 8
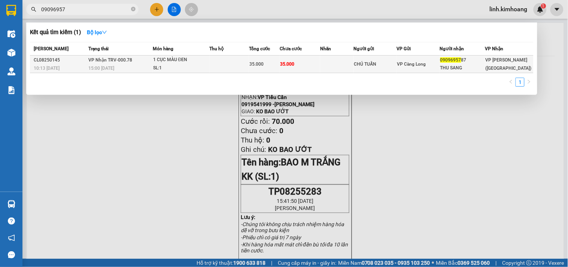
type input "09096957"
click at [410, 60] on div "VP Càng Long" at bounding box center [419, 64] width 42 height 8
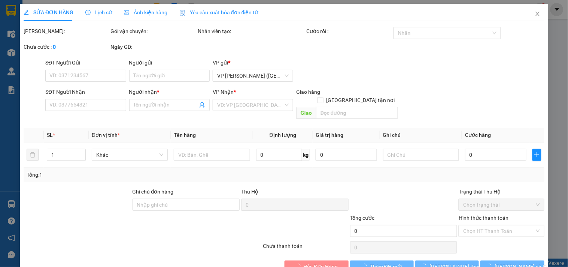
type input "CHÚ TUẤN"
type input "0909695787"
type input "THU SANG"
type input "35.000"
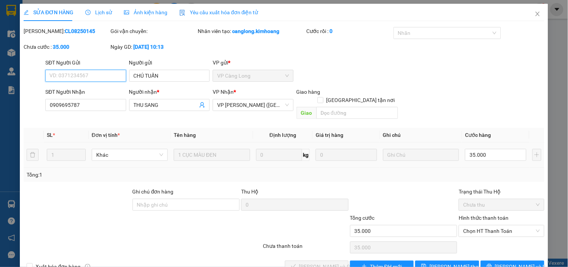
scroll to position [12, 0]
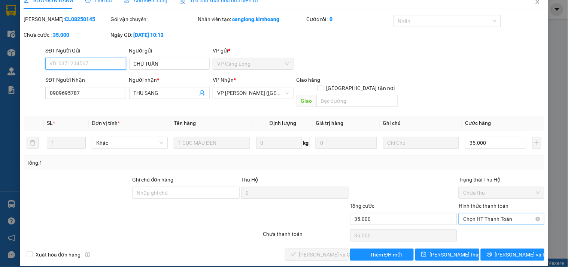
click at [492, 213] on span "Chọn HT Thanh Toán" at bounding box center [502, 218] width 76 height 11
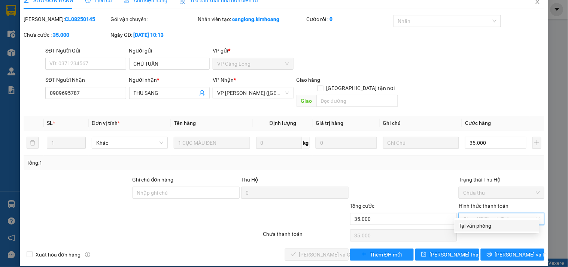
click at [486, 226] on div "Tại văn phòng" at bounding box center [497, 225] width 76 height 8
type input "0"
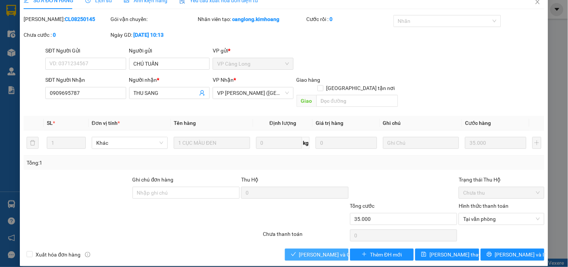
click at [321, 250] on span "Lưu và Giao hàng" at bounding box center [335, 254] width 72 height 8
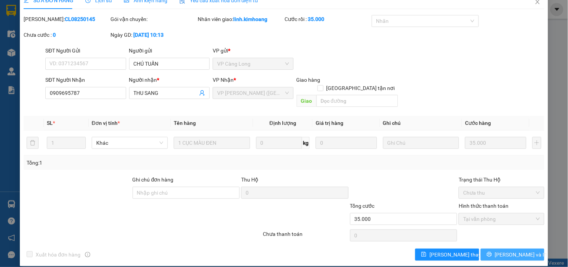
click at [510, 250] on span "[PERSON_NAME] và In" at bounding box center [521, 254] width 52 height 8
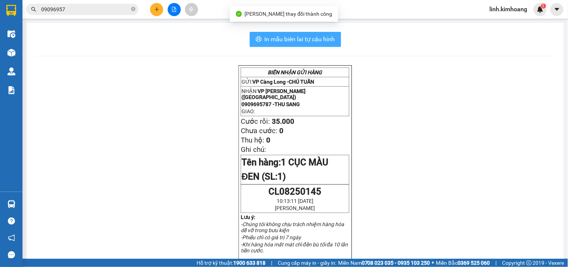
click at [326, 38] on span "In mẫu biên lai tự cấu hình" at bounding box center [300, 38] width 70 height 9
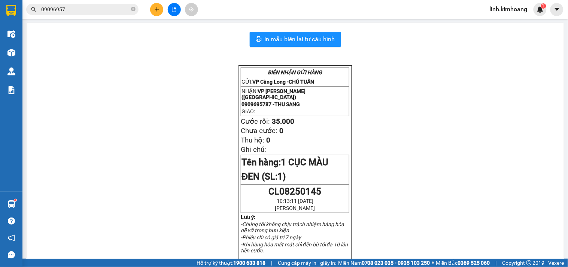
click at [161, 9] on button at bounding box center [156, 9] width 13 height 13
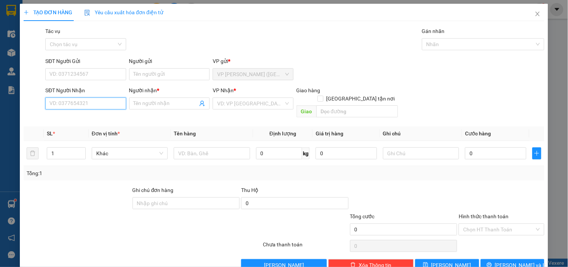
click at [109, 103] on input "SĐT Người Nhận" at bounding box center [85, 103] width 81 height 12
click at [80, 117] on div "0357419349 - HÙNG" at bounding box center [84, 118] width 71 height 8
type input "0357419349"
type input "HÙNG"
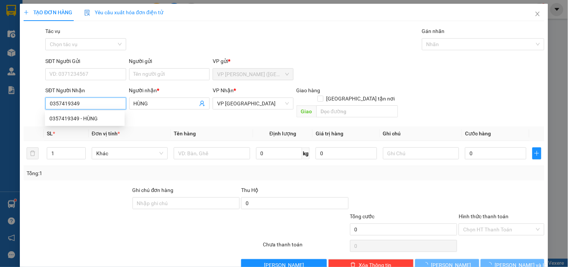
type input "120.000"
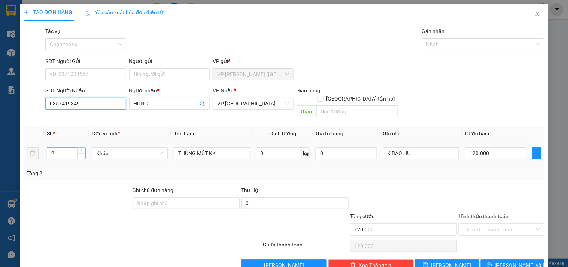
type input "0357419349"
drag, startPoint x: 57, startPoint y: 143, endPoint x: 9, endPoint y: 161, distance: 51.8
click at [10, 161] on div "TẠO ĐƠN HÀNG Yêu cầu xuất hóa đơn điện tử Transit Pickup Surcharge Ids Transit …" at bounding box center [284, 133] width 568 height 267
type input "1"
click at [496, 148] on input "120.000" at bounding box center [495, 153] width 61 height 12
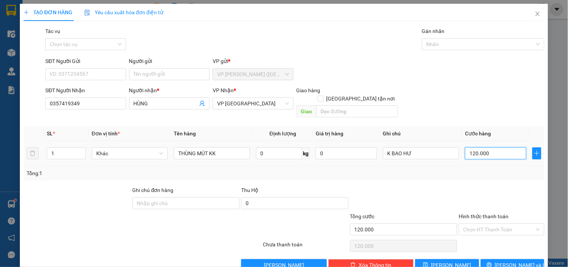
type input "6"
type input "65"
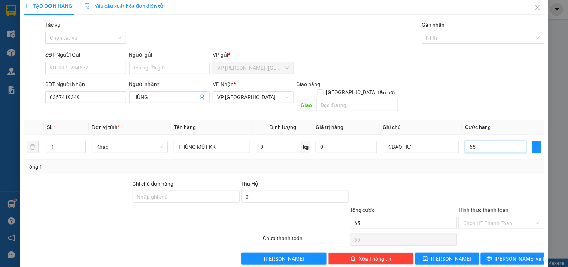
scroll to position [10, 0]
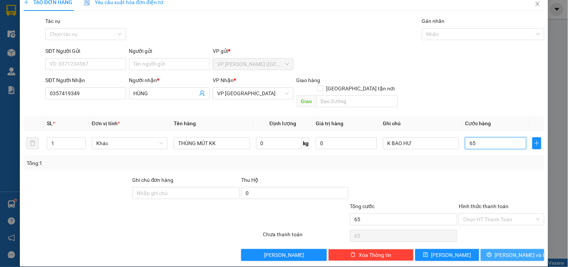
type input "65"
type input "65.000"
click at [503, 251] on span "[PERSON_NAME] và In" at bounding box center [521, 255] width 52 height 8
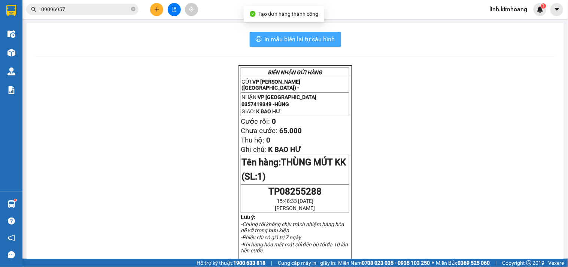
click at [320, 40] on span "In mẫu biên lai tự cấu hình" at bounding box center [300, 38] width 70 height 9
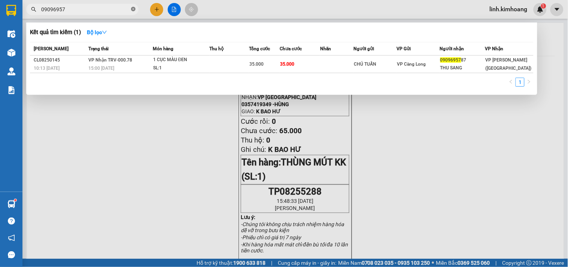
click at [132, 11] on icon "close-circle" at bounding box center [133, 9] width 4 height 4
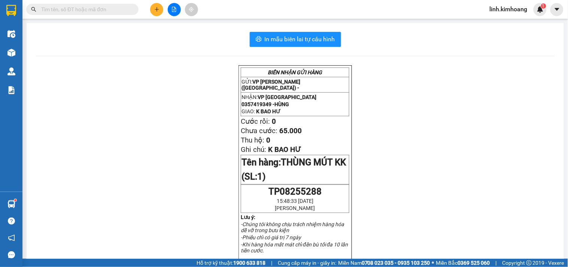
click at [117, 11] on input "text" at bounding box center [85, 9] width 88 height 8
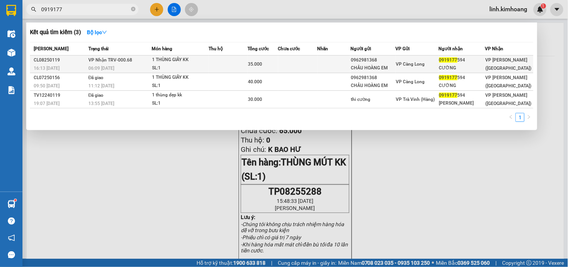
type input "0919177"
click at [414, 71] on td "VP Càng Long" at bounding box center [417, 64] width 43 height 18
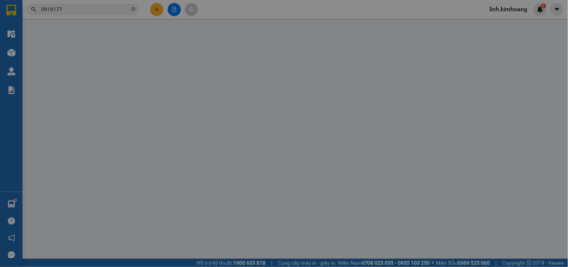
type input "0962981368"
type input "CHÂU HOÀNG EM"
type input "0919177594"
type input "CƯỜNG"
type input "35.000"
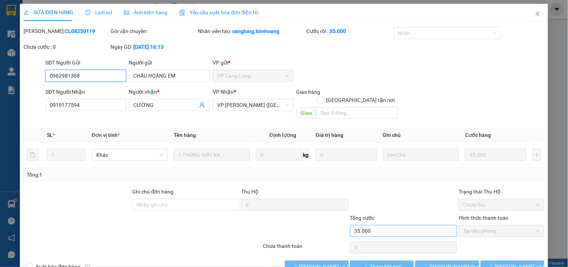
scroll to position [8, 0]
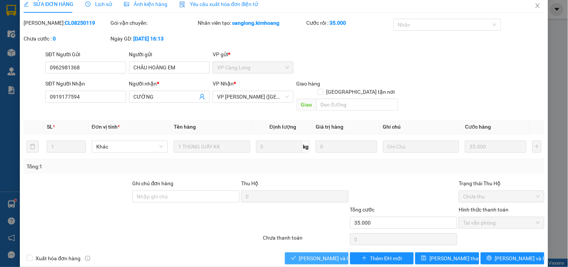
click at [317, 254] on span "Lưu và Giao hàng" at bounding box center [335, 258] width 72 height 8
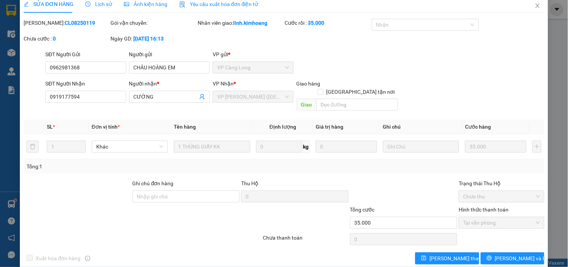
scroll to position [12, 0]
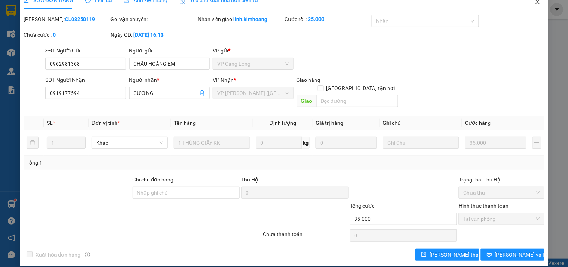
click at [536, 1] on span "Close" at bounding box center [538, 2] width 21 height 21
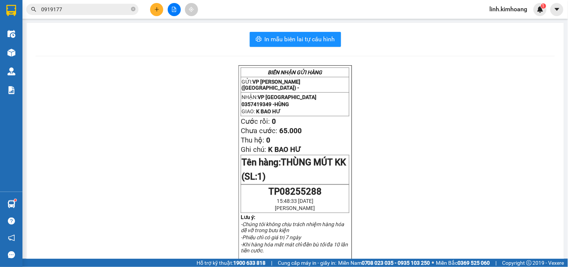
click at [133, 4] on span "0919177" at bounding box center [82, 9] width 112 height 11
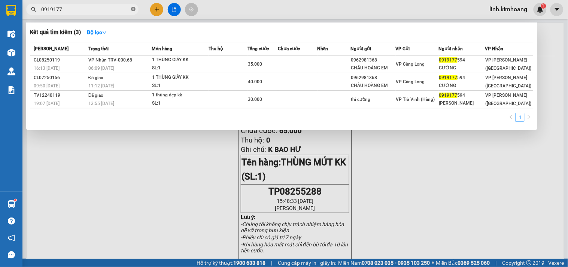
click at [133, 7] on icon "close-circle" at bounding box center [133, 9] width 4 height 4
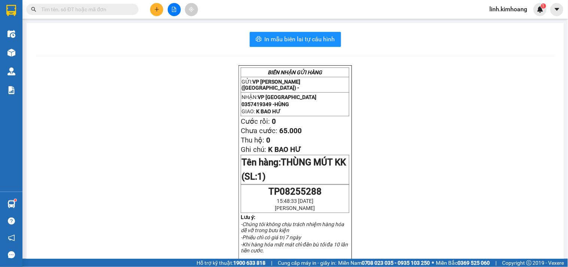
click at [90, 10] on input "text" at bounding box center [85, 9] width 88 height 8
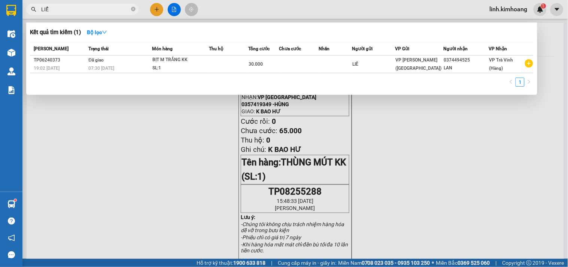
type input "LIỂU"
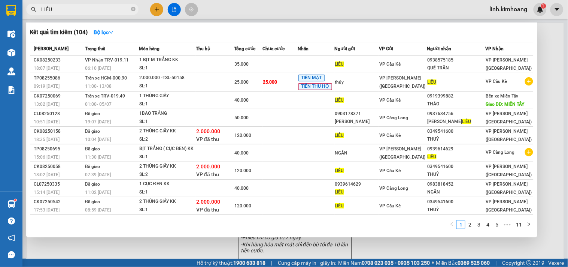
click at [133, 9] on icon "close-circle" at bounding box center [133, 9] width 4 height 4
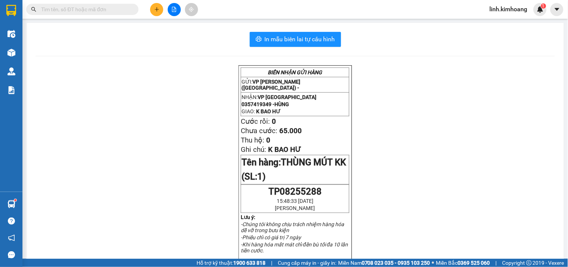
click at [109, 12] on input "text" at bounding box center [85, 9] width 88 height 8
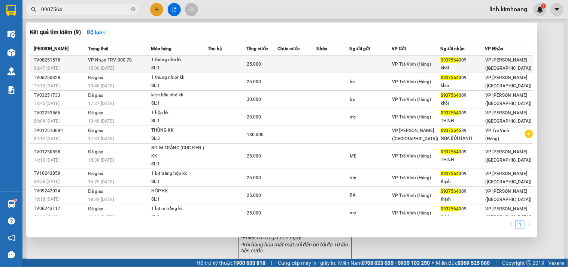
type input "0907564"
click at [335, 67] on td at bounding box center [333, 64] width 33 height 18
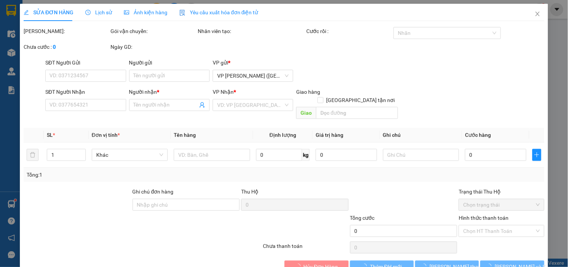
type input "0907564009"
type input "khôi"
type input "25.000"
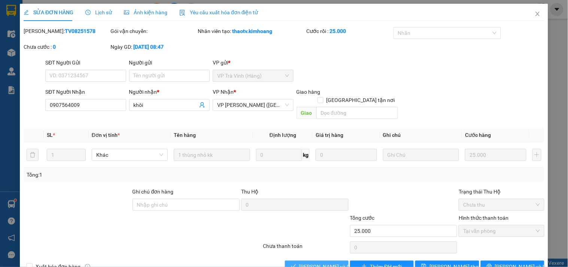
click at [304, 262] on span "Lưu và Giao hàng" at bounding box center [335, 266] width 72 height 8
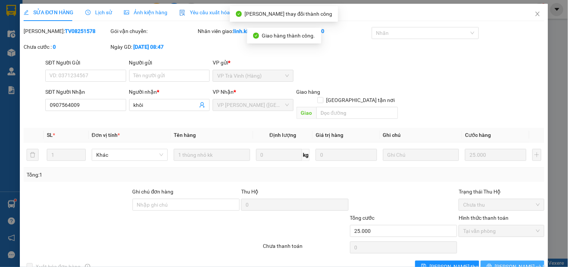
click at [506, 262] on span "[PERSON_NAME] và In" at bounding box center [521, 266] width 52 height 8
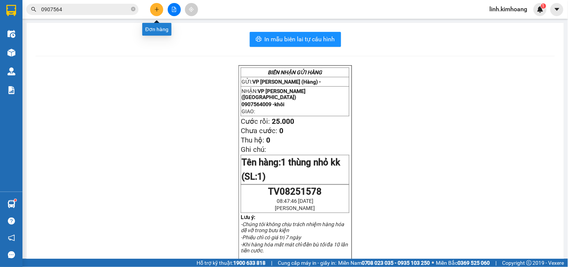
click at [155, 9] on icon "plus" at bounding box center [157, 9] width 4 height 0
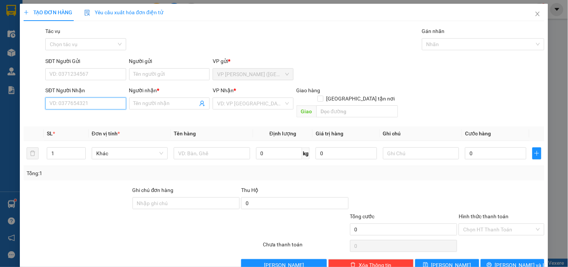
click at [96, 103] on input "SĐT Người Nhận" at bounding box center [85, 103] width 81 height 12
click at [85, 117] on div "0985657312 - YẾN NHI" at bounding box center [84, 118] width 71 height 8
type input "0985657312"
type input "YẾN NHI"
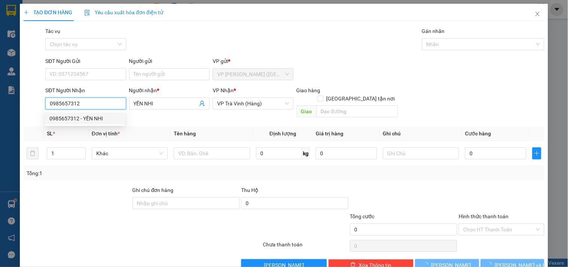
type input "75.000"
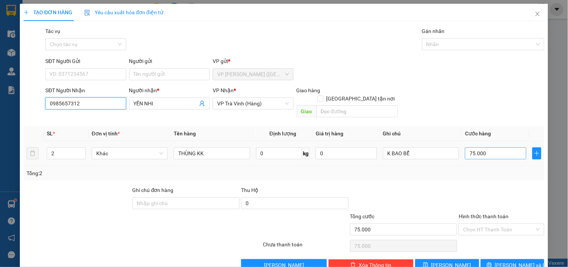
type input "0985657312"
click at [500, 147] on input "75.000" at bounding box center [495, 153] width 61 height 12
type input "8"
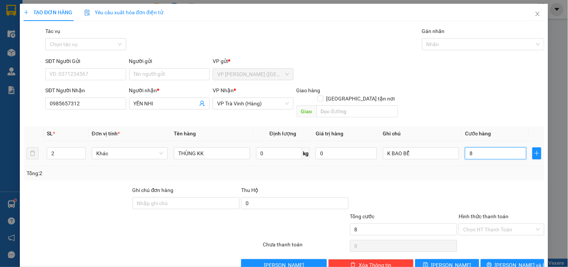
type input "80"
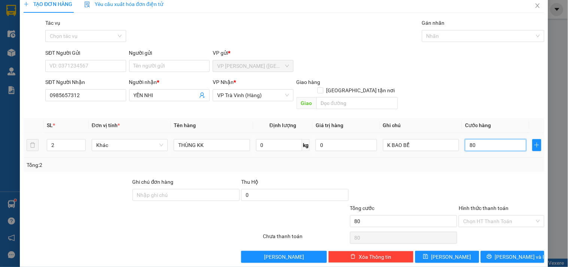
scroll to position [10, 0]
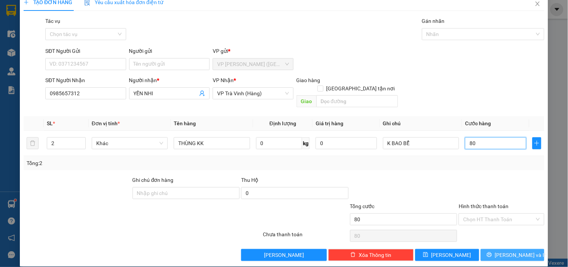
type input "80"
type input "80.000"
click at [507, 251] on span "[PERSON_NAME] và In" at bounding box center [521, 255] width 52 height 8
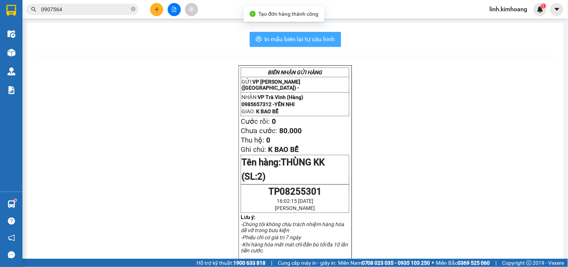
click at [288, 42] on span "In mẫu biên lai tự cấu hình" at bounding box center [300, 38] width 70 height 9
